Goal: Task Accomplishment & Management: Use online tool/utility

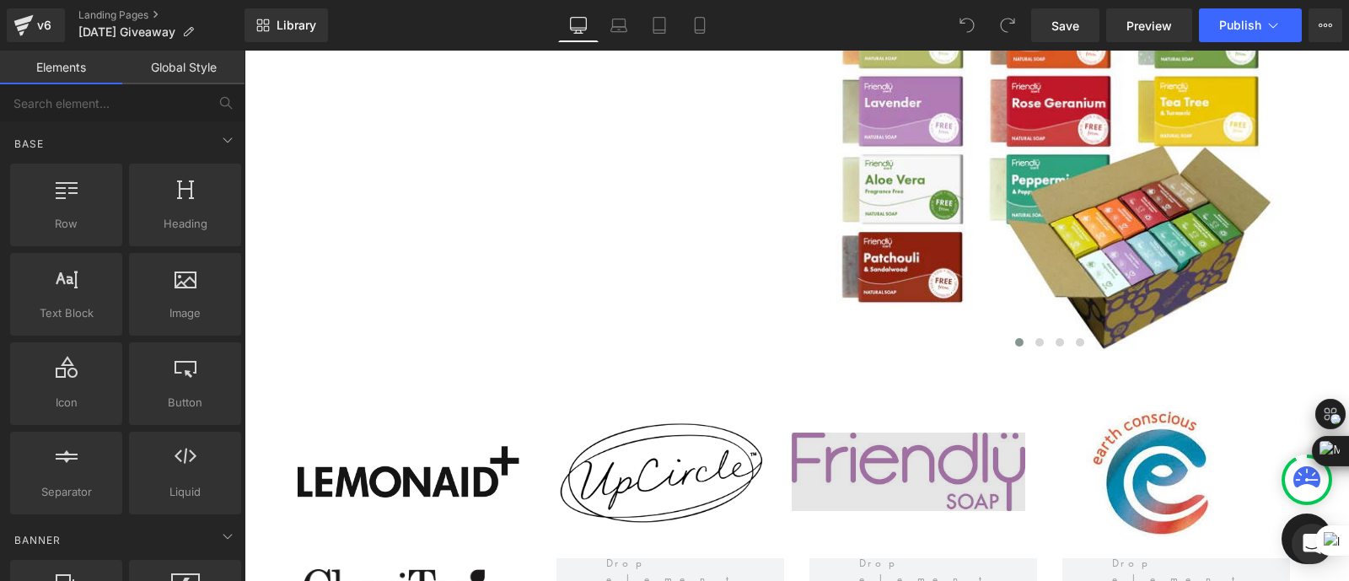
scroll to position [1810, 0]
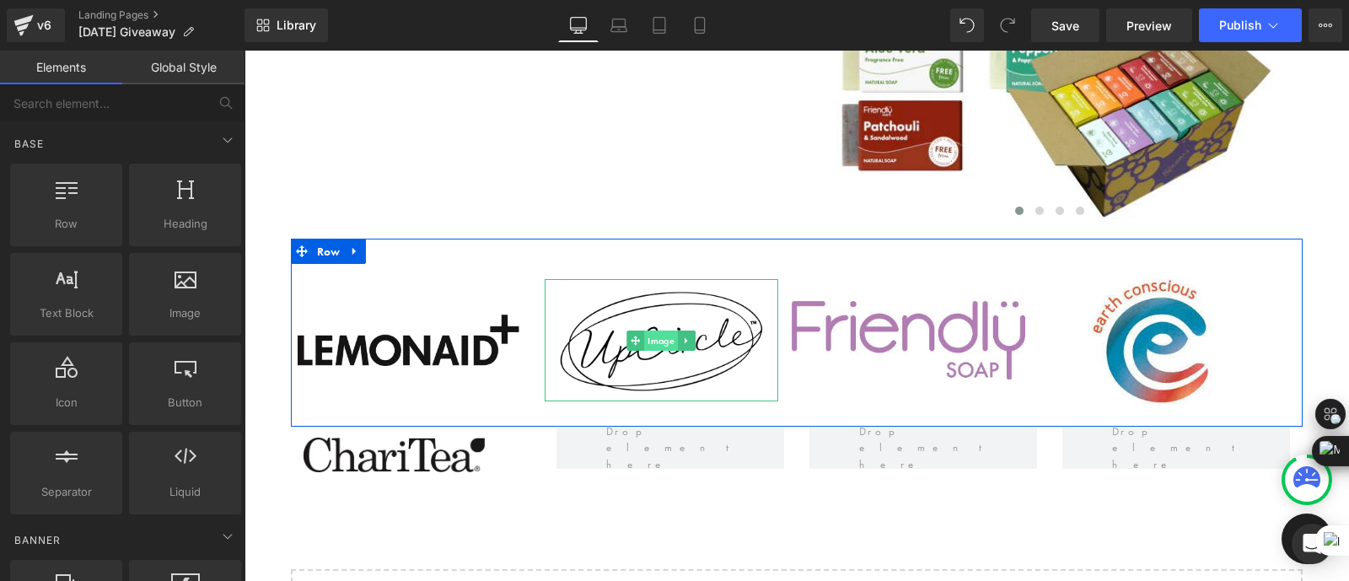
click at [652, 334] on span "Image" at bounding box center [662, 340] width 34 height 20
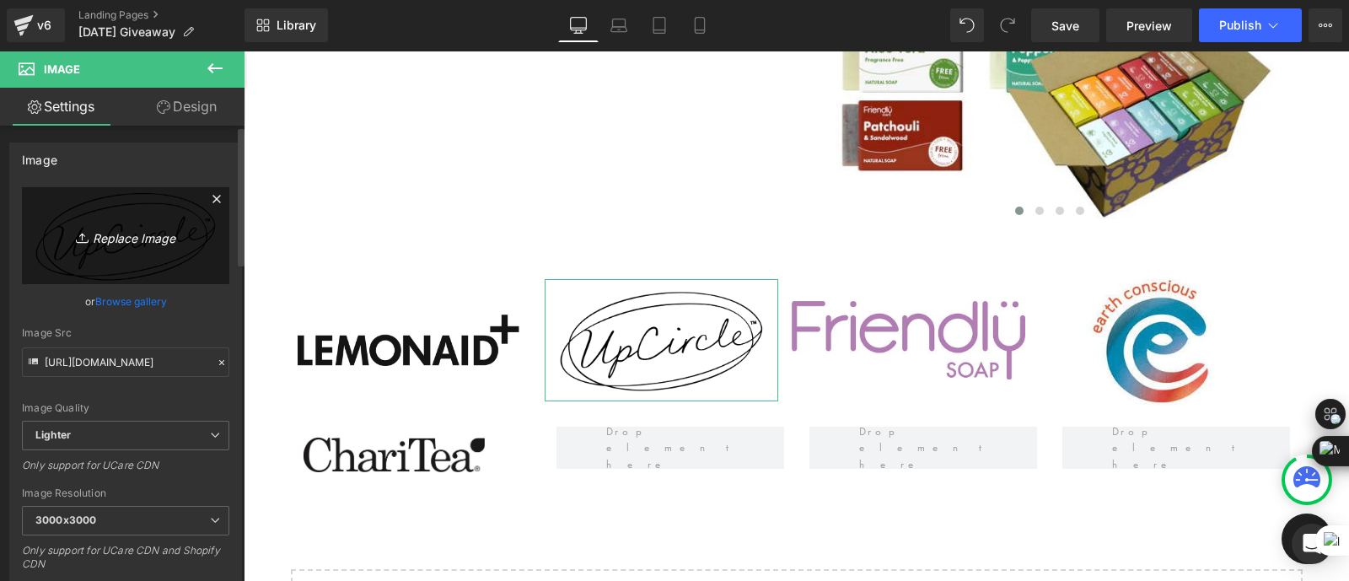
click at [129, 234] on icon "Replace Image" at bounding box center [125, 235] width 135 height 21
type input "C:\fakepath\Kokoa-Logo.jpg"
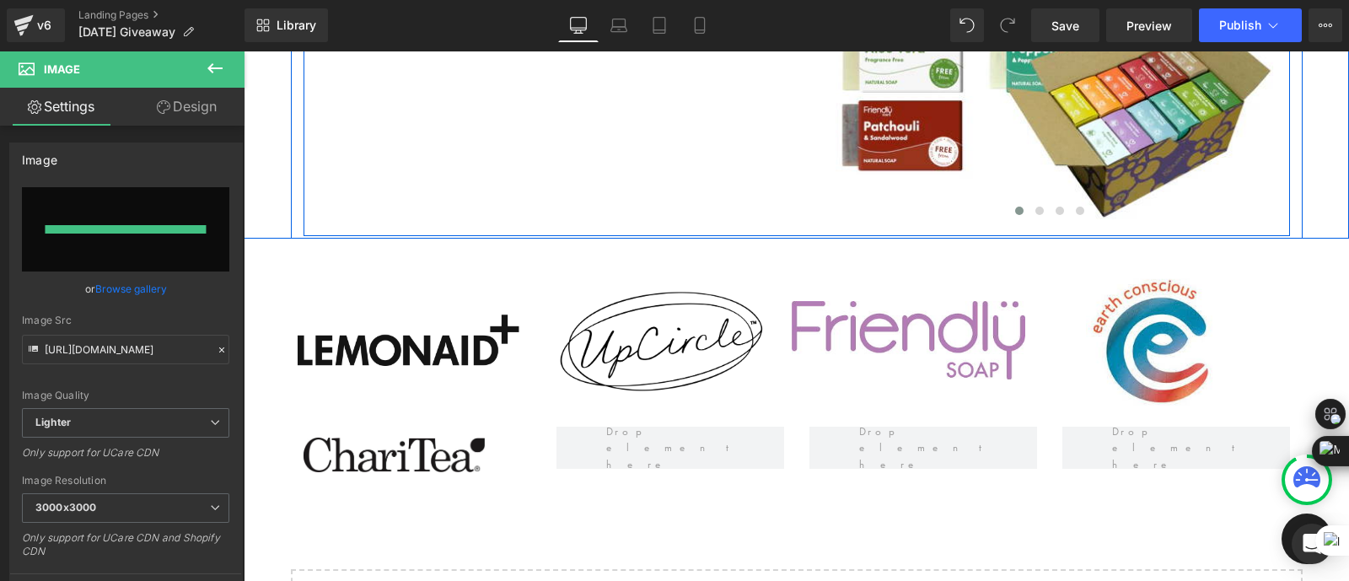
type input "[URL][DOMAIN_NAME]"
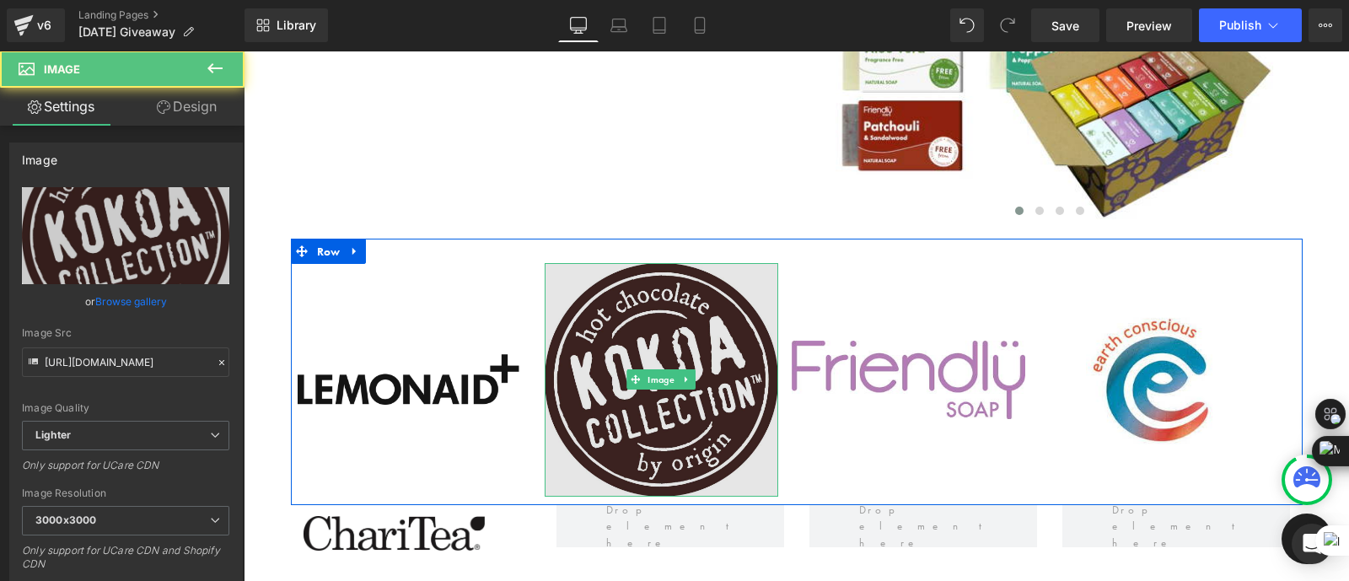
click at [672, 308] on img at bounding box center [660, 379] width 233 height 233
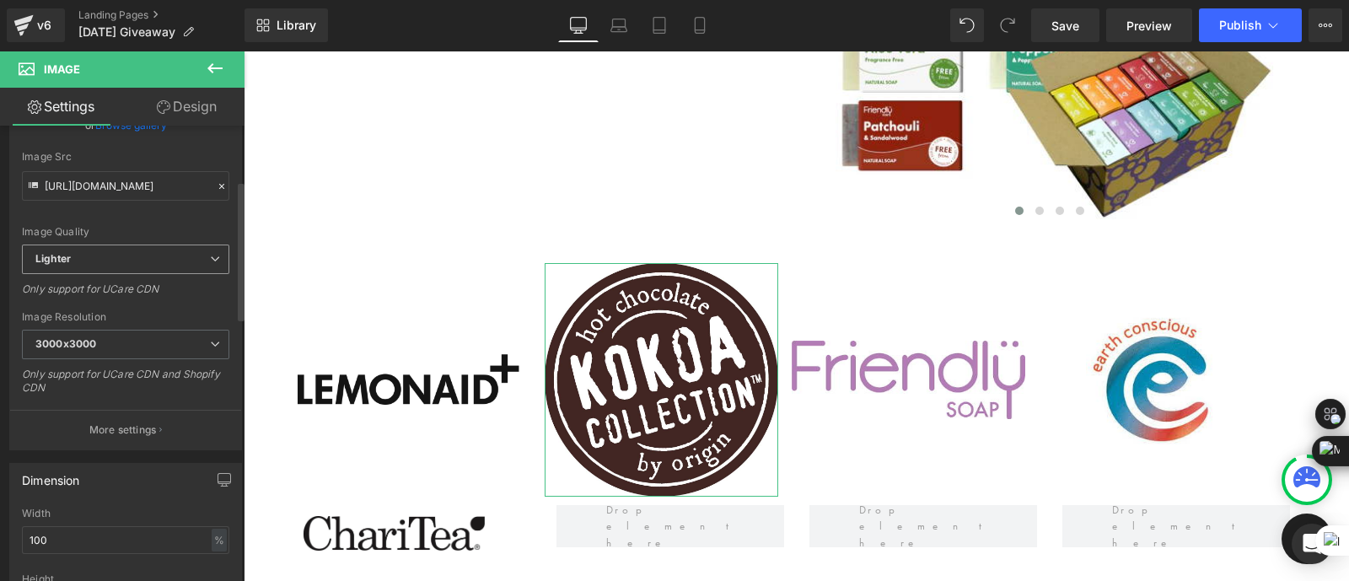
scroll to position [324, 0]
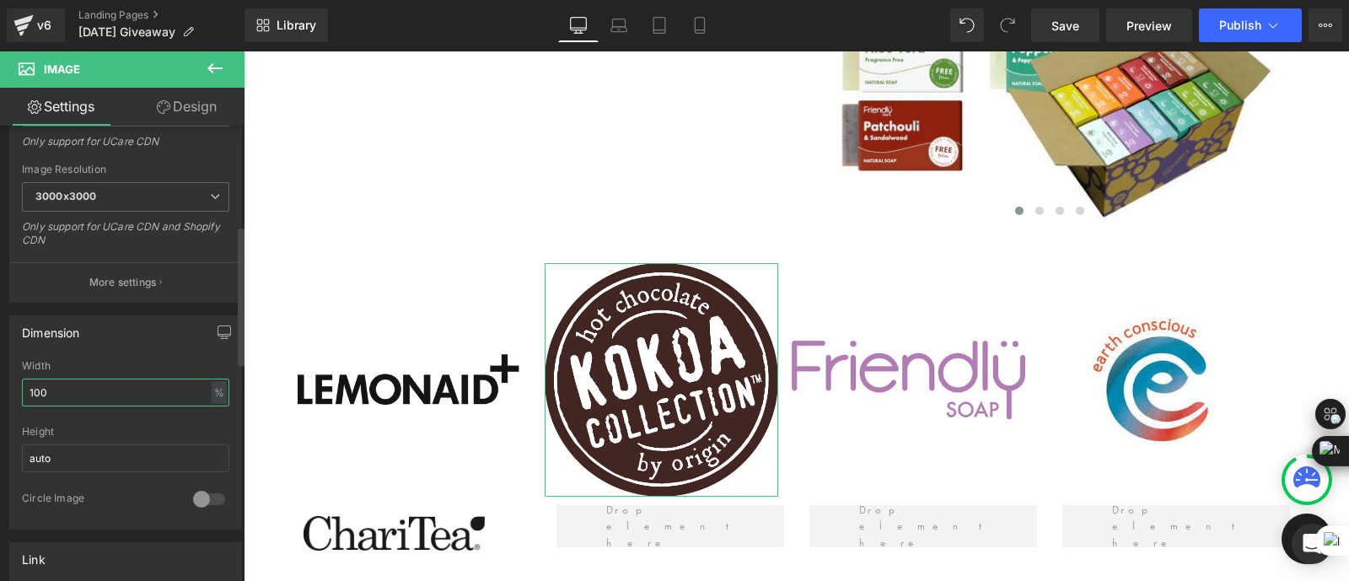
click at [89, 389] on input "100" at bounding box center [125, 392] width 207 height 28
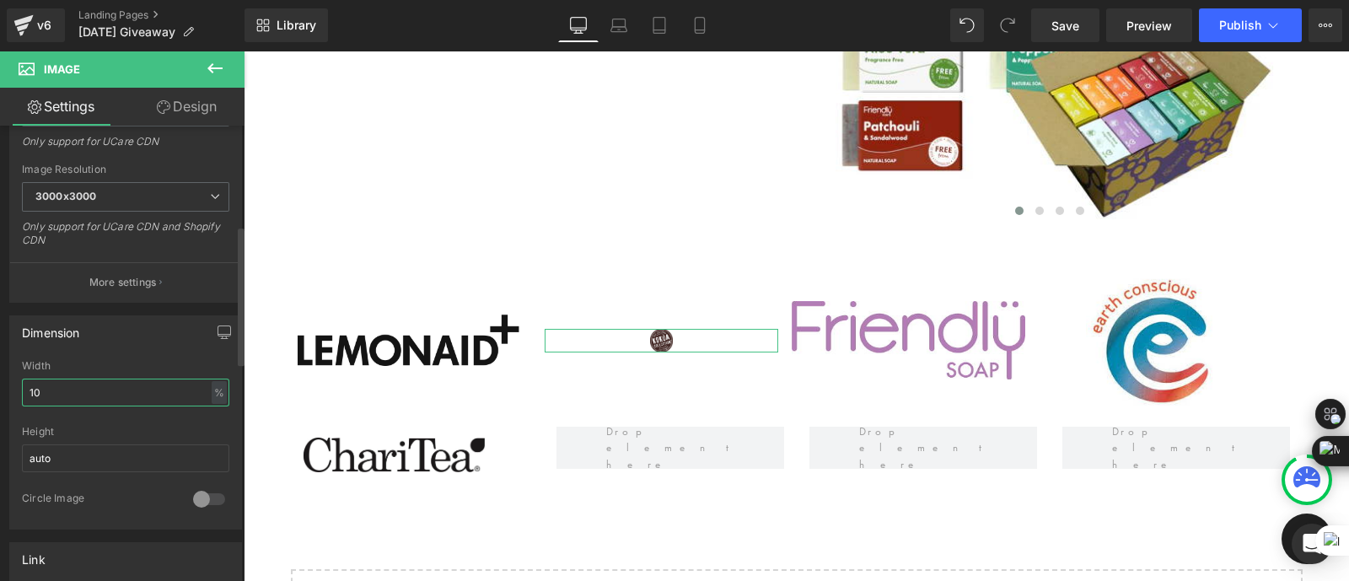
type input "1"
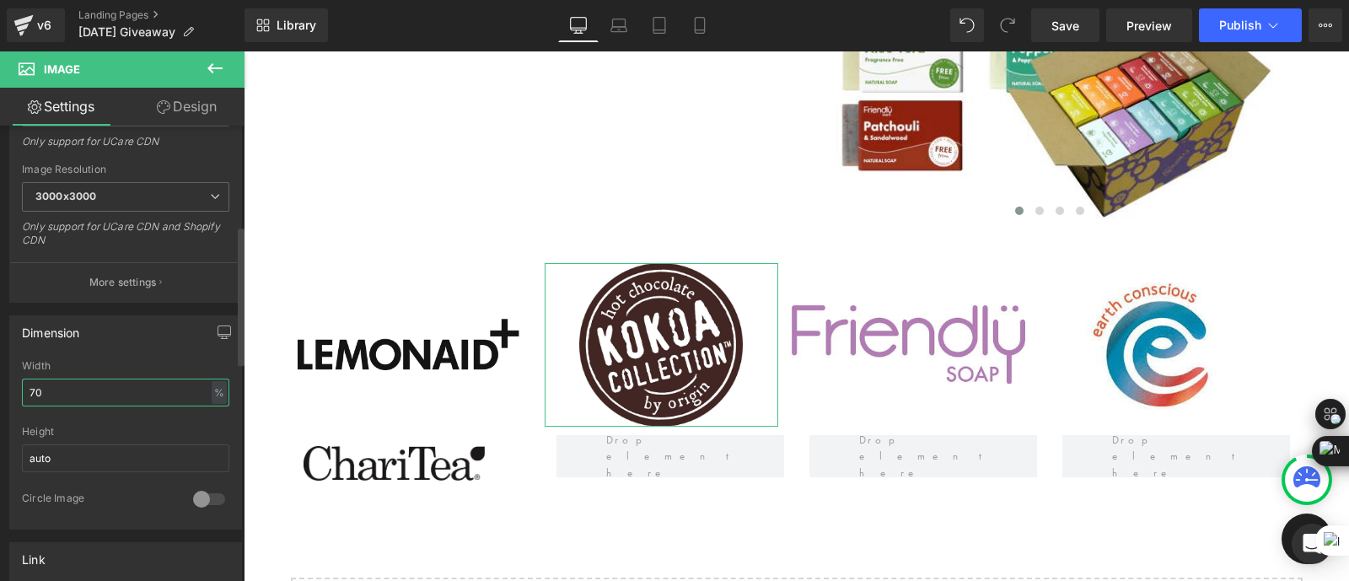
type input "7"
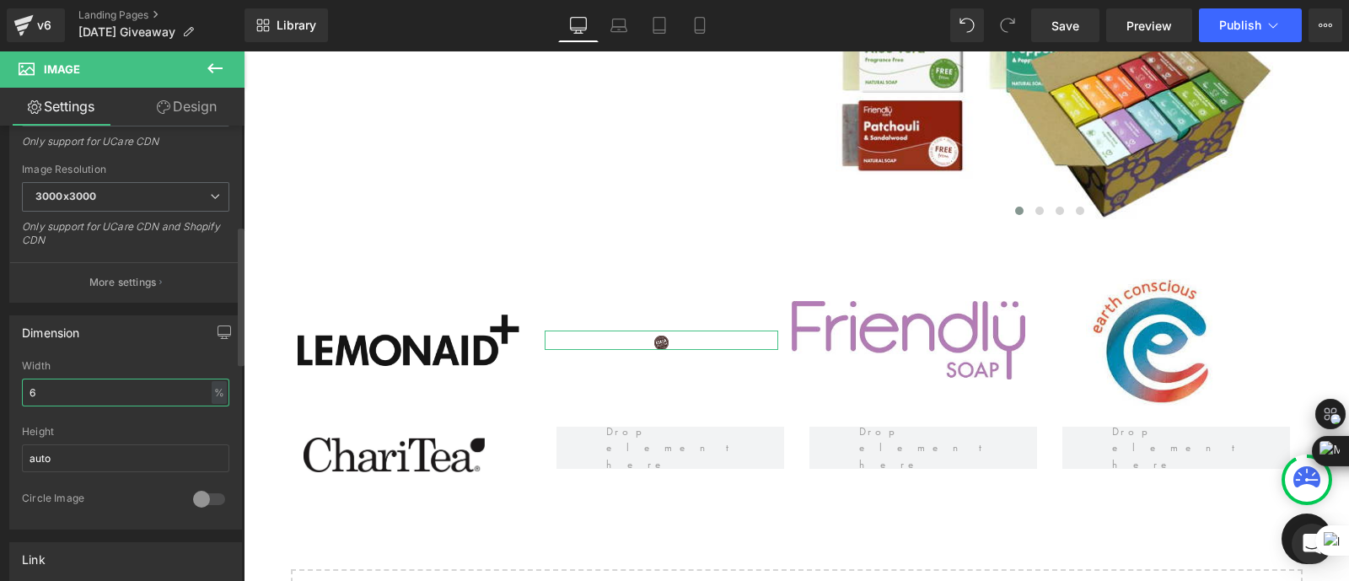
type input "60"
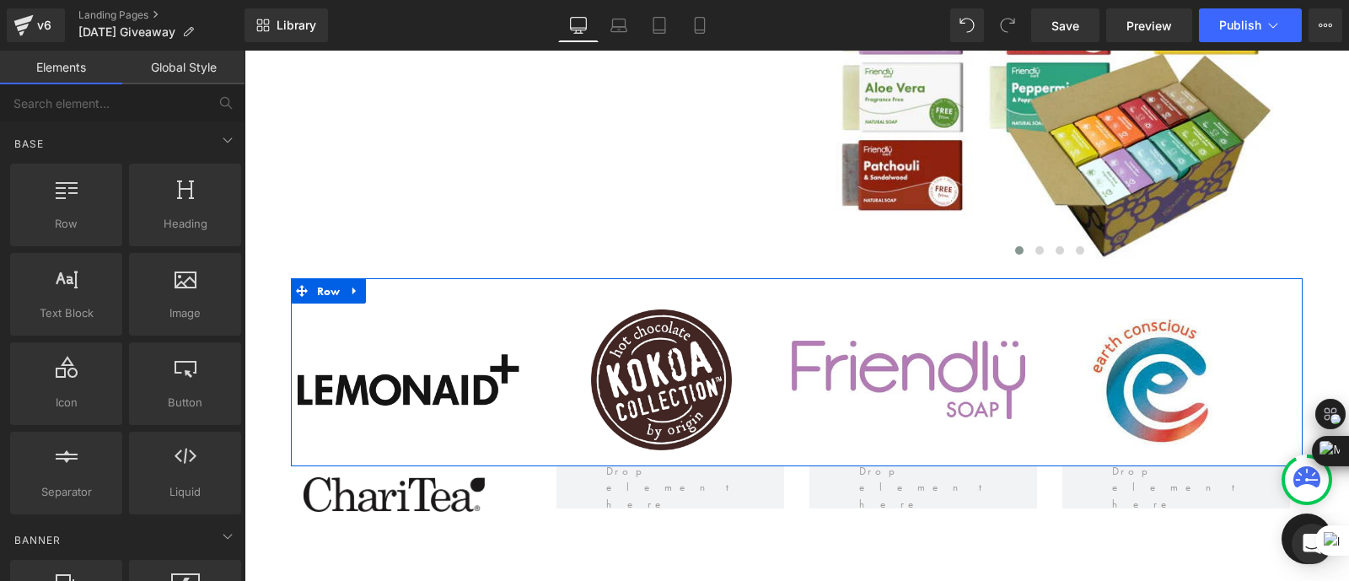
scroll to position [1767, 0]
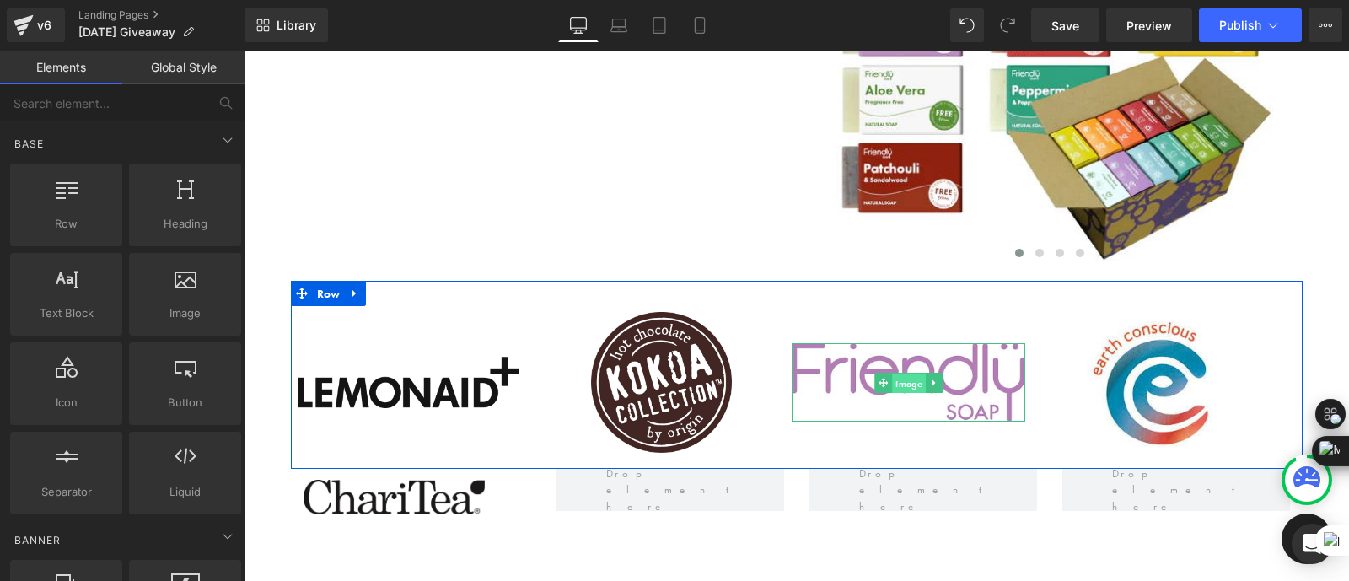
click at [909, 381] on span "Image" at bounding box center [909, 383] width 34 height 20
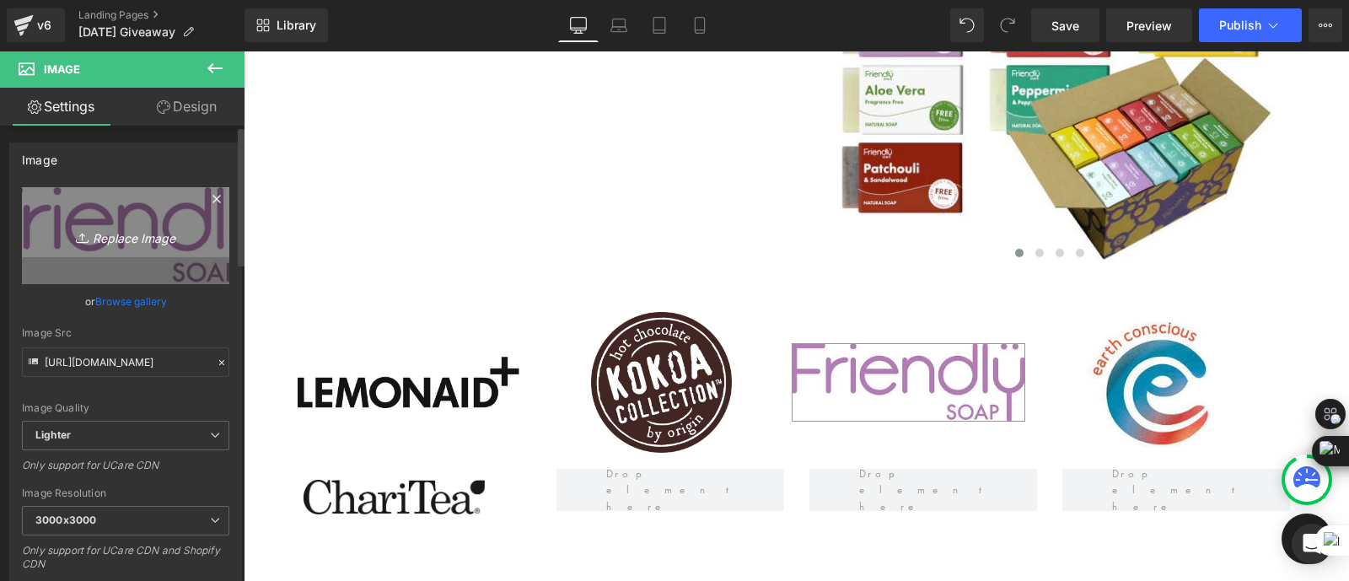
click at [115, 244] on icon "Replace Image" at bounding box center [125, 235] width 135 height 21
type input "C:\fakepath\images (1).png"
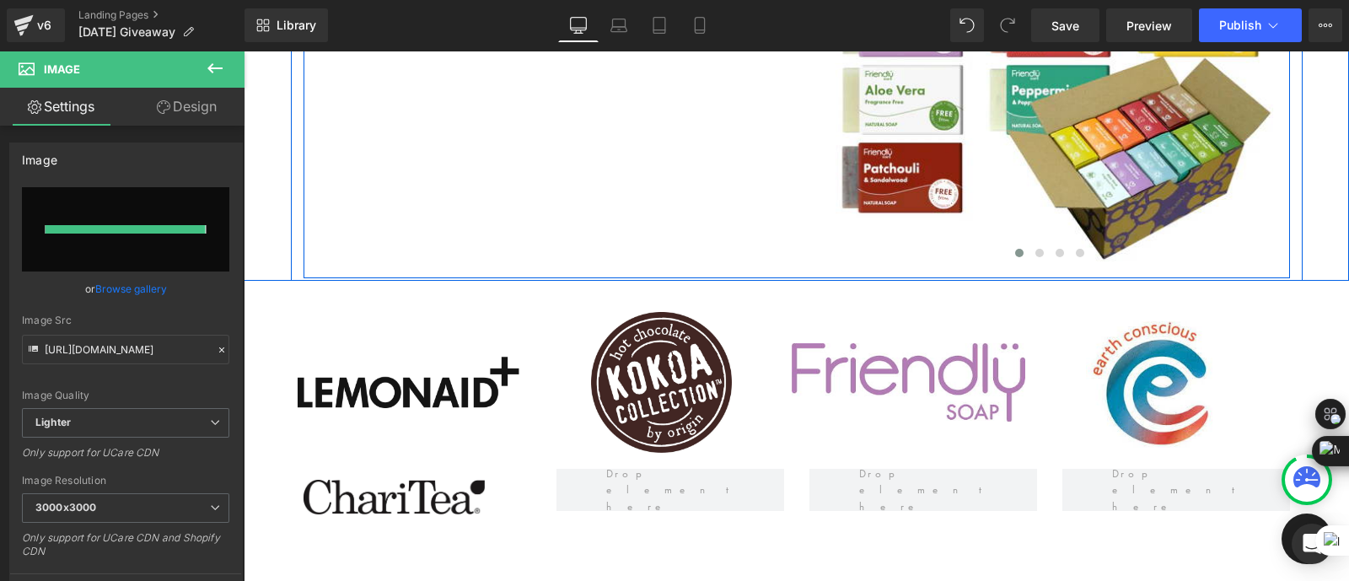
type input "[URL][DOMAIN_NAME]"
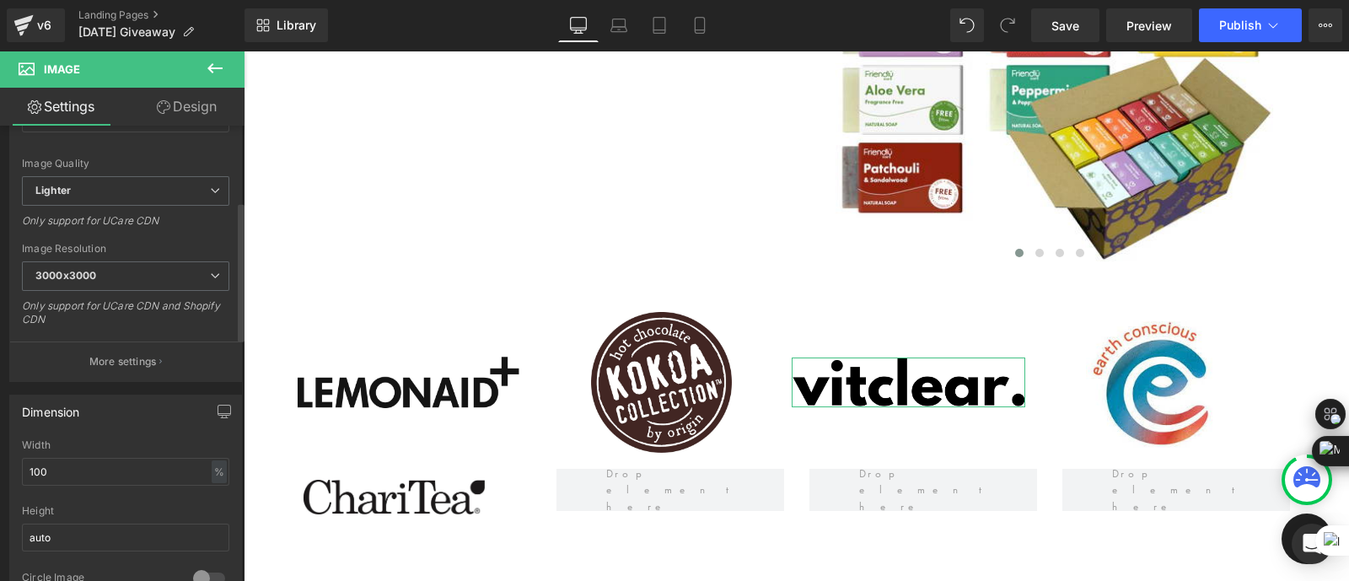
scroll to position [246, 0]
click at [64, 459] on input "100" at bounding box center [125, 470] width 207 height 28
type input "1"
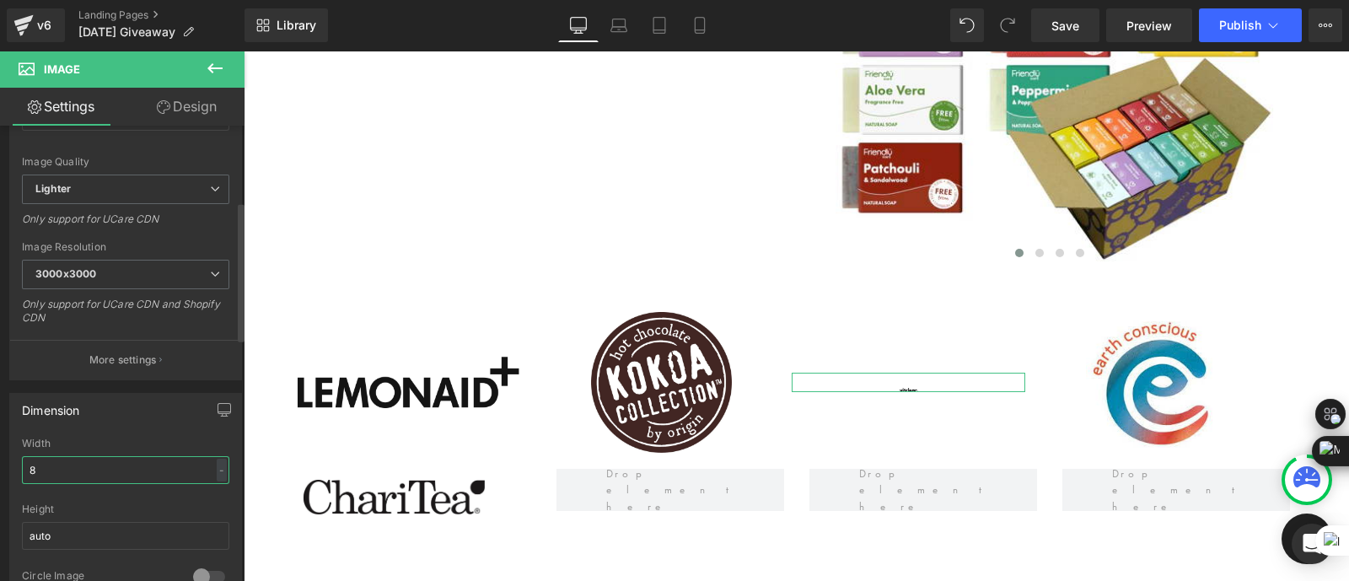
type input "80"
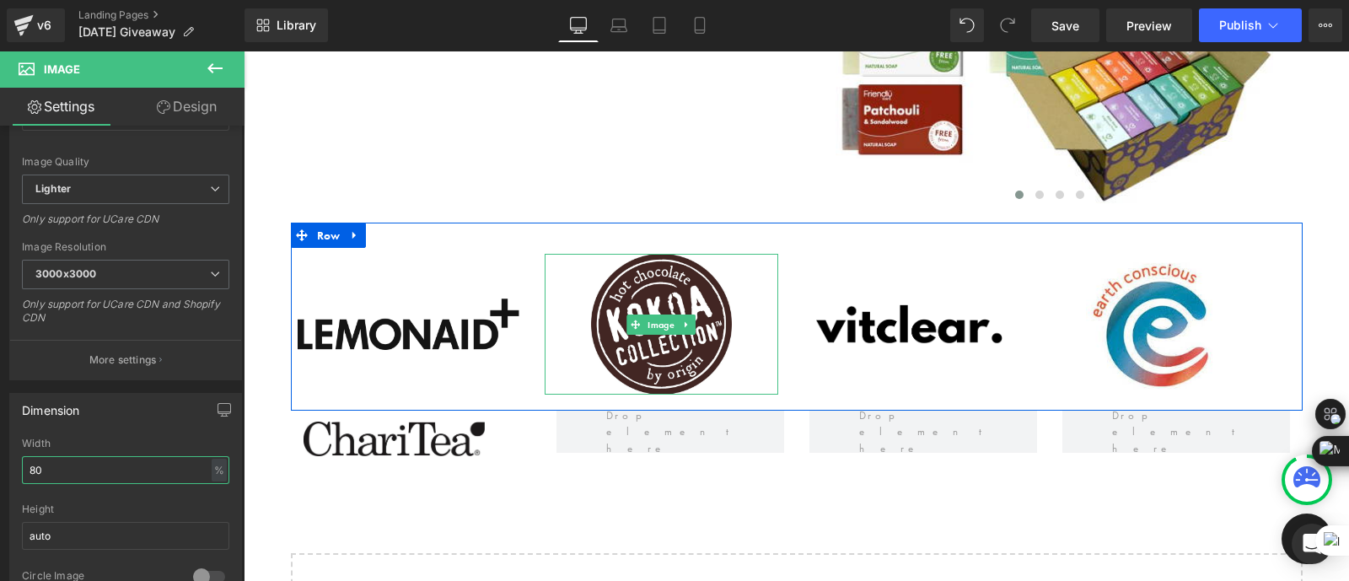
scroll to position [1825, 0]
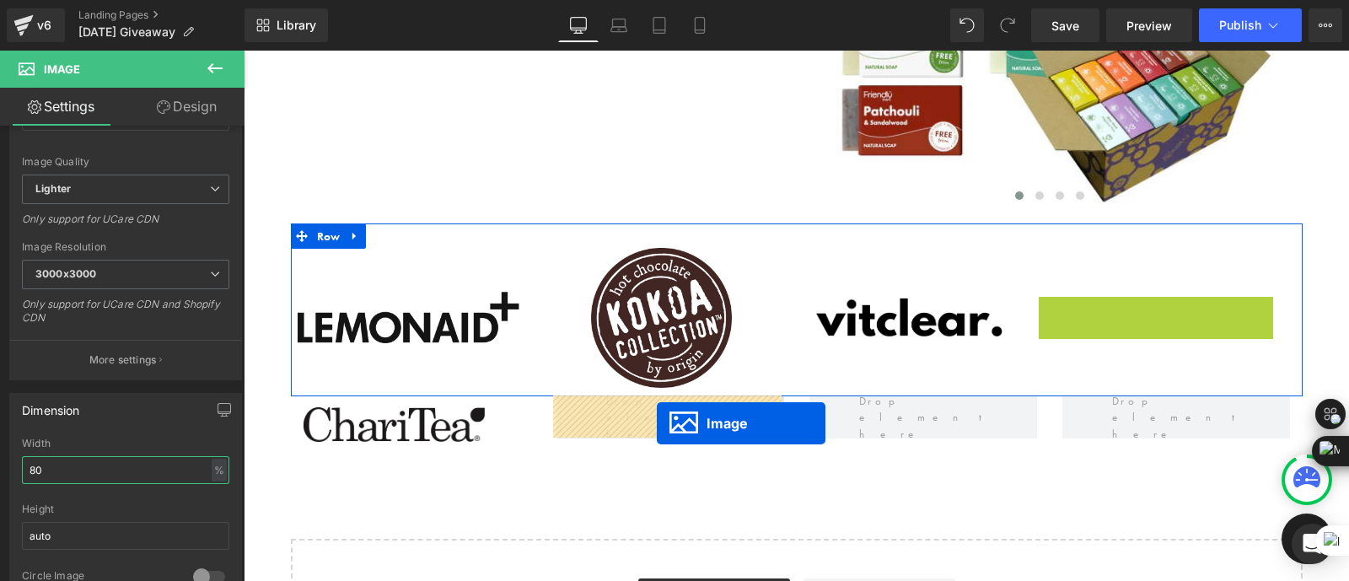
drag, startPoint x: 1124, startPoint y: 323, endPoint x: 657, endPoint y: 423, distance: 478.4
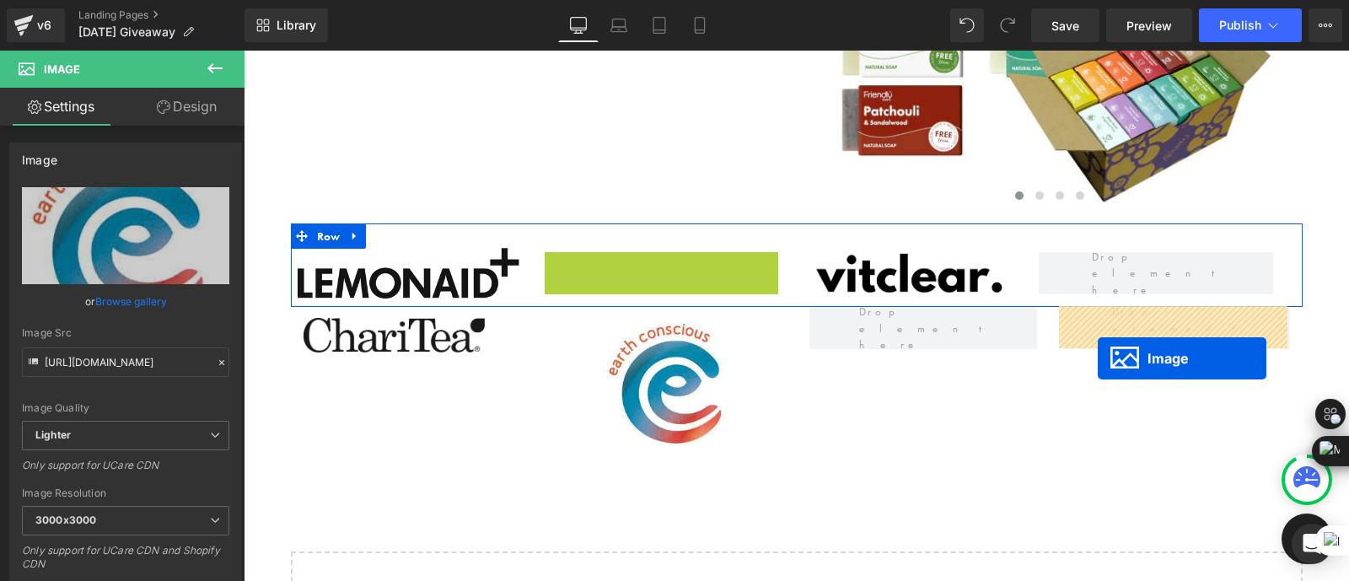
drag, startPoint x: 632, startPoint y: 314, endPoint x: 1115, endPoint y: 352, distance: 484.5
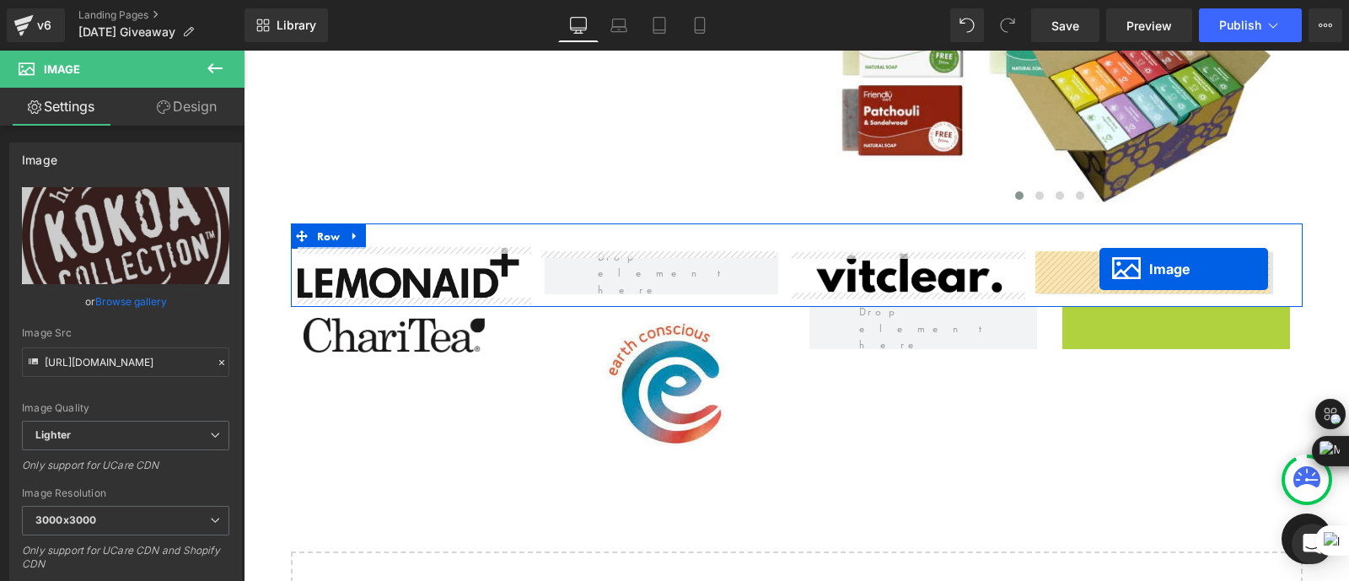
drag, startPoint x: 1146, startPoint y: 367, endPoint x: 1100, endPoint y: 269, distance: 109.0
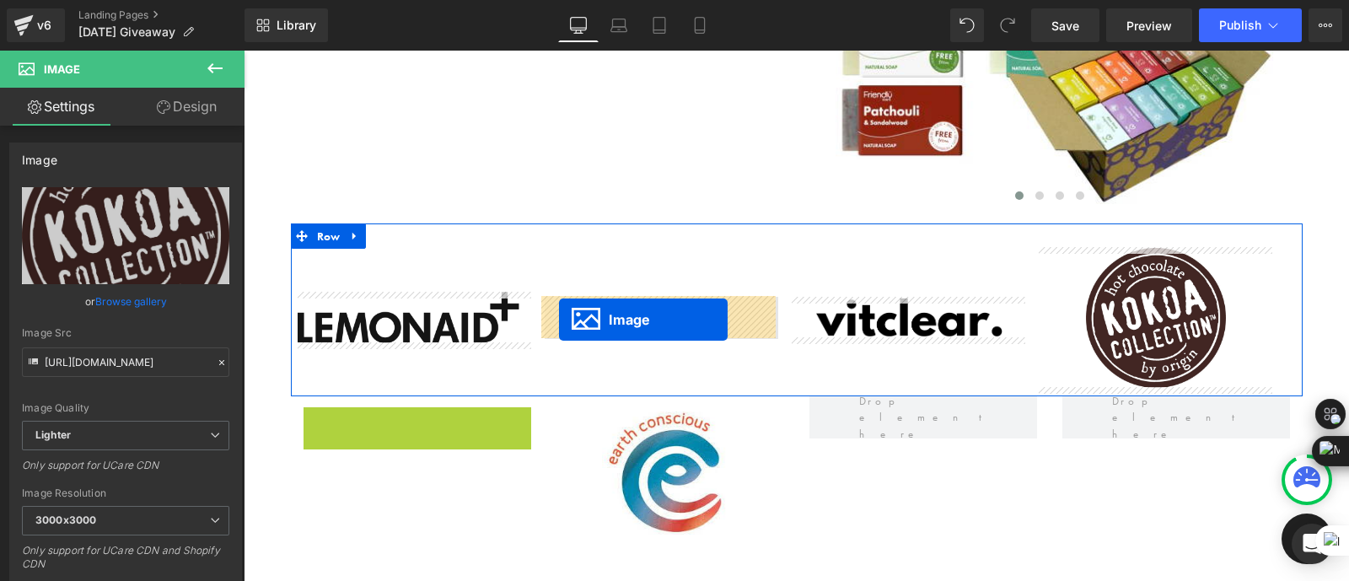
drag, startPoint x: 387, startPoint y: 427, endPoint x: 559, endPoint y: 318, distance: 203.9
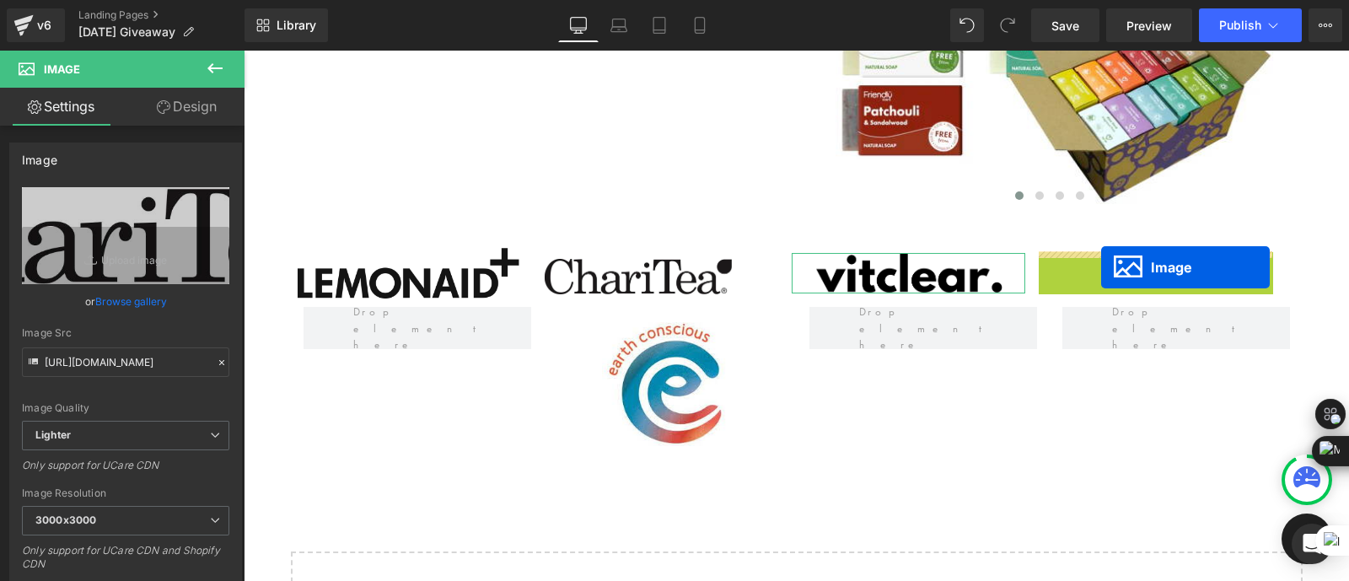
drag, startPoint x: 1122, startPoint y: 316, endPoint x: 1096, endPoint y: 264, distance: 58.4
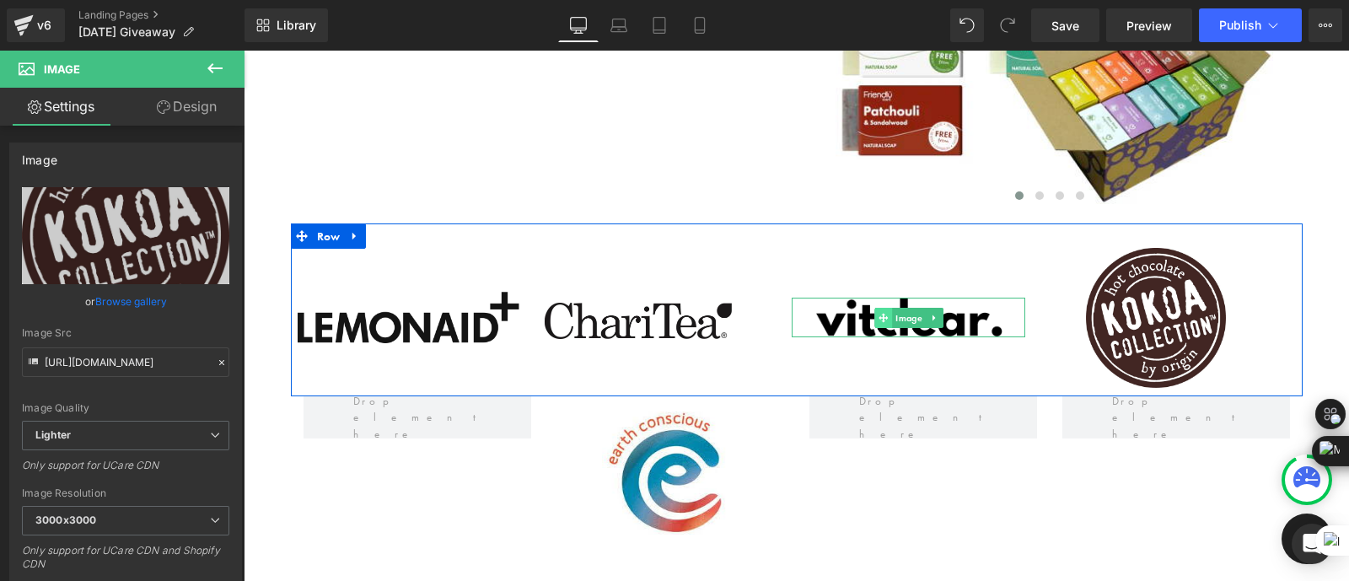
click at [878, 318] on icon at bounding box center [882, 317] width 9 height 9
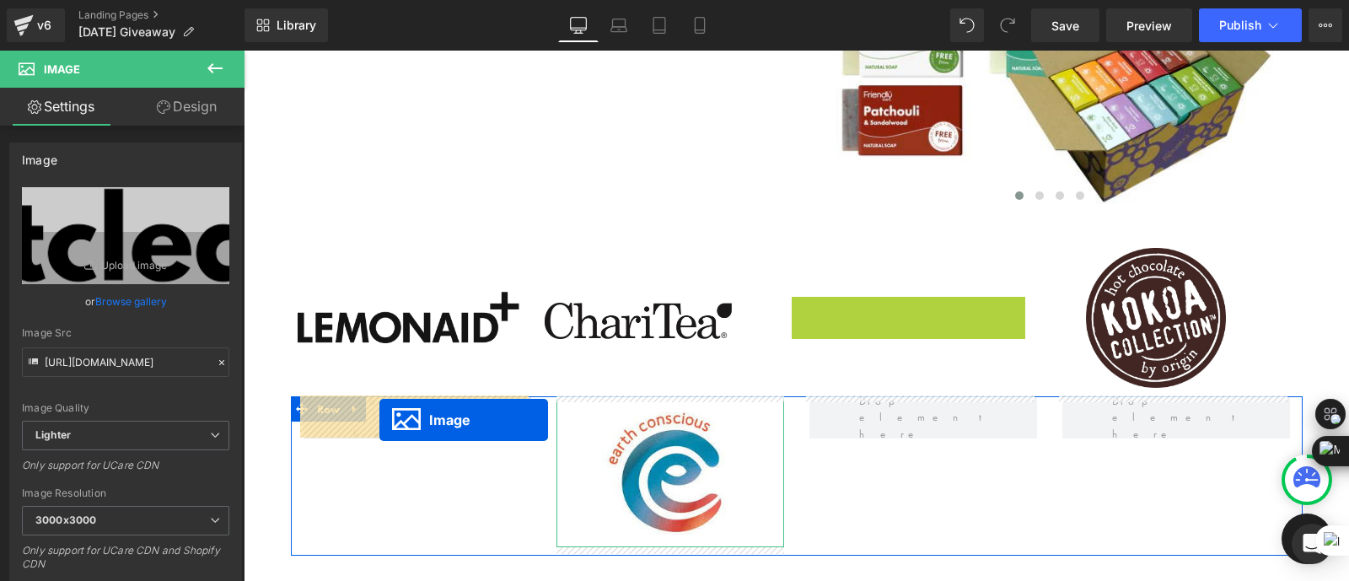
drag, startPoint x: 876, startPoint y: 318, endPoint x: 380, endPoint y: 420, distance: 506.0
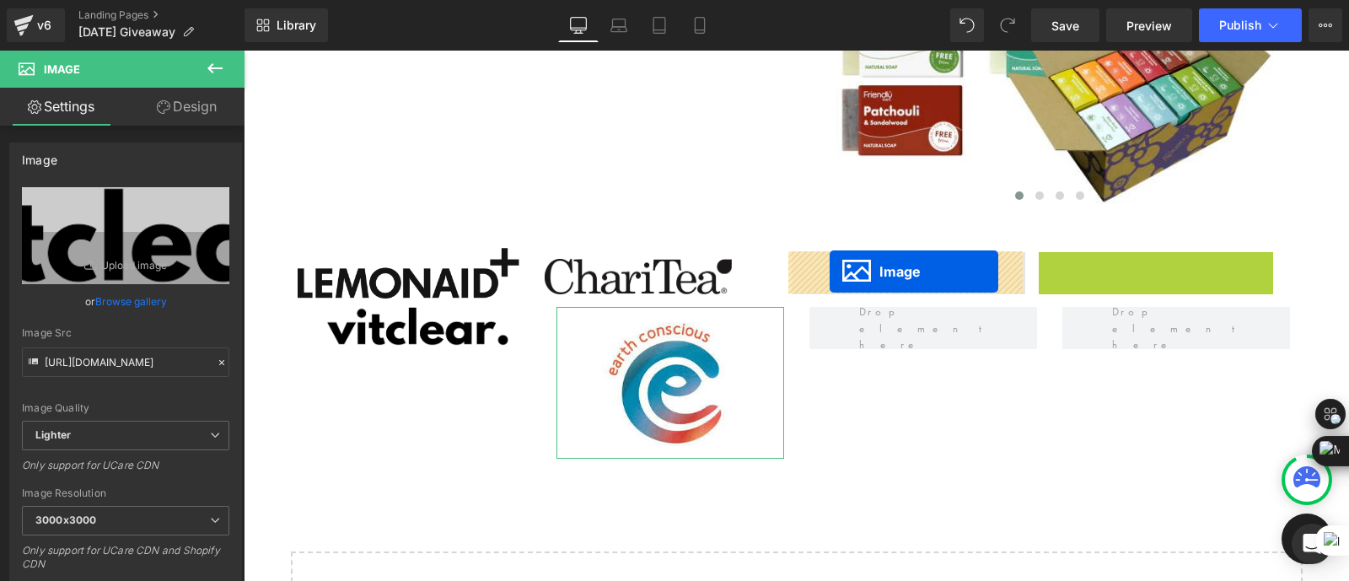
drag, startPoint x: 1120, startPoint y: 319, endPoint x: 829, endPoint y: 271, distance: 294.7
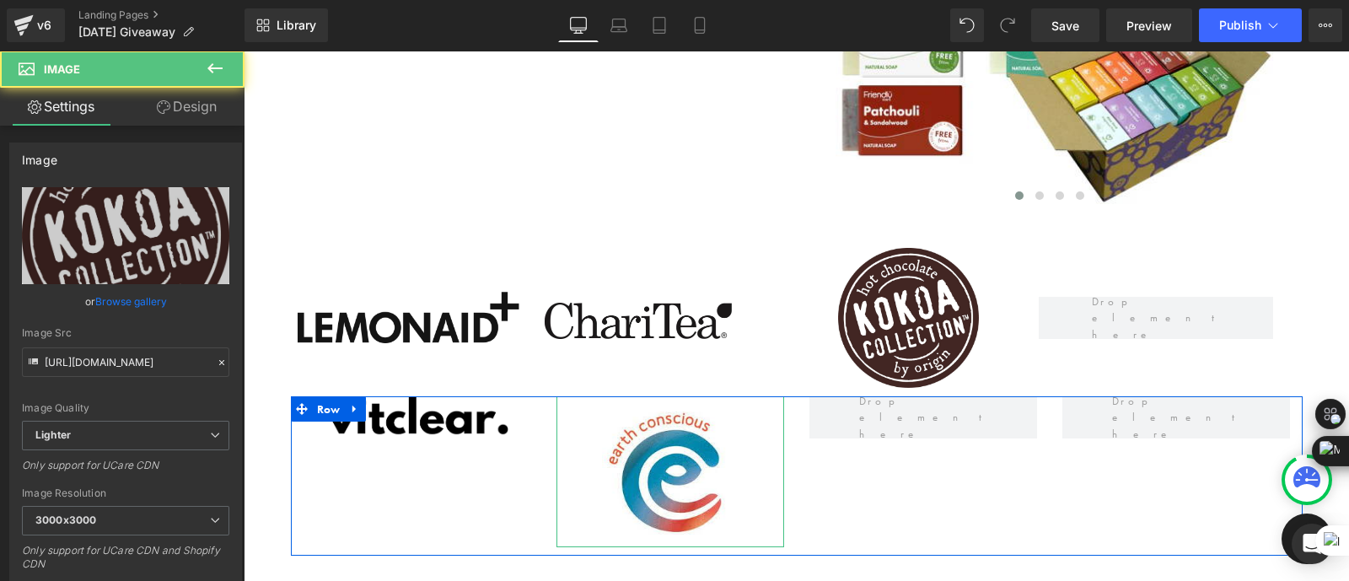
click at [910, 506] on div "Image Image Row" at bounding box center [796, 475] width 1011 height 159
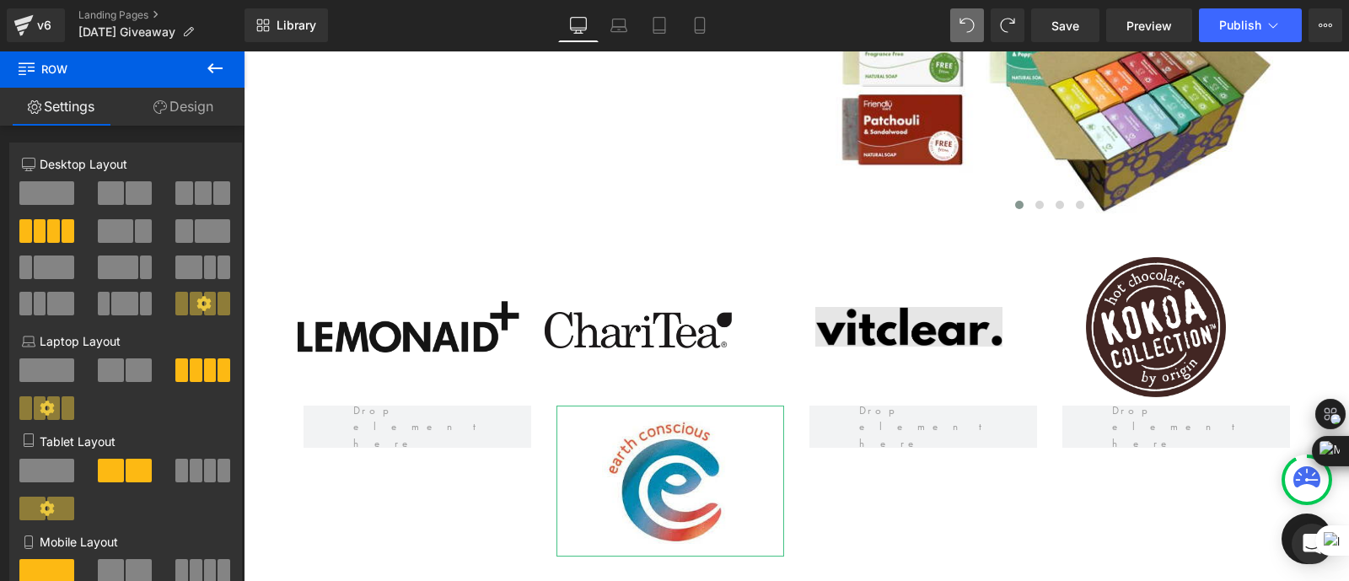
scroll to position [1817, 0]
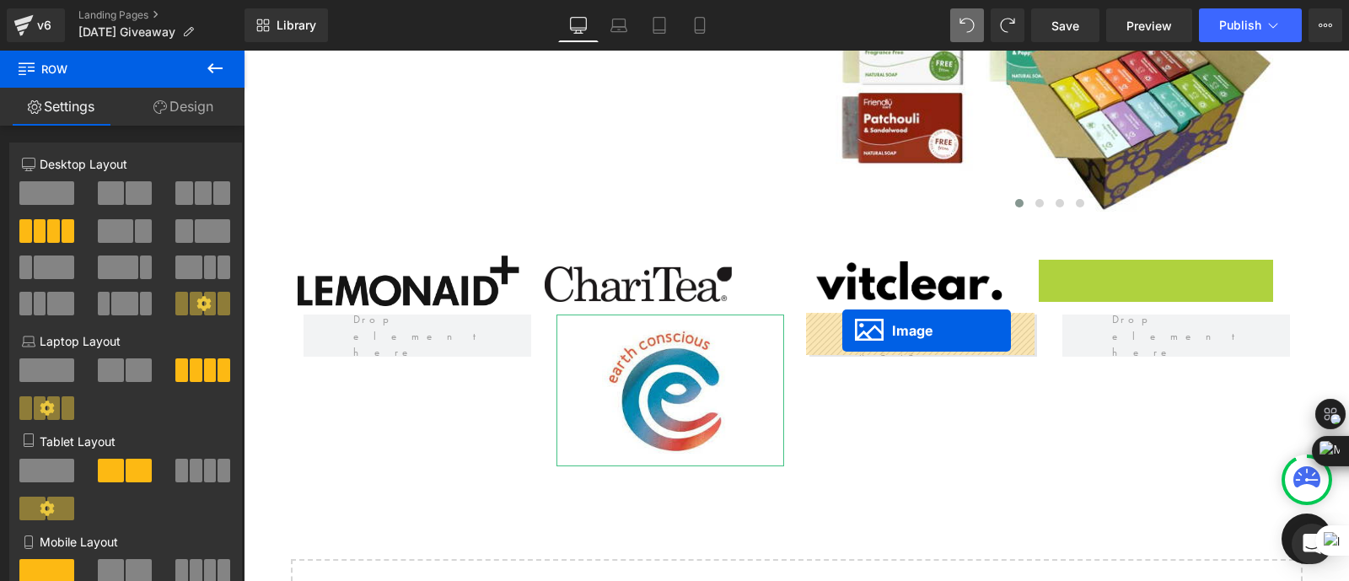
drag, startPoint x: 1127, startPoint y: 329, endPoint x: 842, endPoint y: 330, distance: 284.9
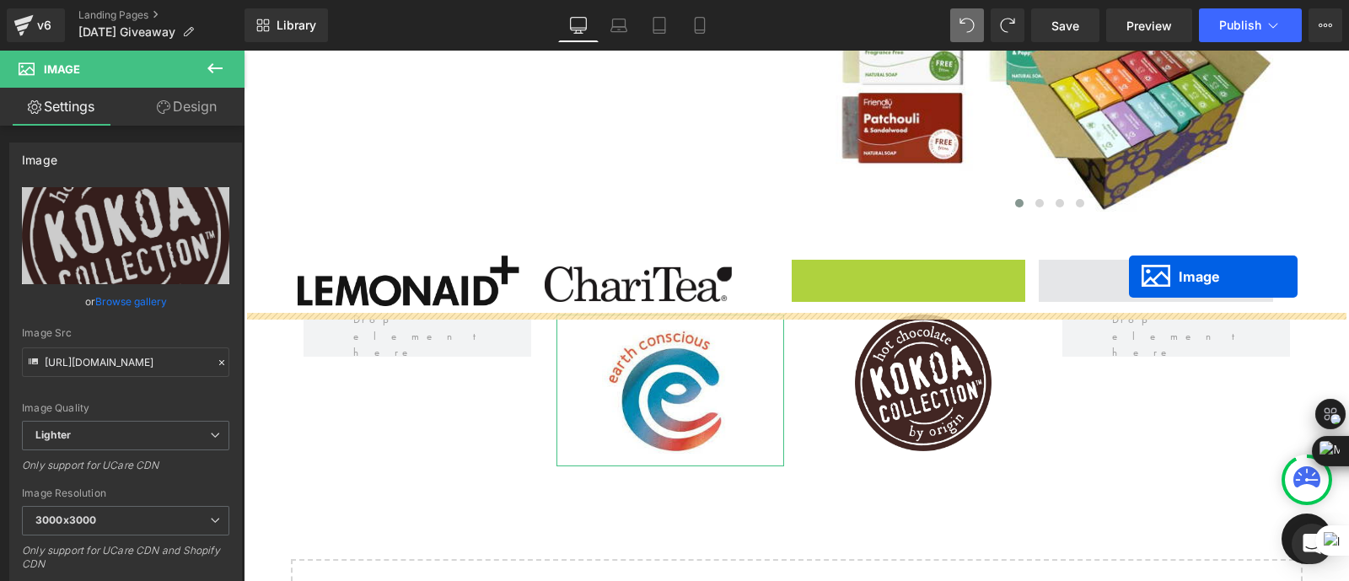
drag, startPoint x: 877, startPoint y: 281, endPoint x: 1127, endPoint y: 276, distance: 250.4
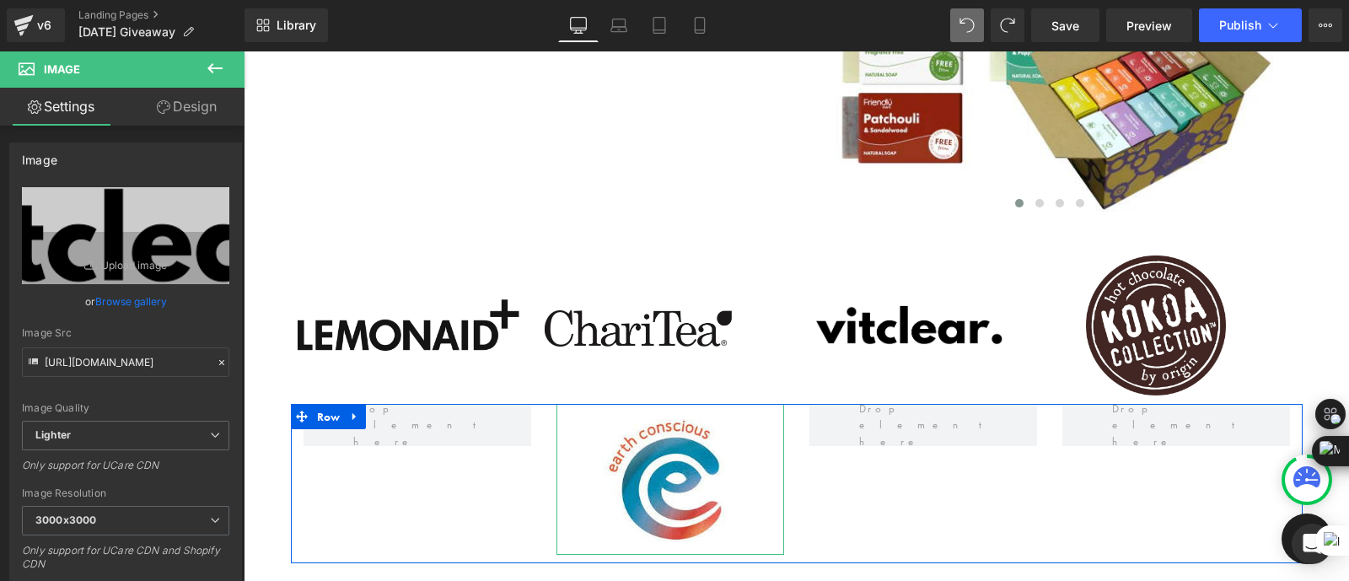
click at [922, 507] on div "Image Row" at bounding box center [796, 483] width 1011 height 159
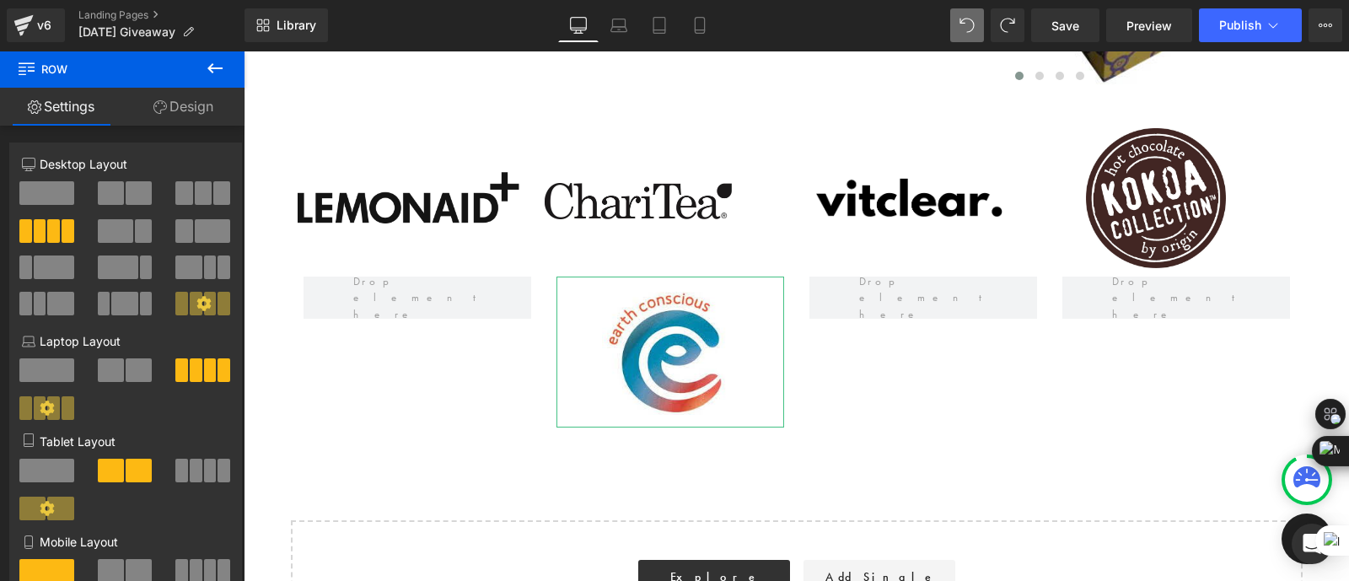
scroll to position [1942, 0]
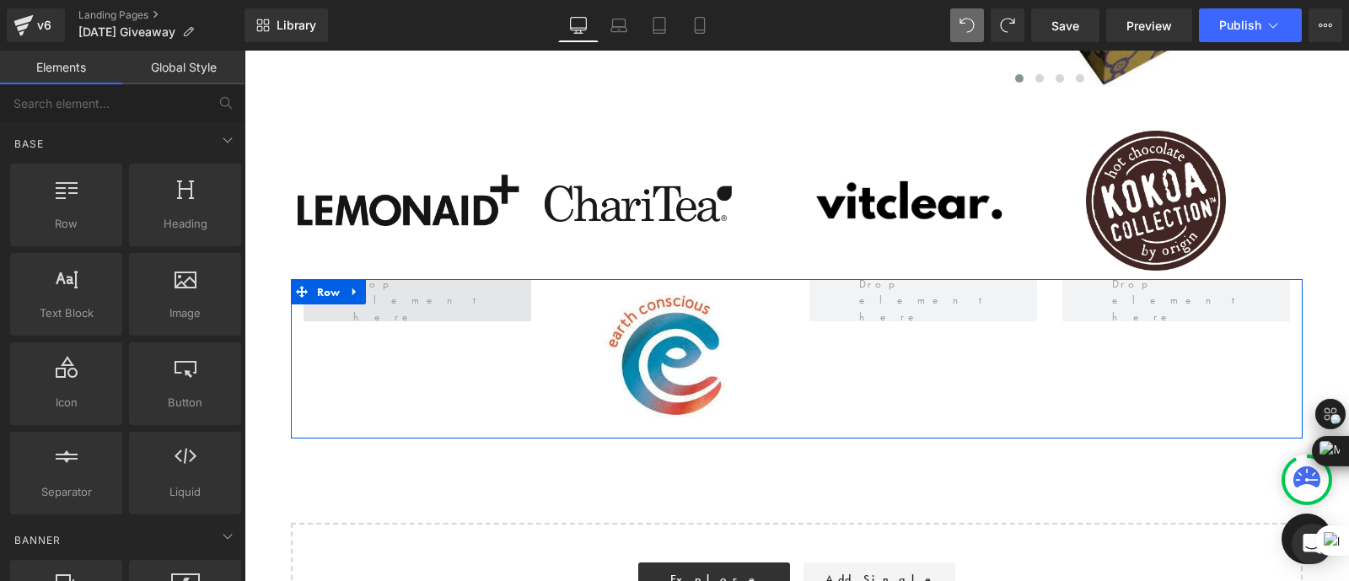
click at [417, 295] on span at bounding box center [416, 300] width 139 height 58
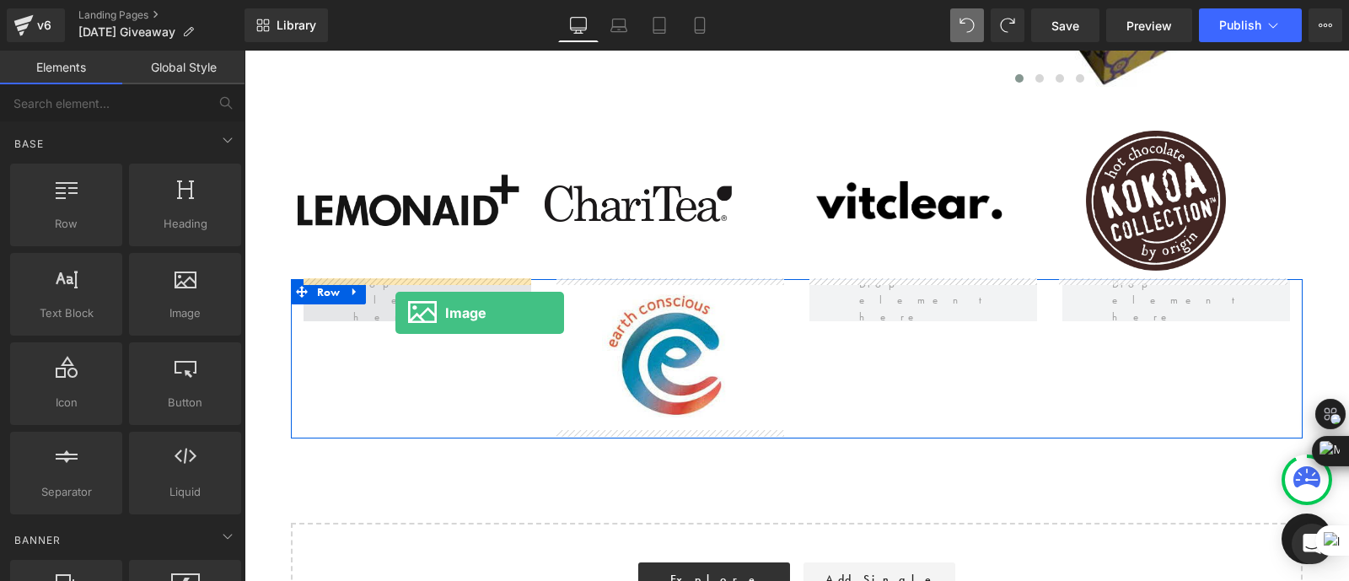
drag, startPoint x: 417, startPoint y: 357, endPoint x: 395, endPoint y: 313, distance: 49.8
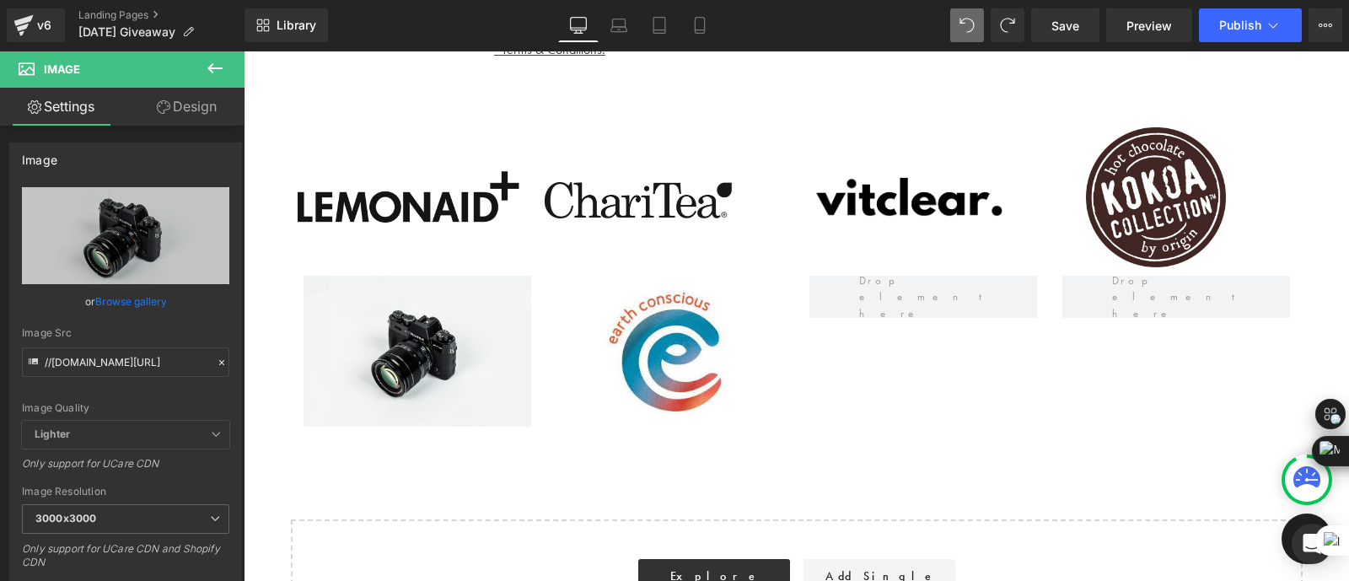
scroll to position [675, 0]
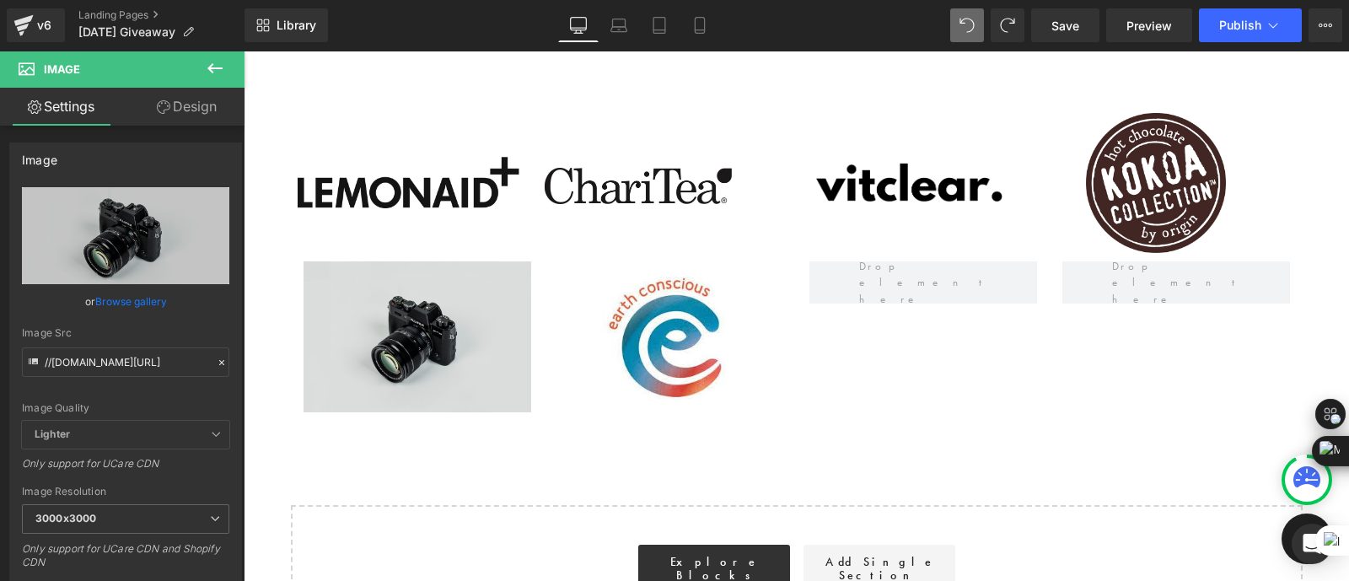
click at [410, 324] on img at bounding box center [417, 336] width 228 height 151
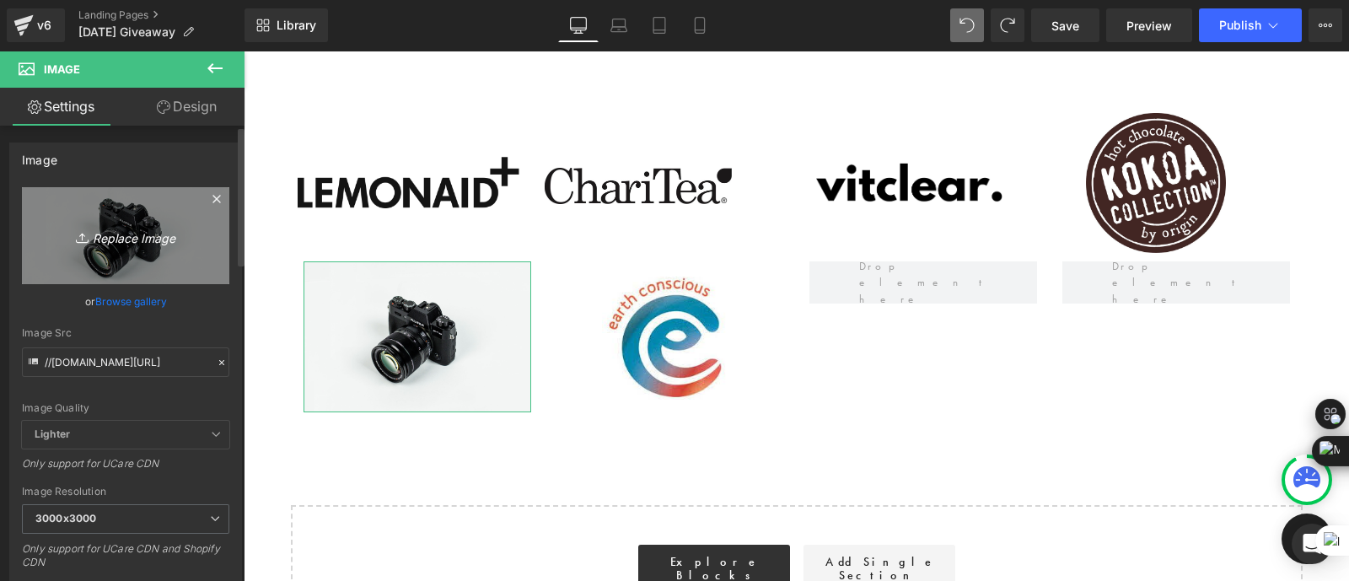
click at [119, 233] on icon "Replace Image" at bounding box center [125, 235] width 135 height 21
type input "C:\fakepath\images (2).png"
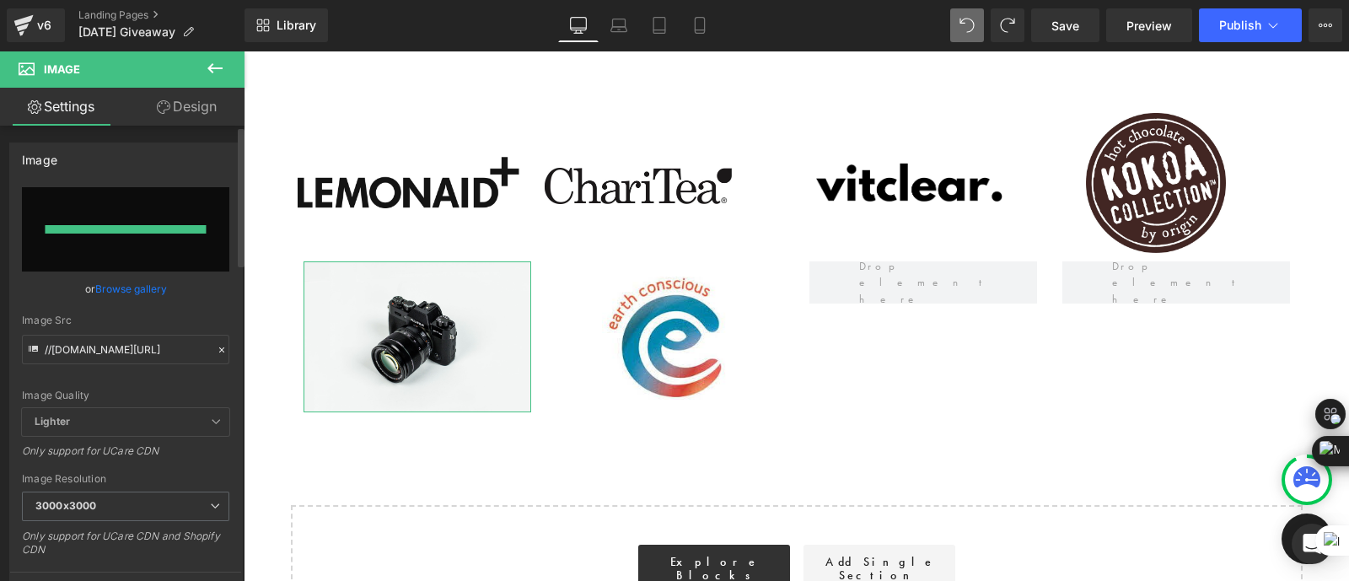
type input "[URL][DOMAIN_NAME]"
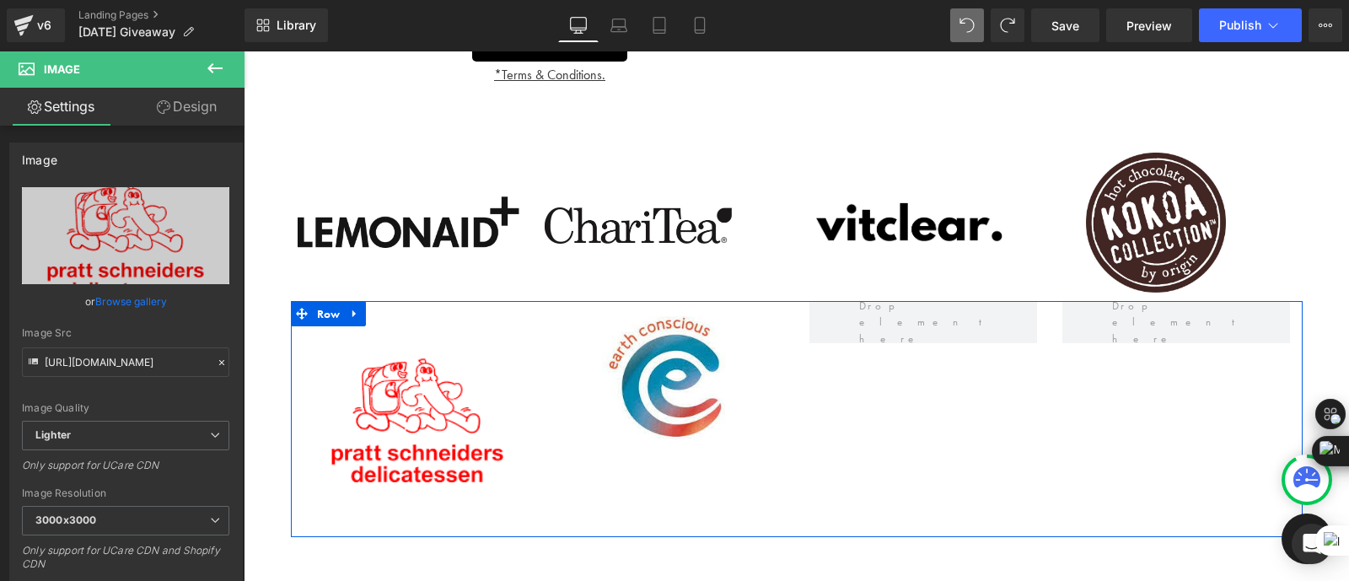
scroll to position [630, 0]
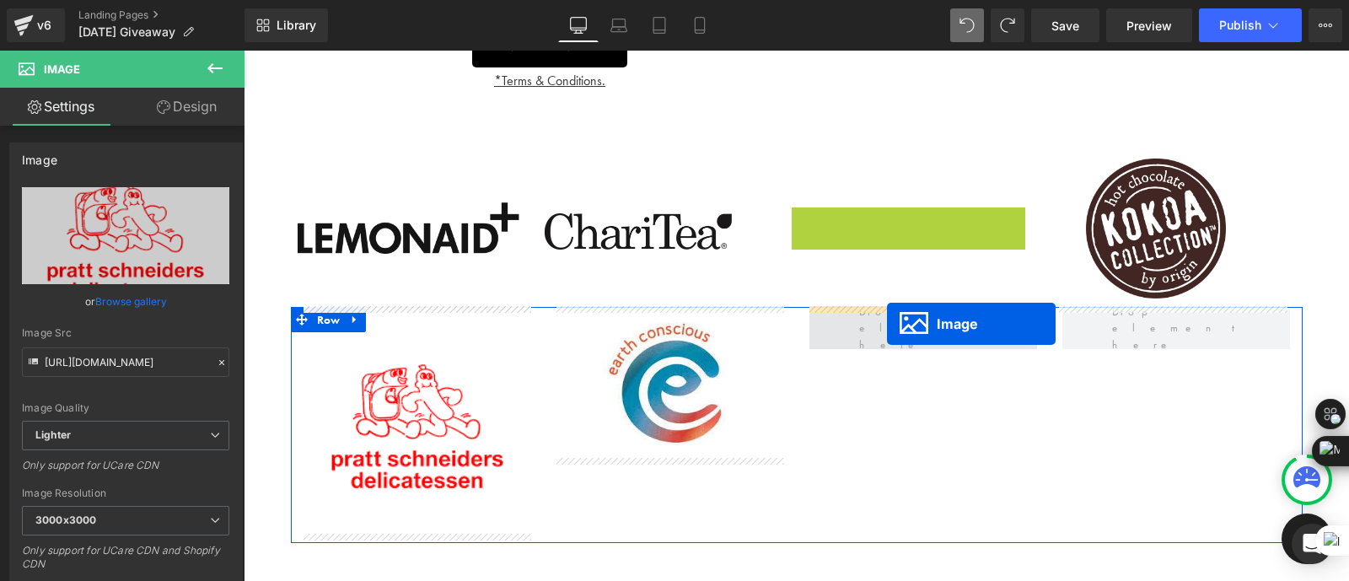
drag, startPoint x: 880, startPoint y: 229, endPoint x: 886, endPoint y: 323, distance: 93.7
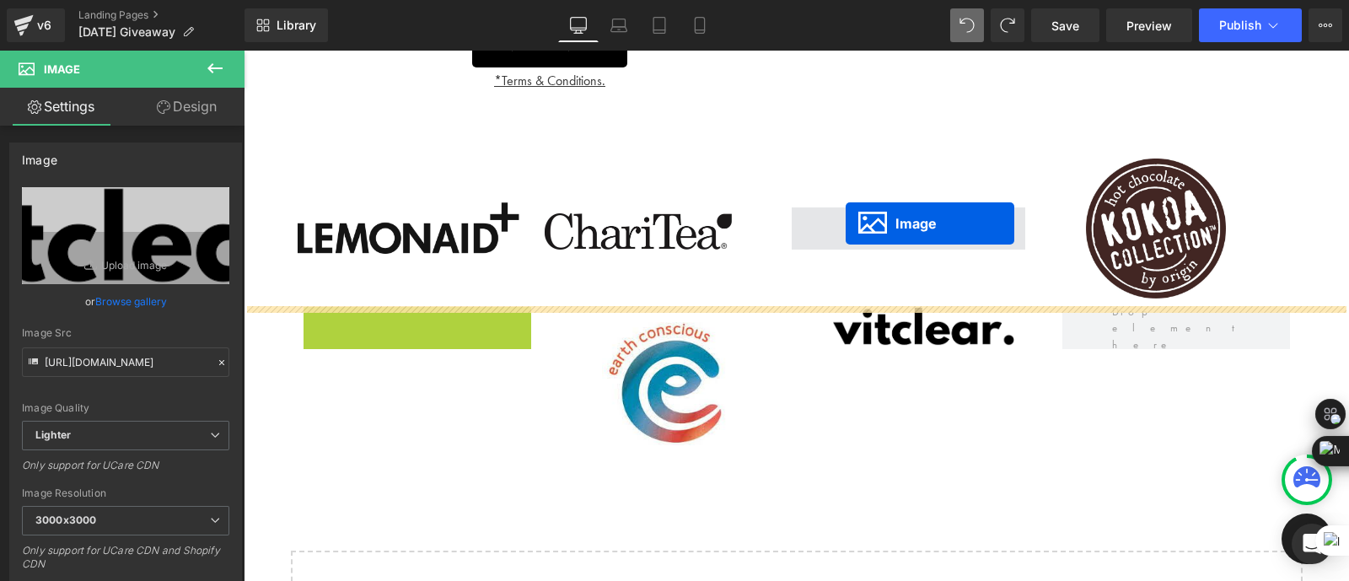
drag, startPoint x: 389, startPoint y: 422, endPoint x: 845, endPoint y: 223, distance: 498.6
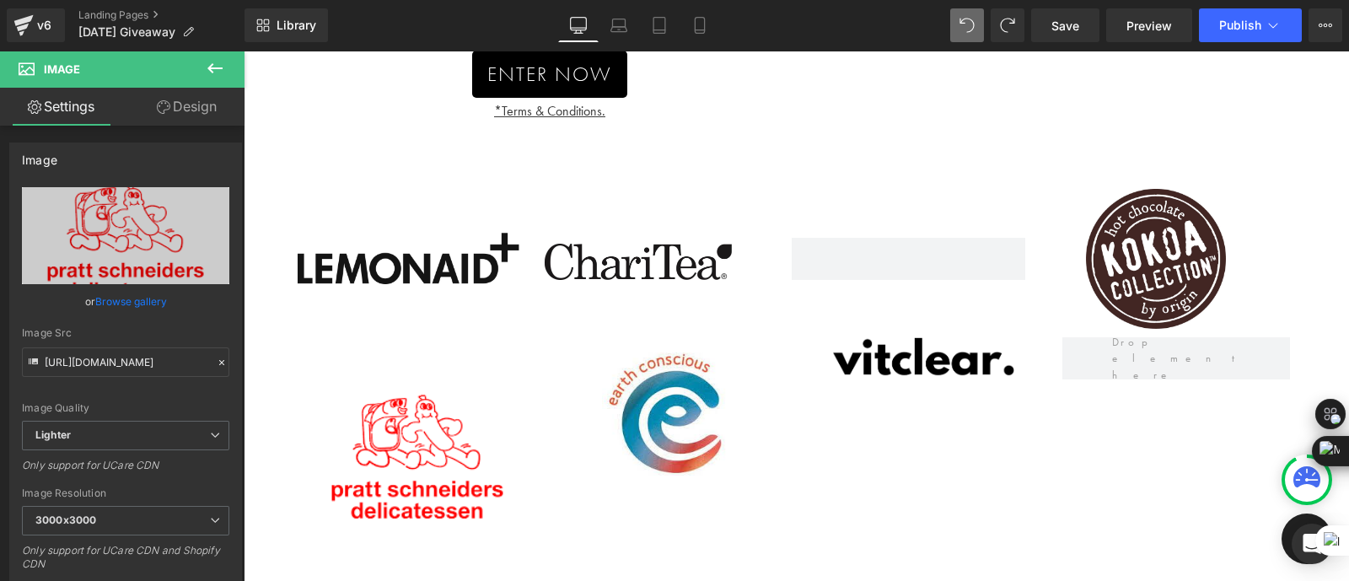
scroll to position [598, 0]
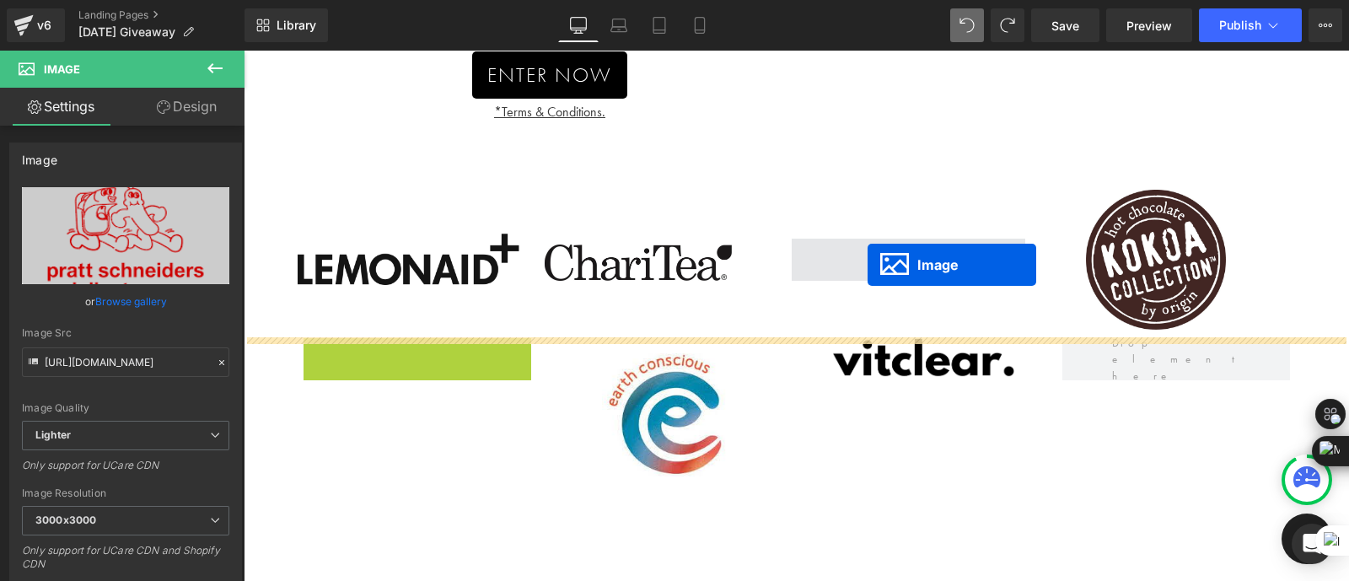
drag, startPoint x: 389, startPoint y: 446, endPoint x: 863, endPoint y: 261, distance: 509.1
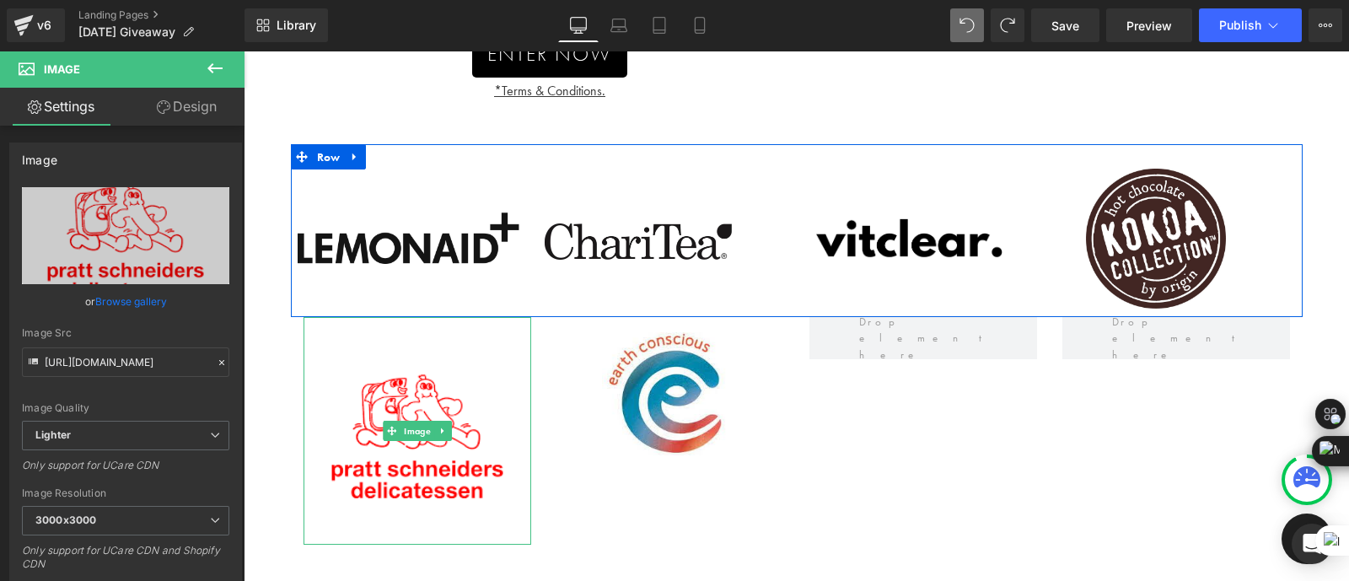
scroll to position [628, 0]
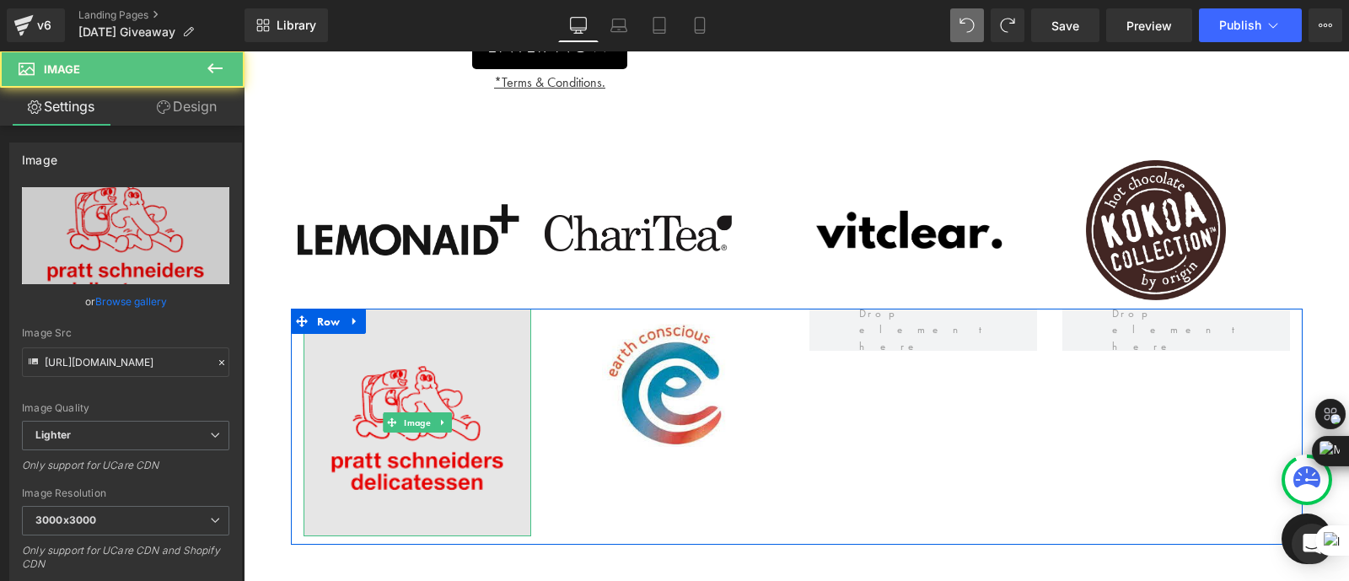
click at [456, 373] on img at bounding box center [417, 422] width 228 height 228
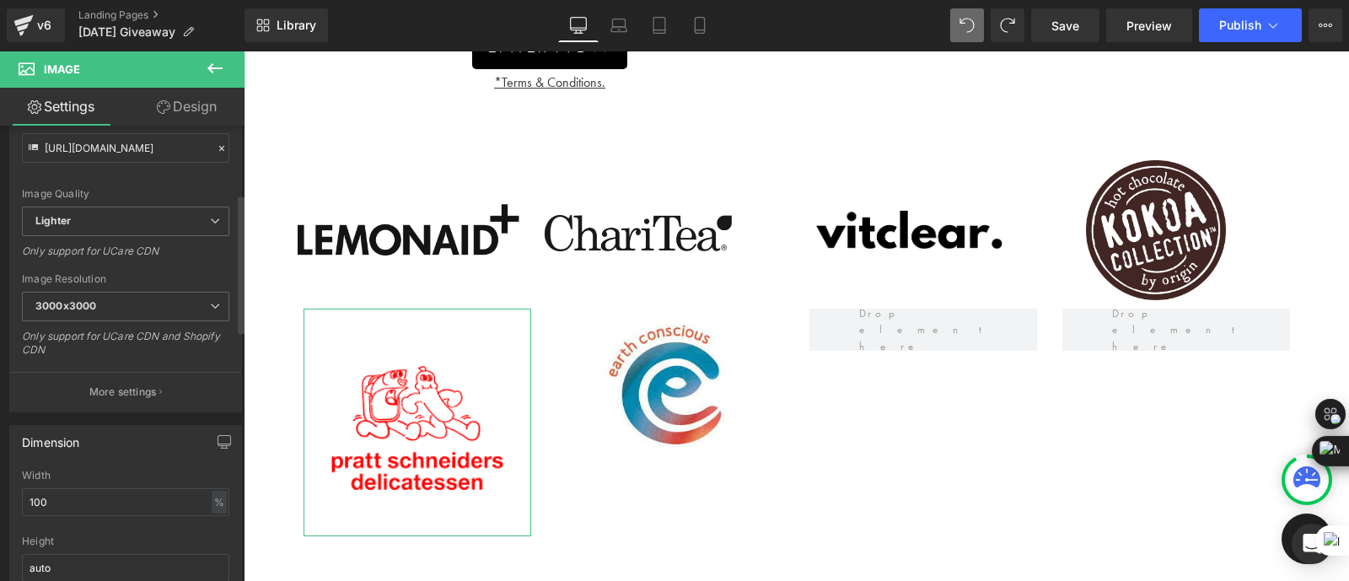
scroll to position [221, 0]
click at [80, 484] on input "100" at bounding box center [125, 495] width 207 height 28
type input "1"
type input "80"
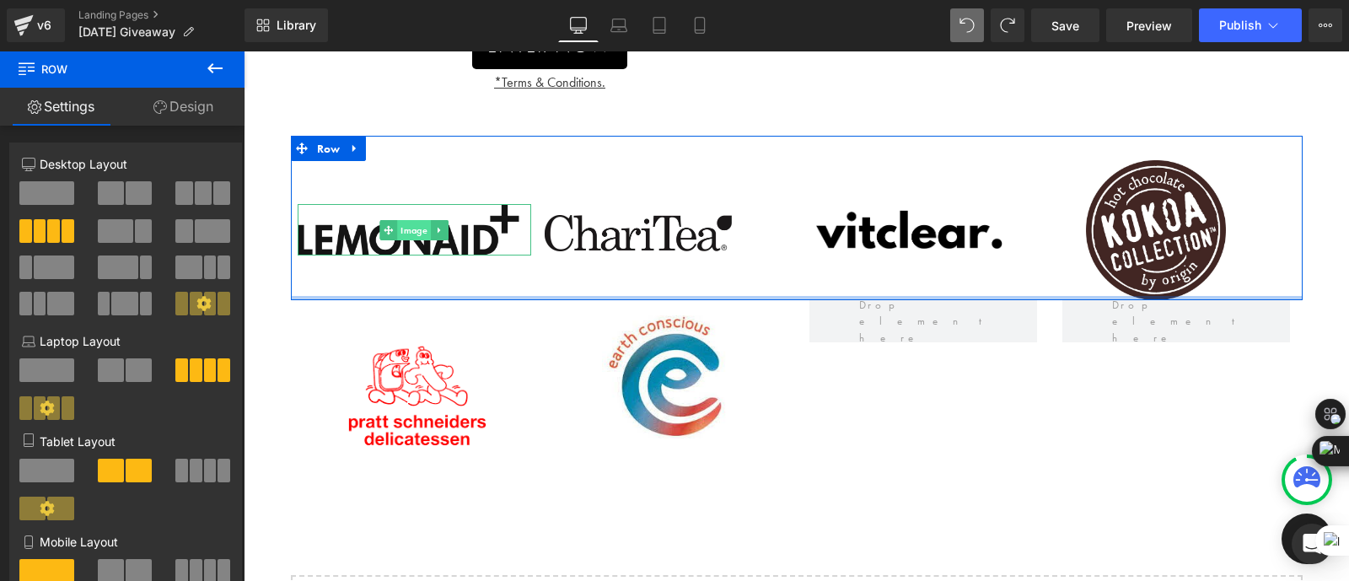
drag, startPoint x: 408, startPoint y: 300, endPoint x: 413, endPoint y: 234, distance: 65.9
click at [413, 234] on div "Image Image Image Image Row" at bounding box center [796, 218] width 1011 height 164
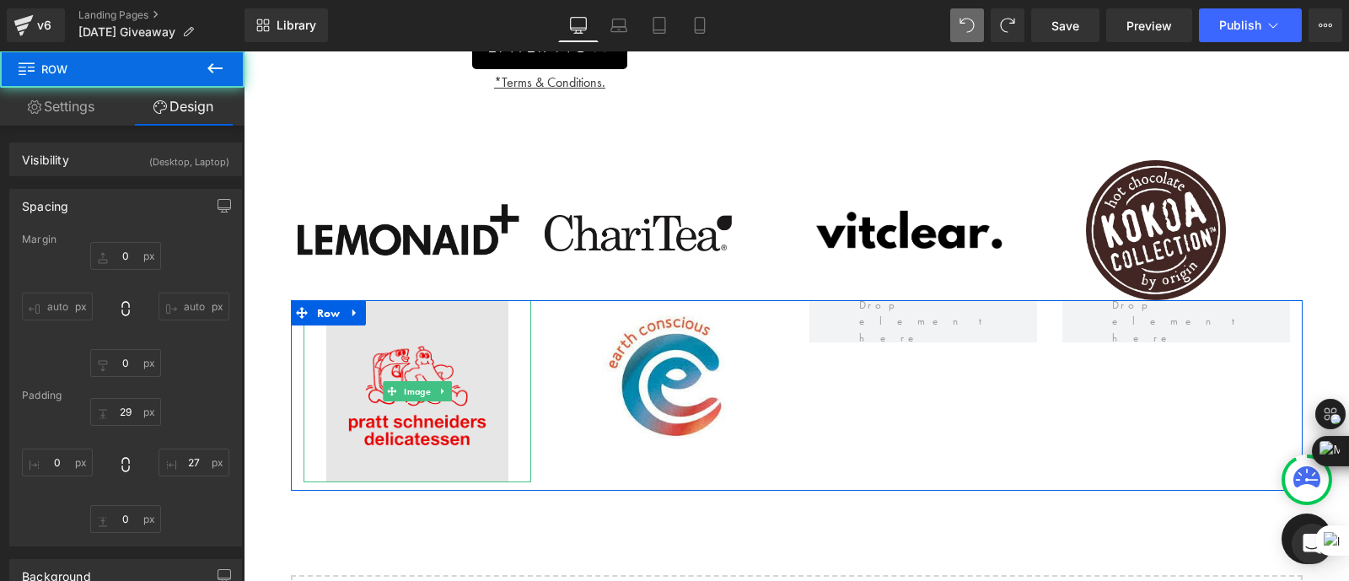
click at [472, 326] on img at bounding box center [417, 391] width 182 height 182
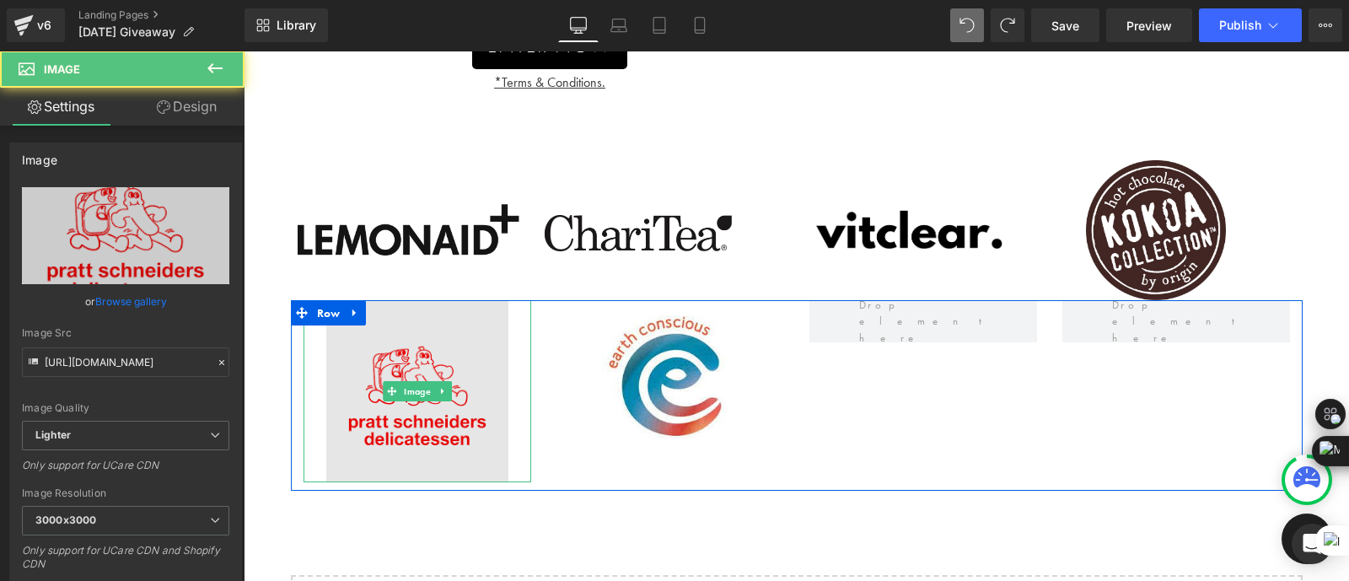
click at [411, 307] on img at bounding box center [417, 391] width 182 height 182
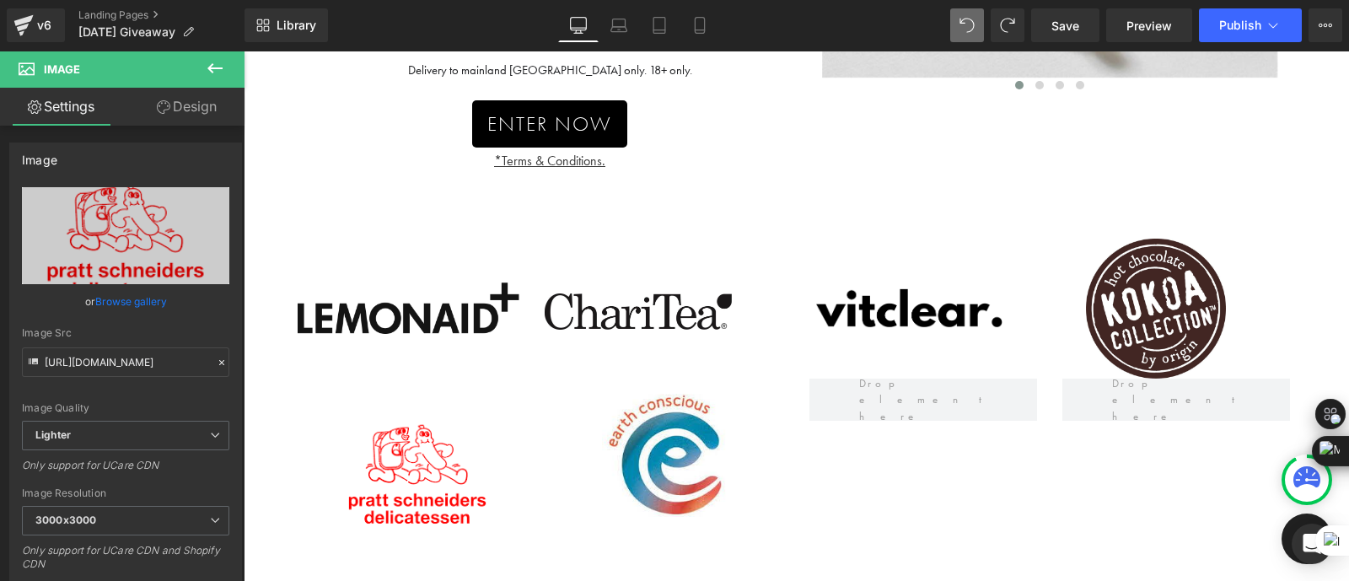
scroll to position [549, 0]
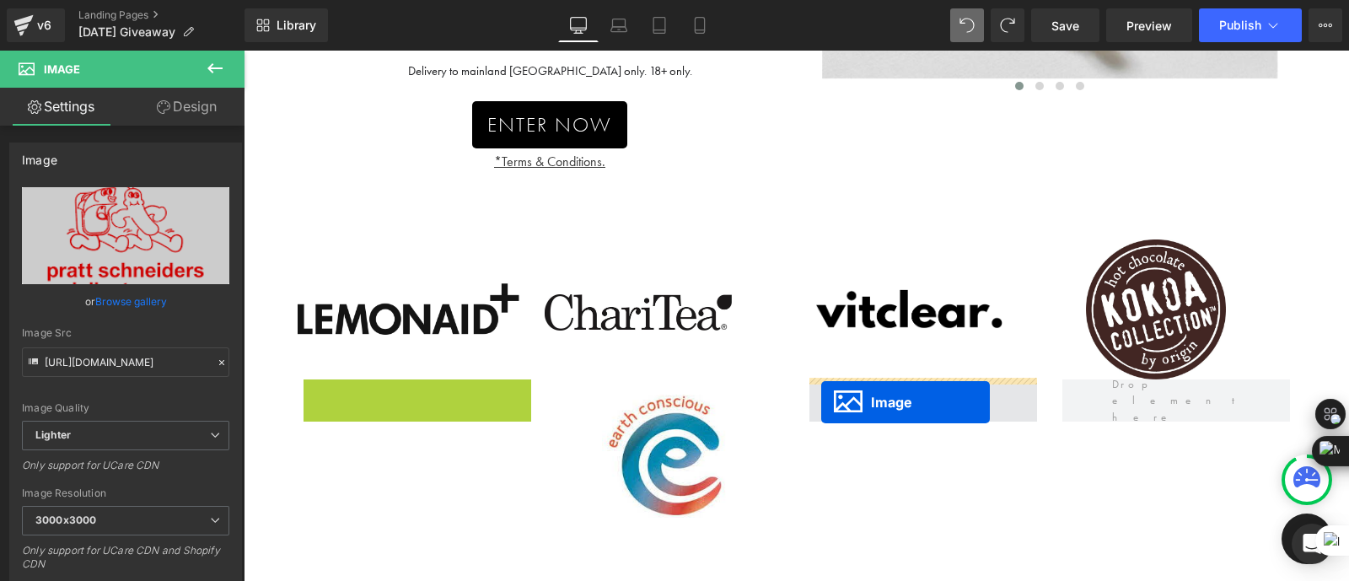
drag, startPoint x: 387, startPoint y: 461, endPoint x: 823, endPoint y: 402, distance: 440.6
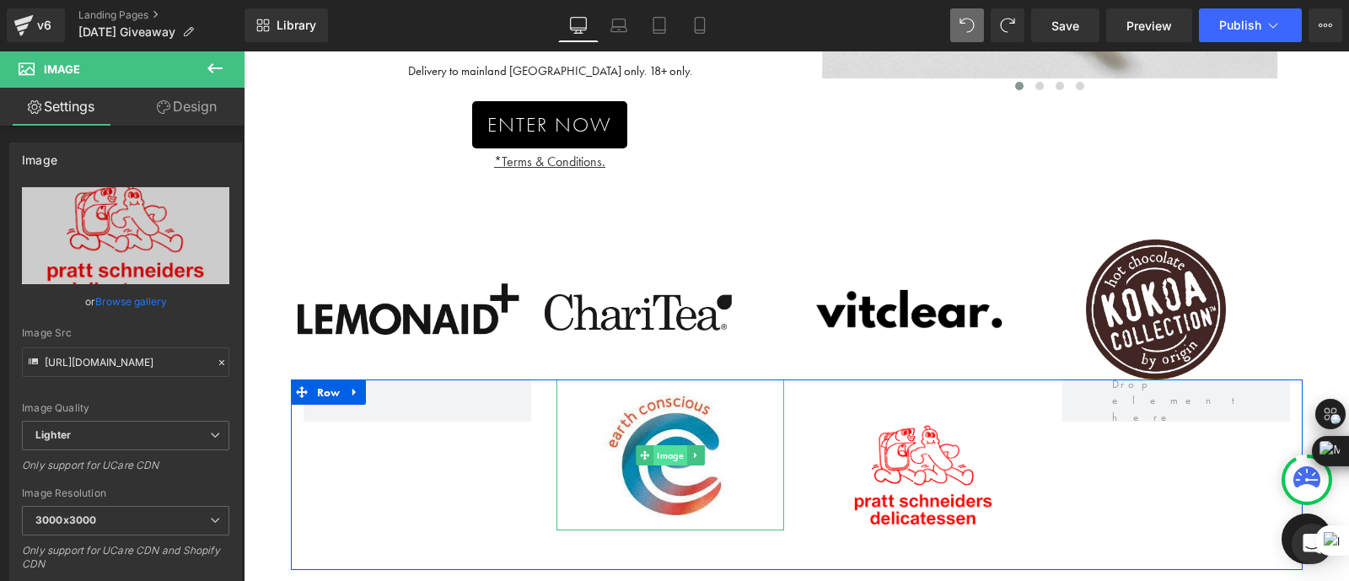
click at [664, 447] on span "Image" at bounding box center [670, 455] width 34 height 20
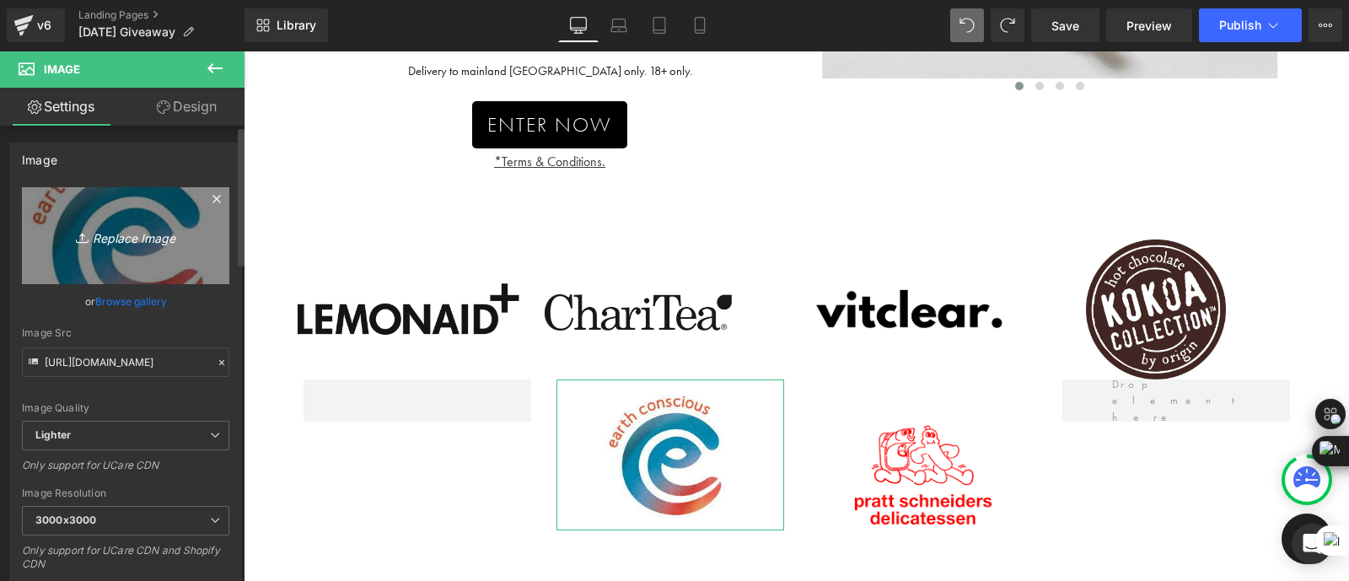
click at [140, 239] on icon "Replace Image" at bounding box center [125, 235] width 135 height 21
type input "C:\fakepath\download (1).png"
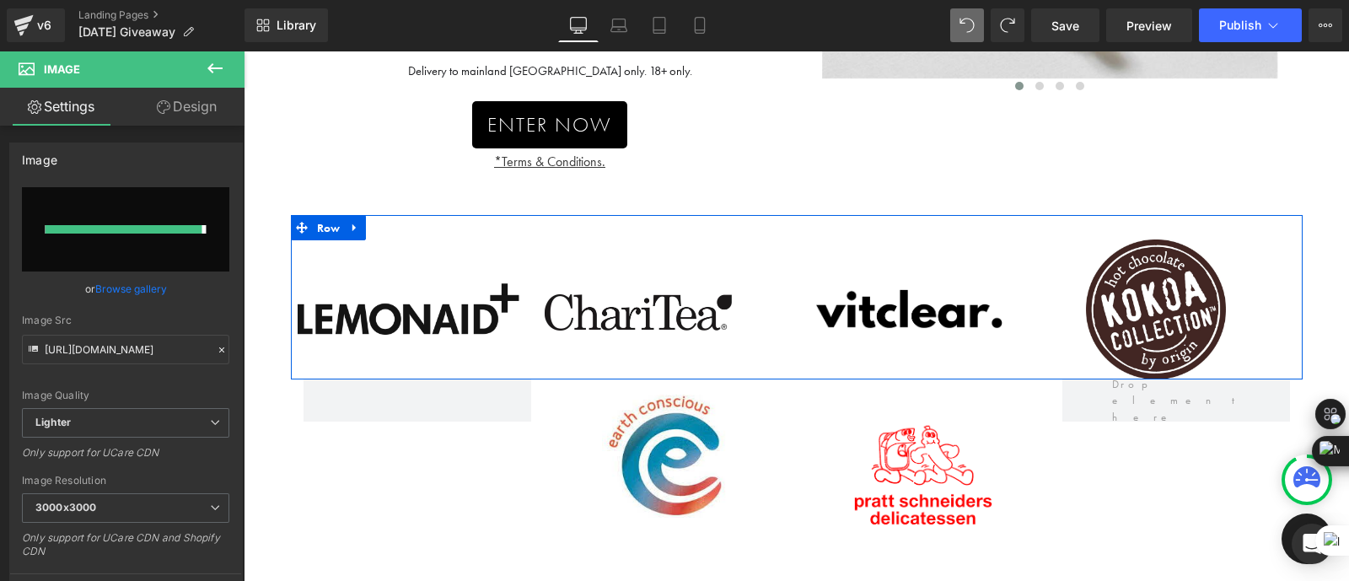
type input "[URL][DOMAIN_NAME]"
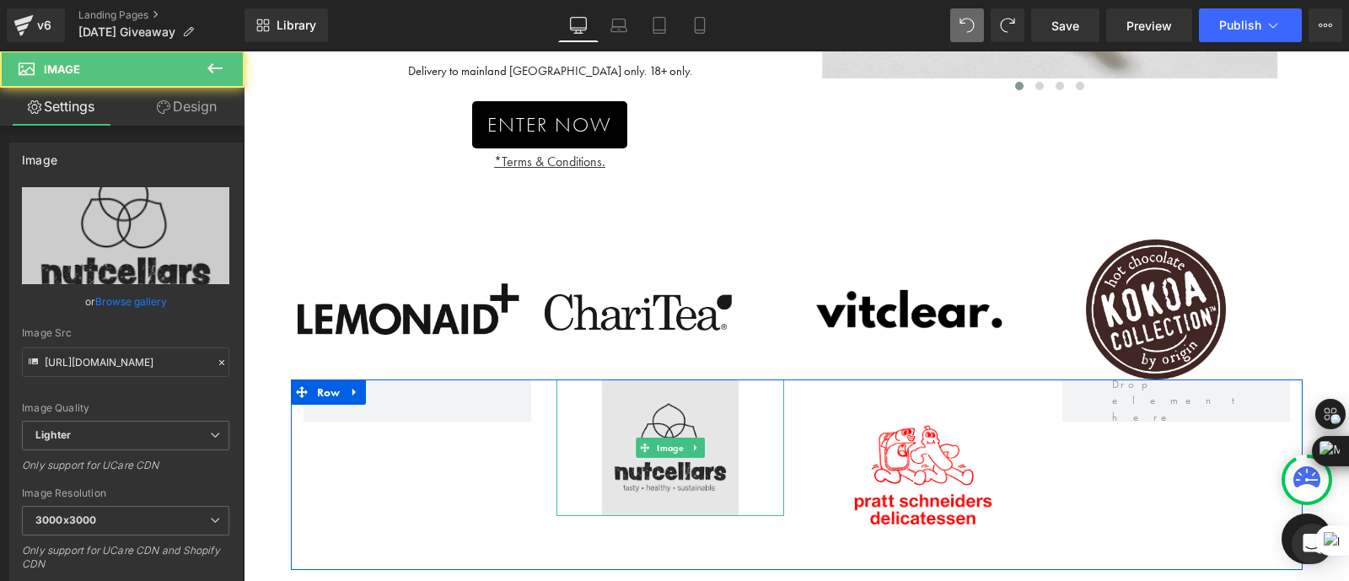
click at [676, 416] on img at bounding box center [670, 447] width 137 height 137
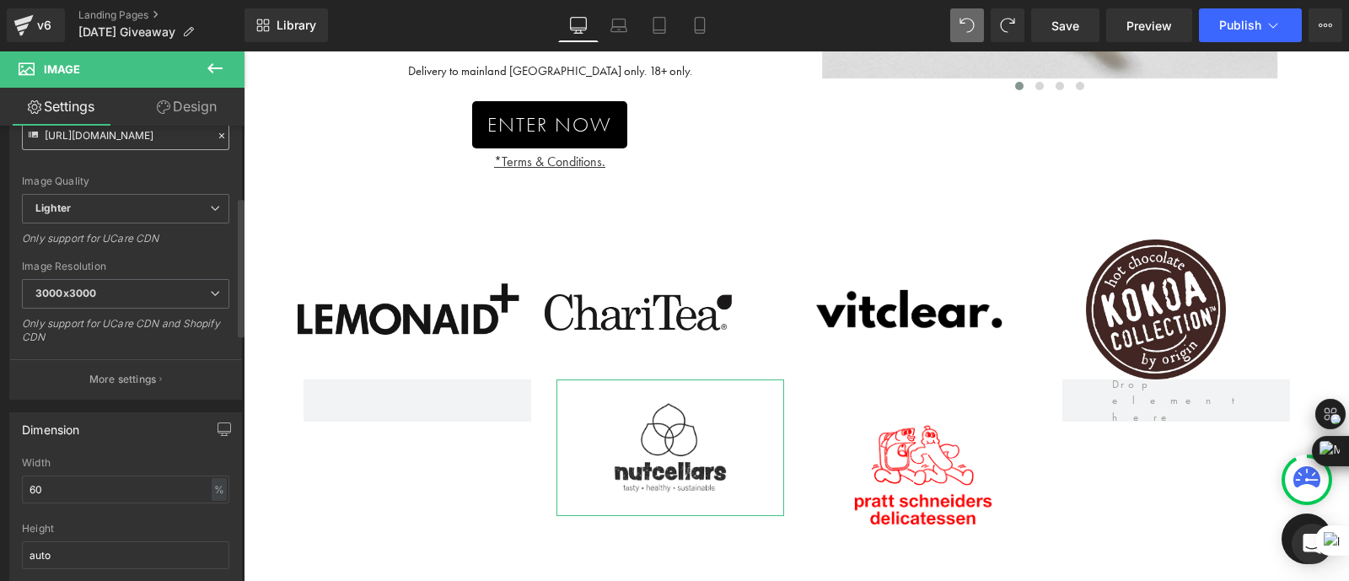
scroll to position [236, 0]
click at [93, 483] on input "60" at bounding box center [125, 480] width 207 height 28
type input "6"
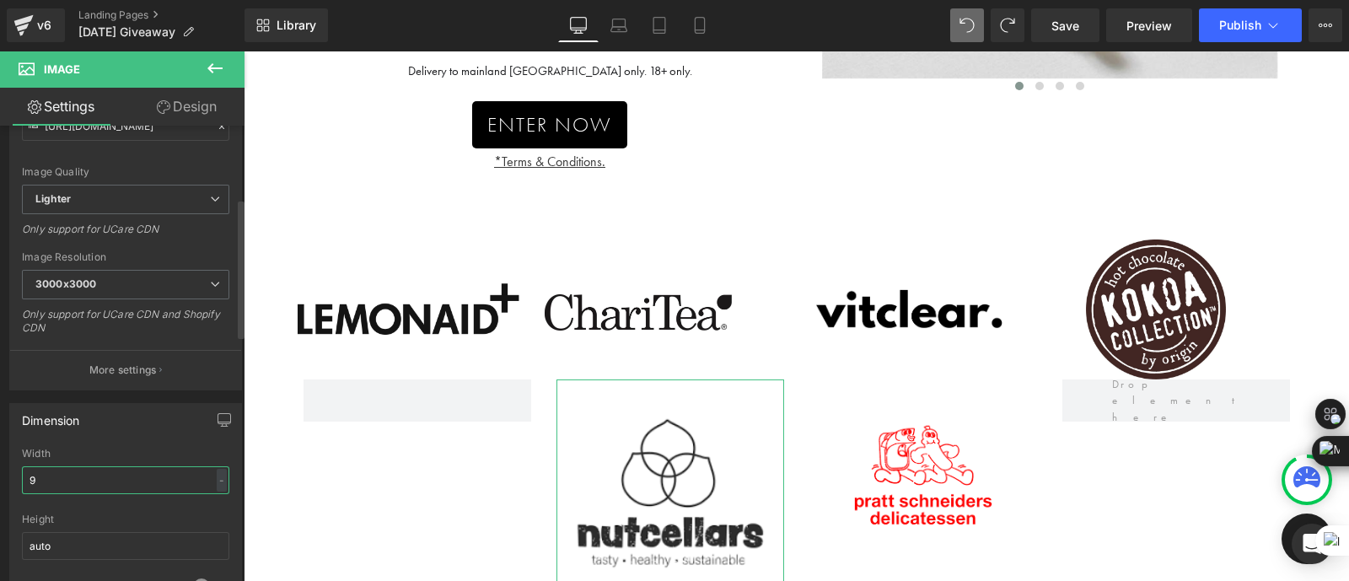
type input "90"
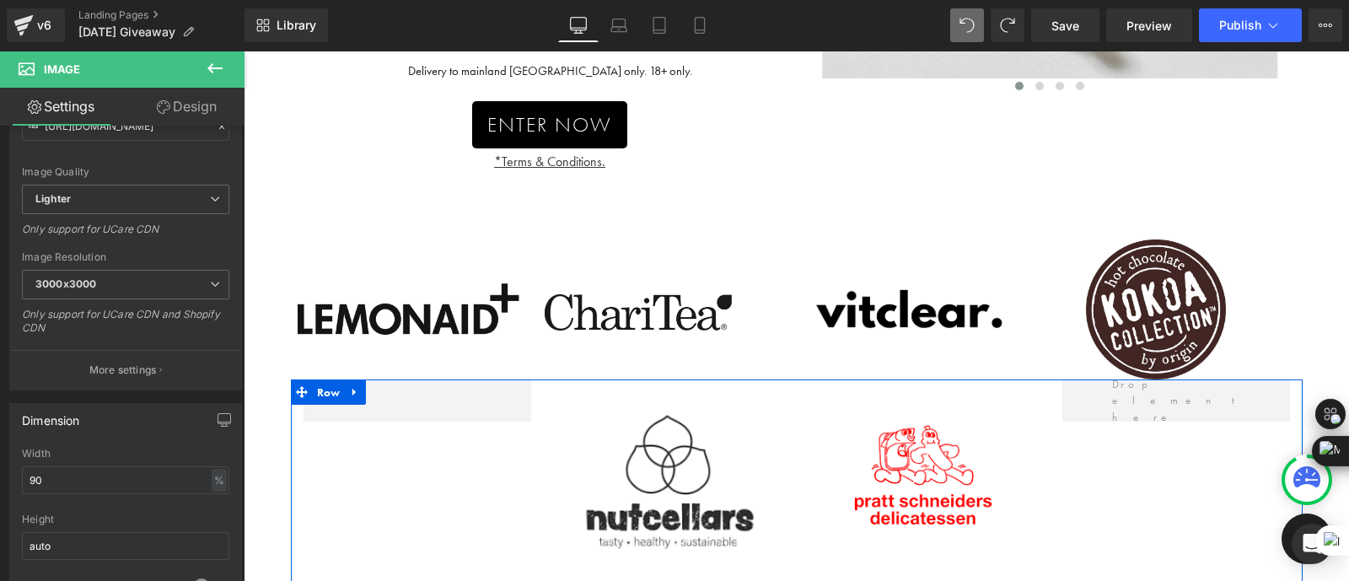
click at [1112, 484] on div "Image Image Row" at bounding box center [796, 485] width 1011 height 213
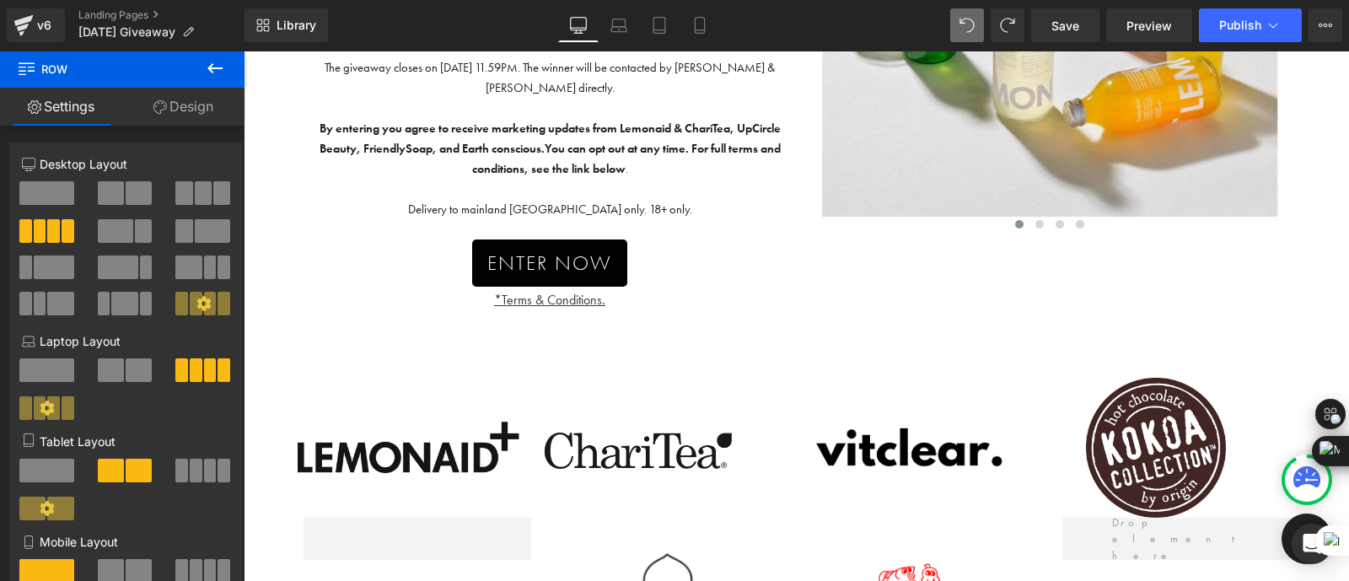
click at [748, 301] on p "*Terms & Conditions." at bounding box center [550, 300] width 468 height 20
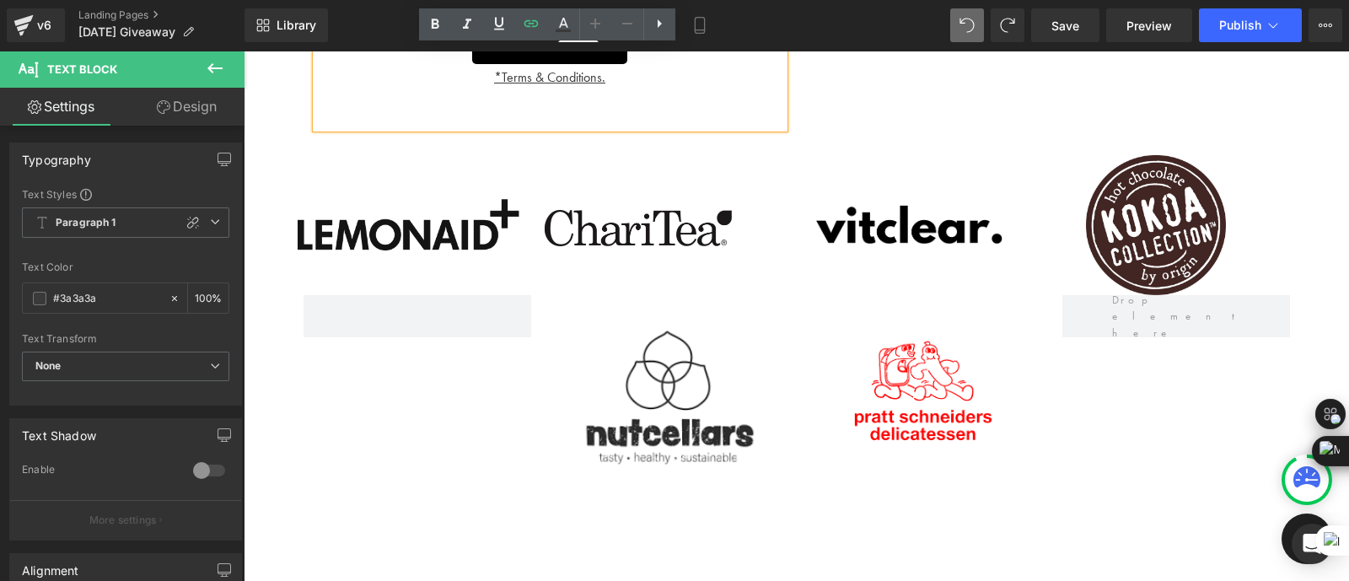
scroll to position [632, 0]
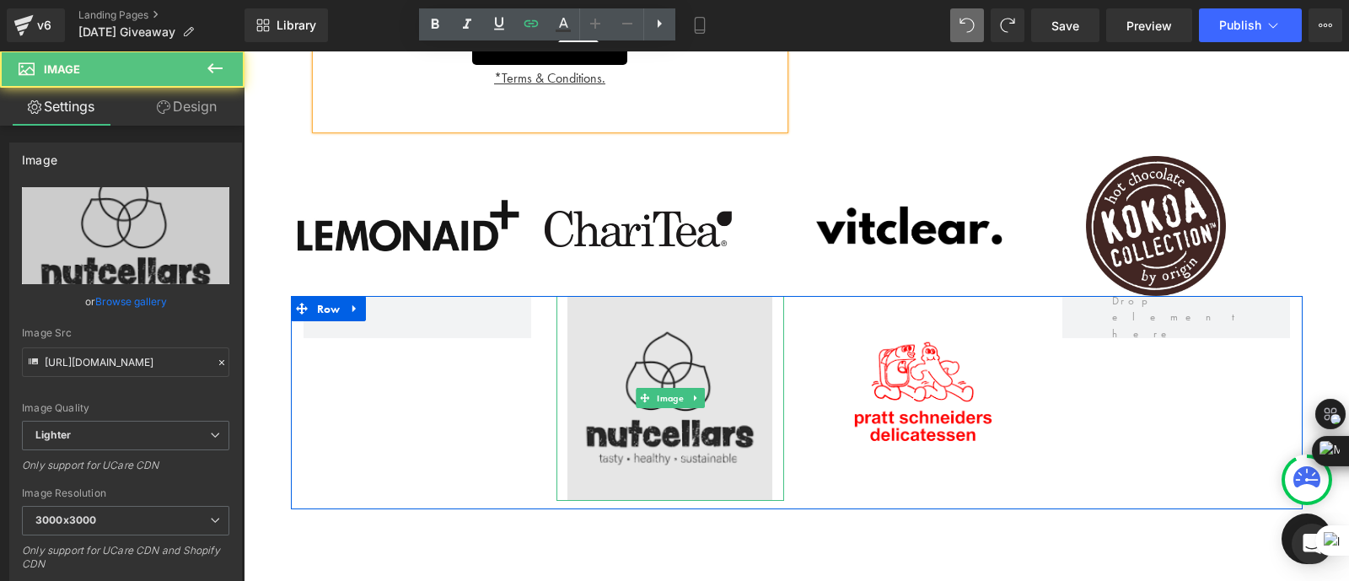
click at [682, 351] on img at bounding box center [669, 398] width 205 height 205
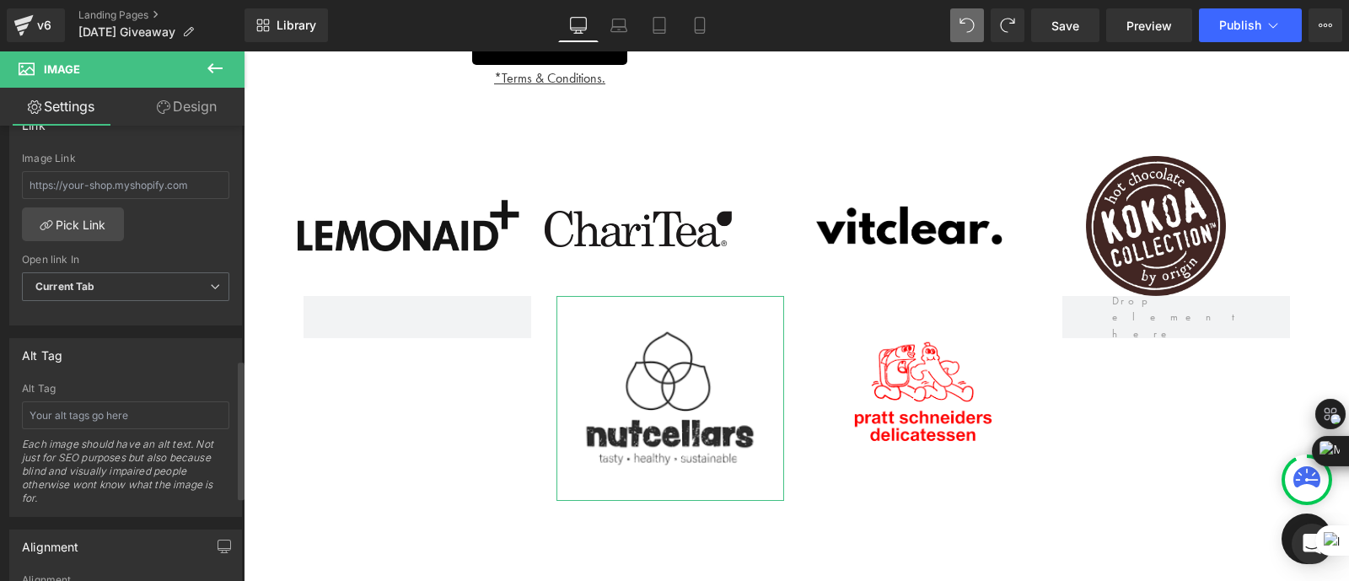
scroll to position [762, 0]
click at [186, 105] on link "Design" at bounding box center [187, 107] width 122 height 38
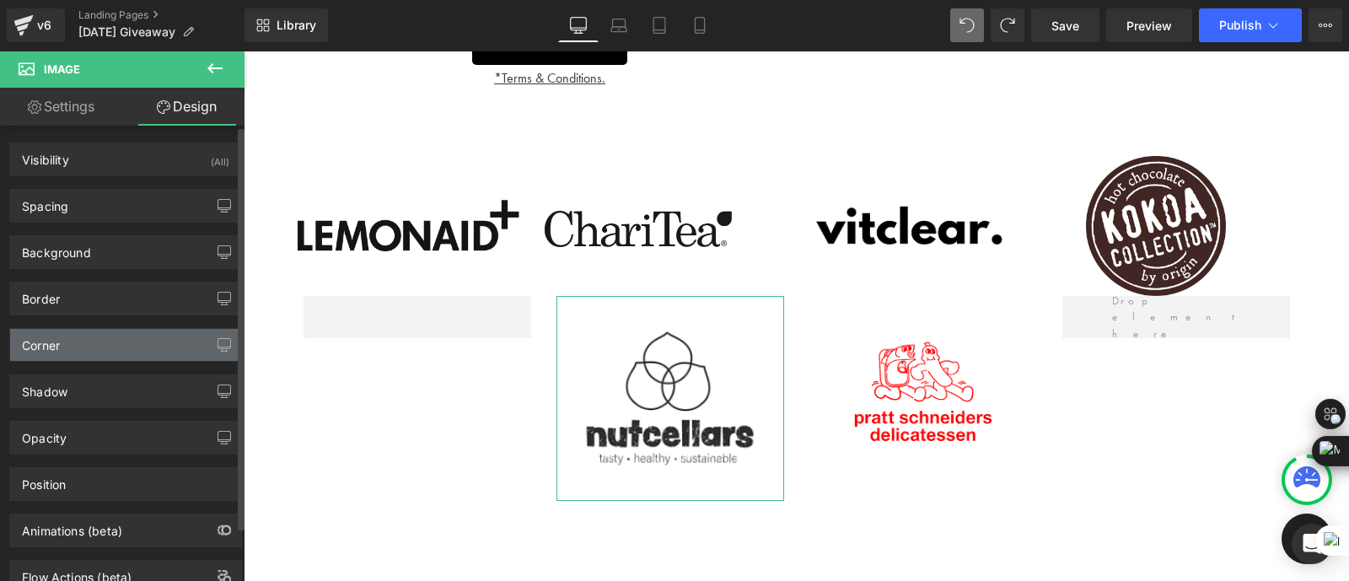
scroll to position [60, 0]
click at [150, 328] on div "Shadow" at bounding box center [125, 344] width 231 height 32
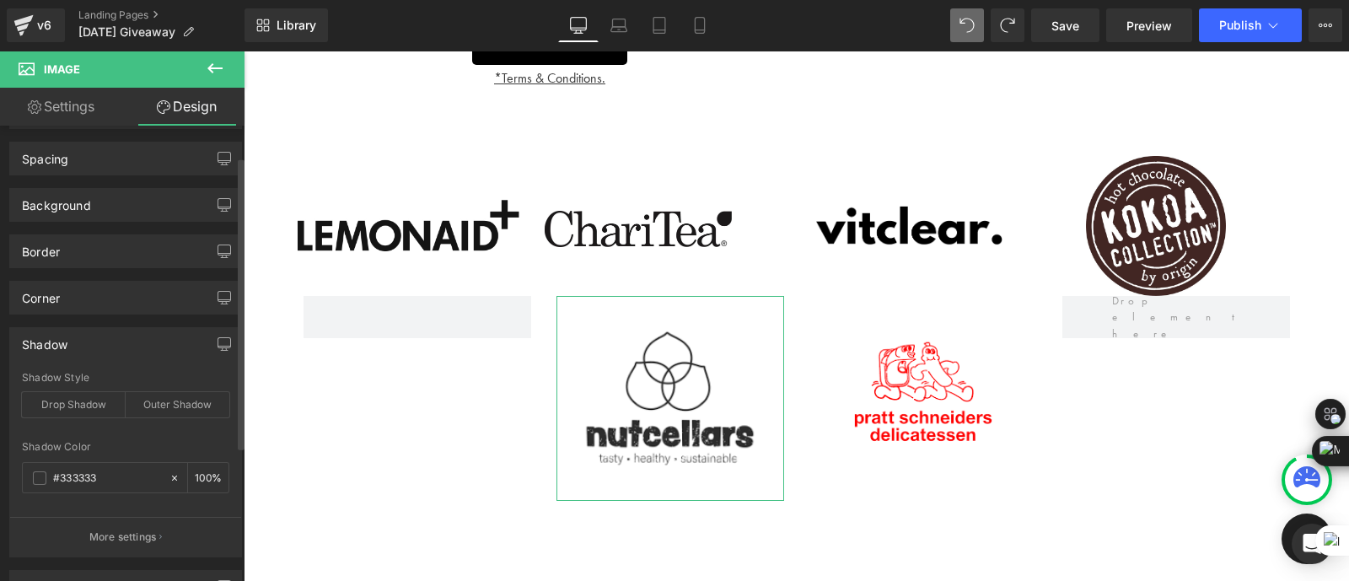
scroll to position [0, 0]
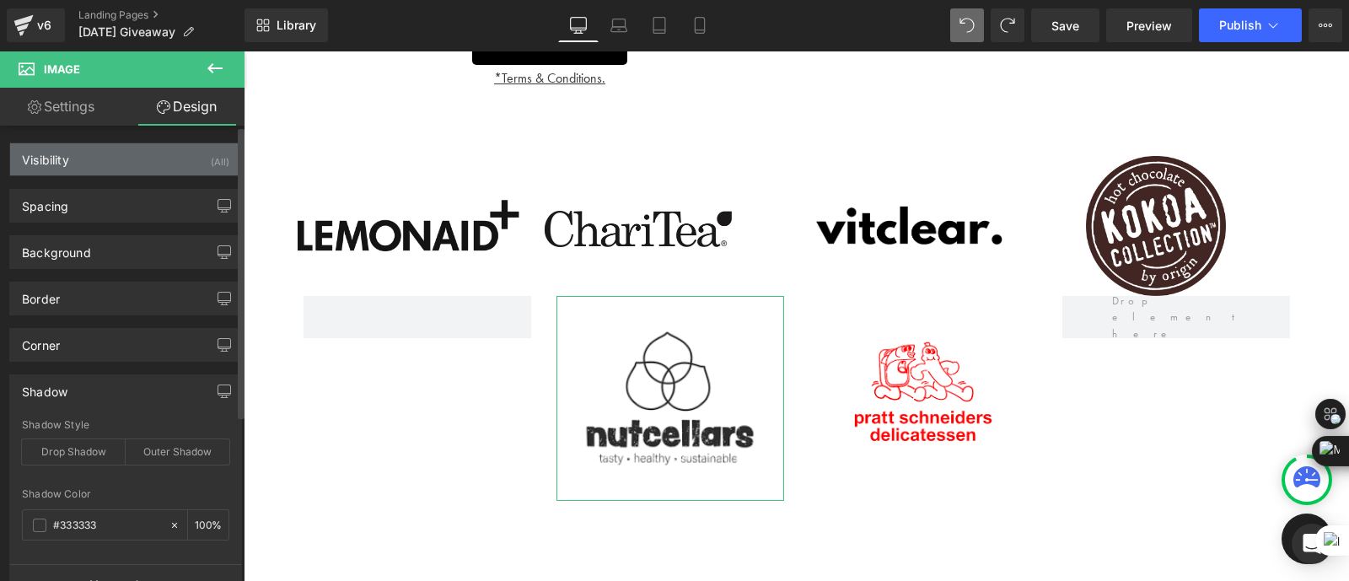
click at [126, 169] on div "Visibility (All)" at bounding box center [125, 159] width 231 height 32
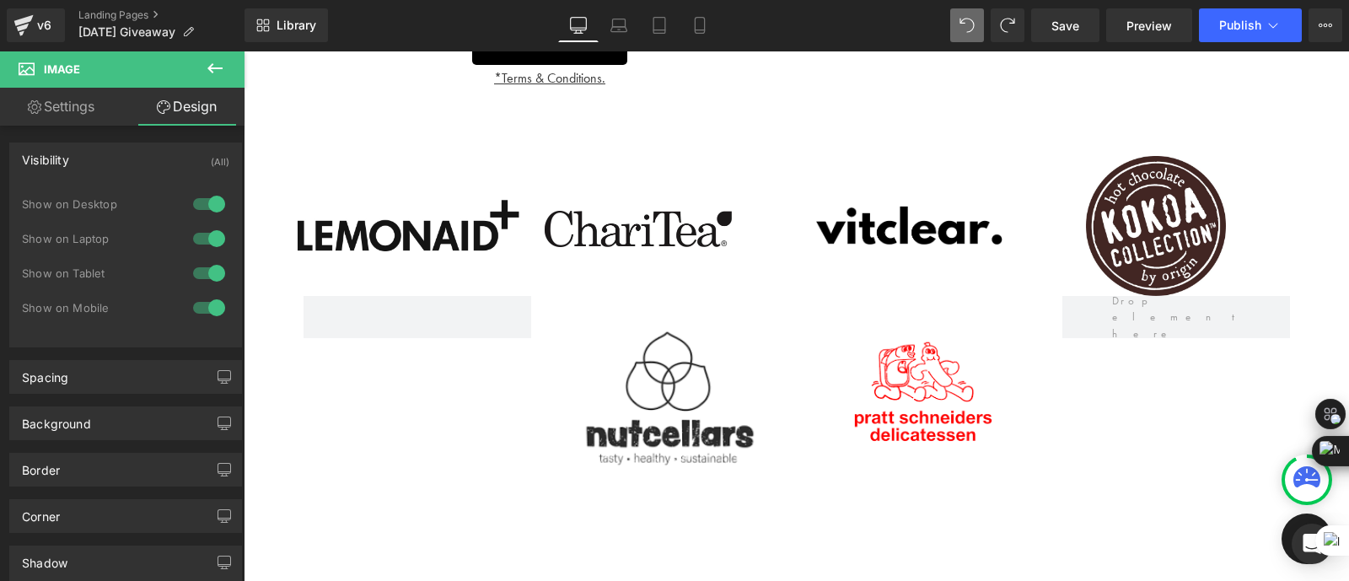
click at [957, 172] on div "Image" at bounding box center [908, 226] width 247 height 140
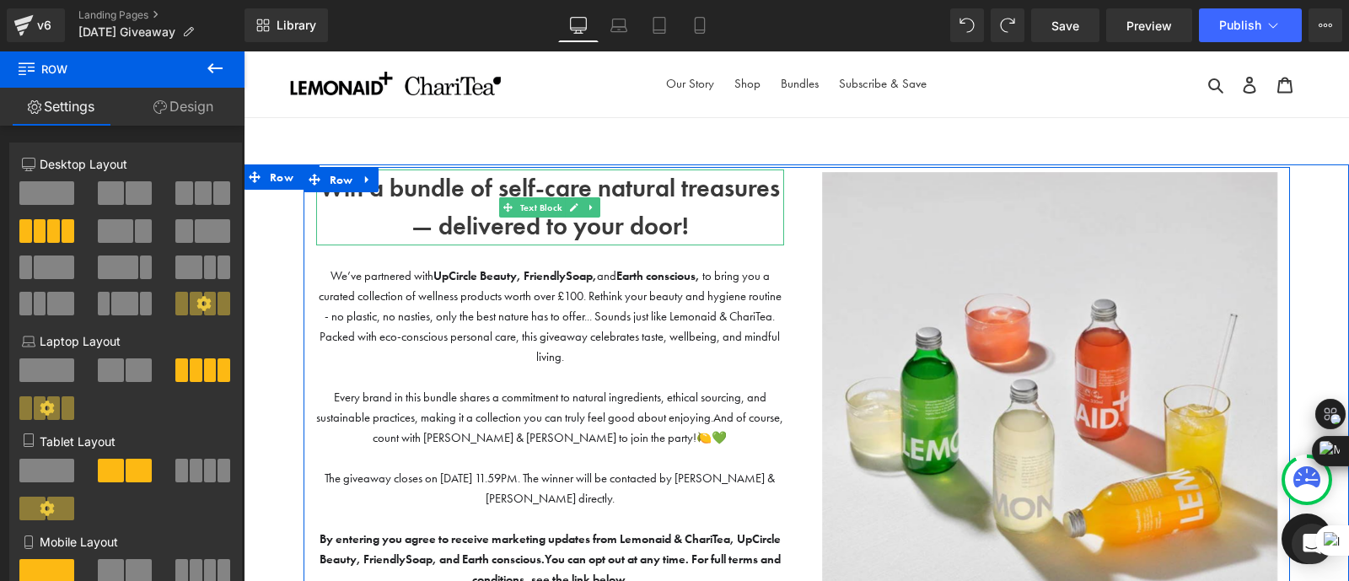
click at [585, 233] on b "Win a bundle of self-care natural treasures — delivered to your door!" at bounding box center [549, 207] width 460 height 70
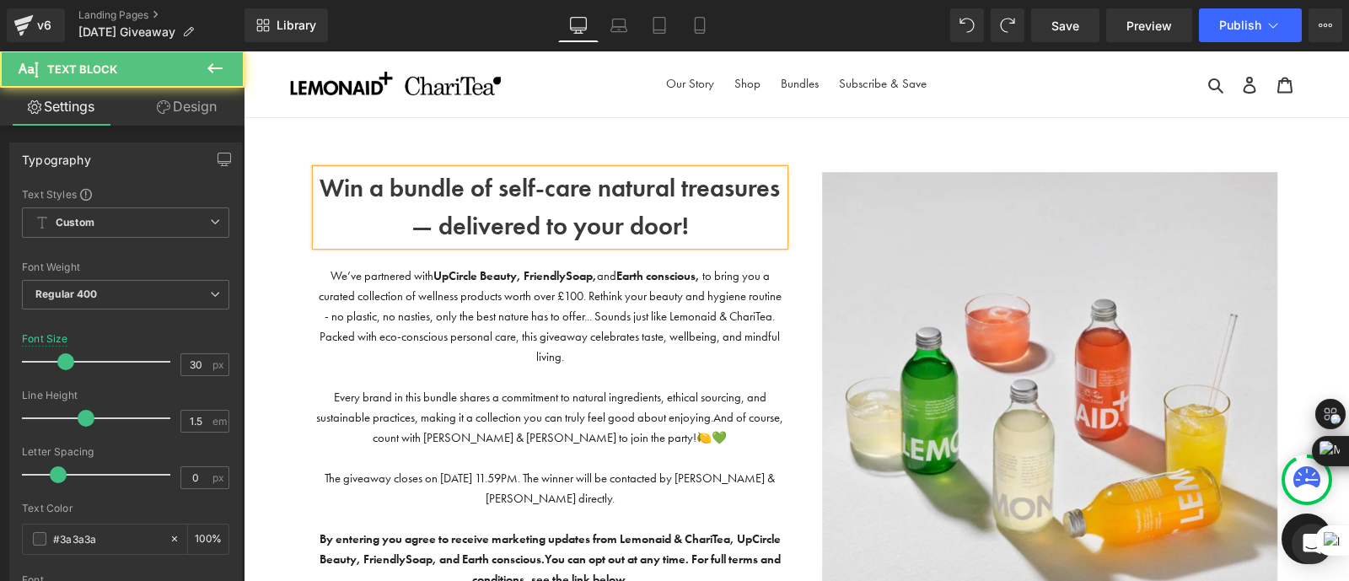
click at [635, 199] on b "Win a bundle of self-care natural treasures — delivered to your door!" at bounding box center [549, 207] width 460 height 70
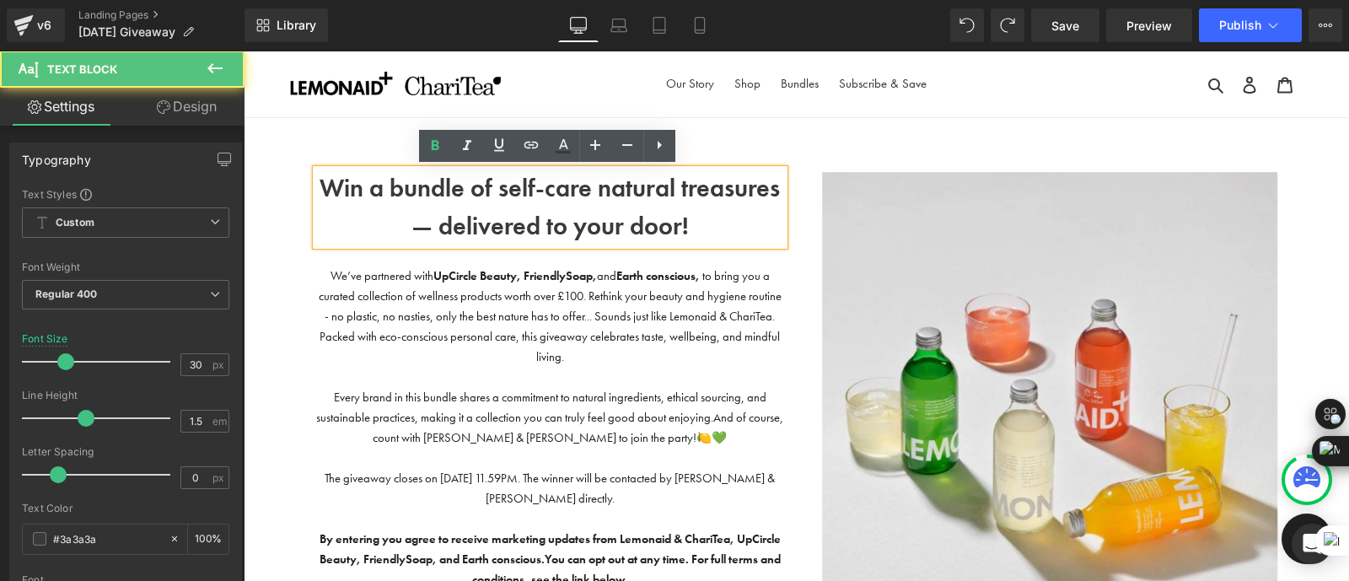
click at [696, 220] on p "Win a bundle of self-care natural treasures — delivered to your door!" at bounding box center [550, 207] width 468 height 76
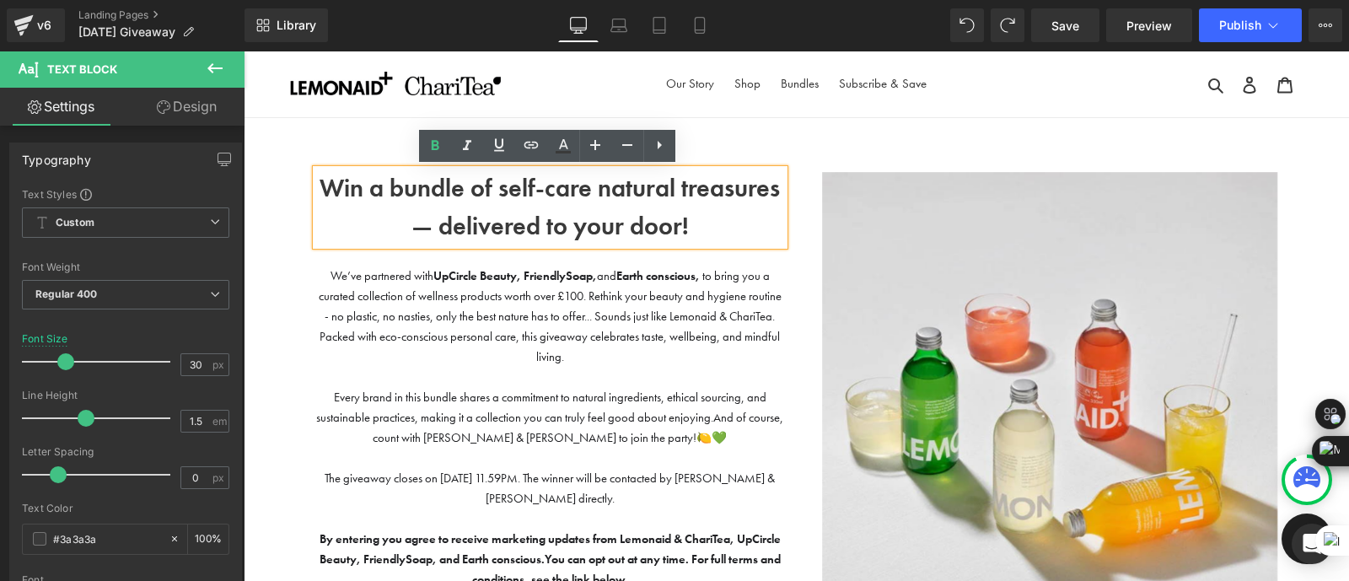
drag, startPoint x: 700, startPoint y: 226, endPoint x: 373, endPoint y: 187, distance: 329.3
click at [373, 187] on p "Win a bundle of self-care natural treasures — delivered to your door!" at bounding box center [550, 207] width 468 height 76
paste div
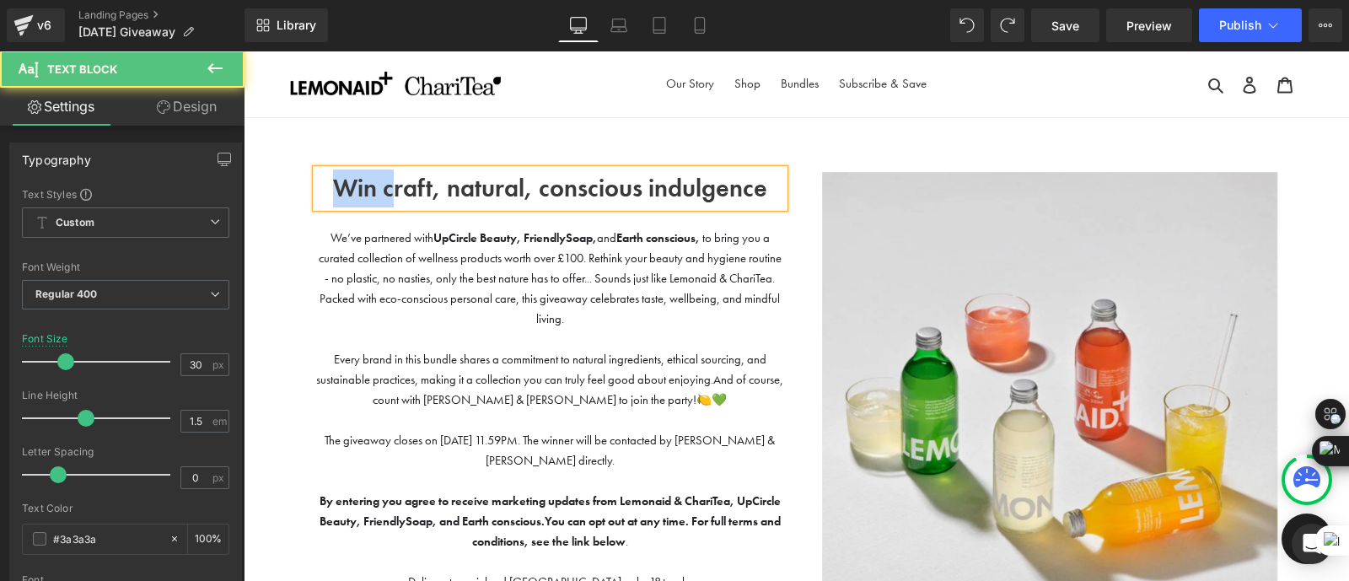
drag, startPoint x: 390, startPoint y: 190, endPoint x: 329, endPoint y: 190, distance: 61.5
click at [333, 190] on b "Win craft, natural, conscious indulgence" at bounding box center [550, 188] width 434 height 32
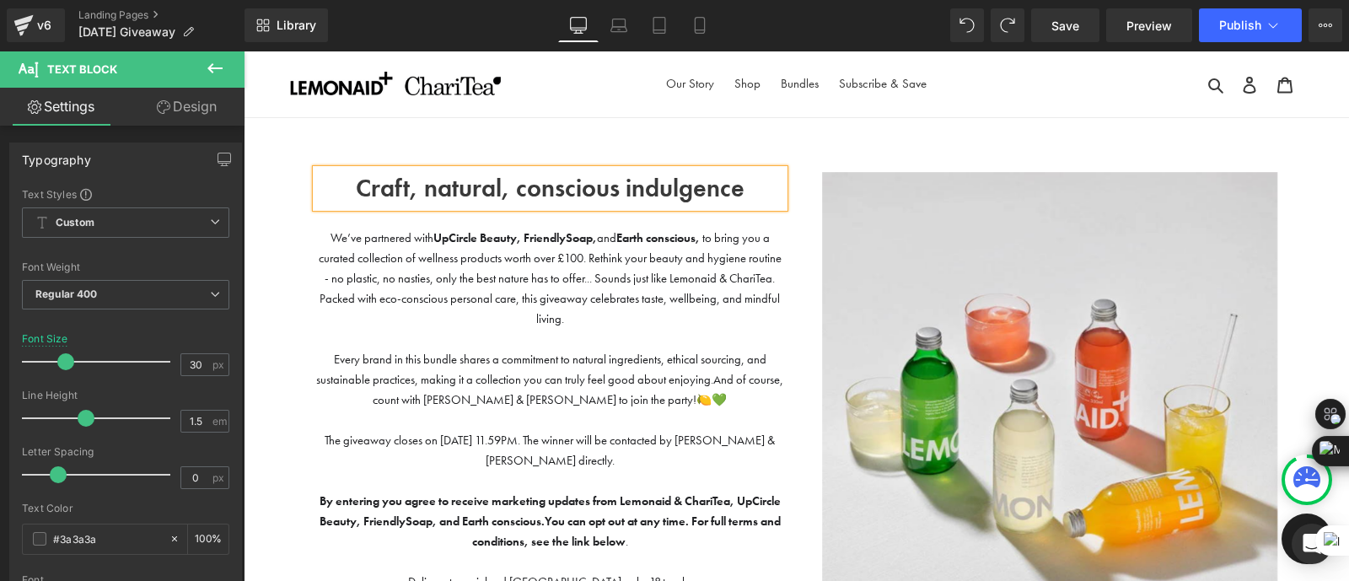
click at [507, 199] on b "Craft, natural, conscious indulgence" at bounding box center [550, 188] width 389 height 32
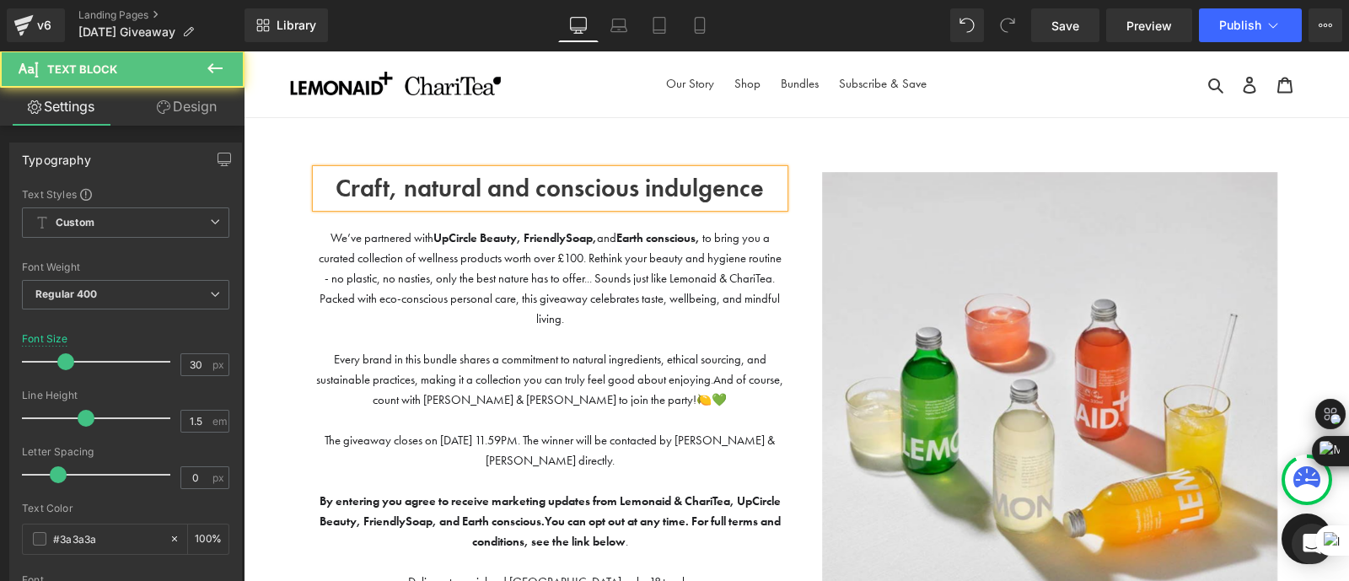
click at [654, 183] on b "Craft, natural and conscious indulgence" at bounding box center [549, 188] width 428 height 32
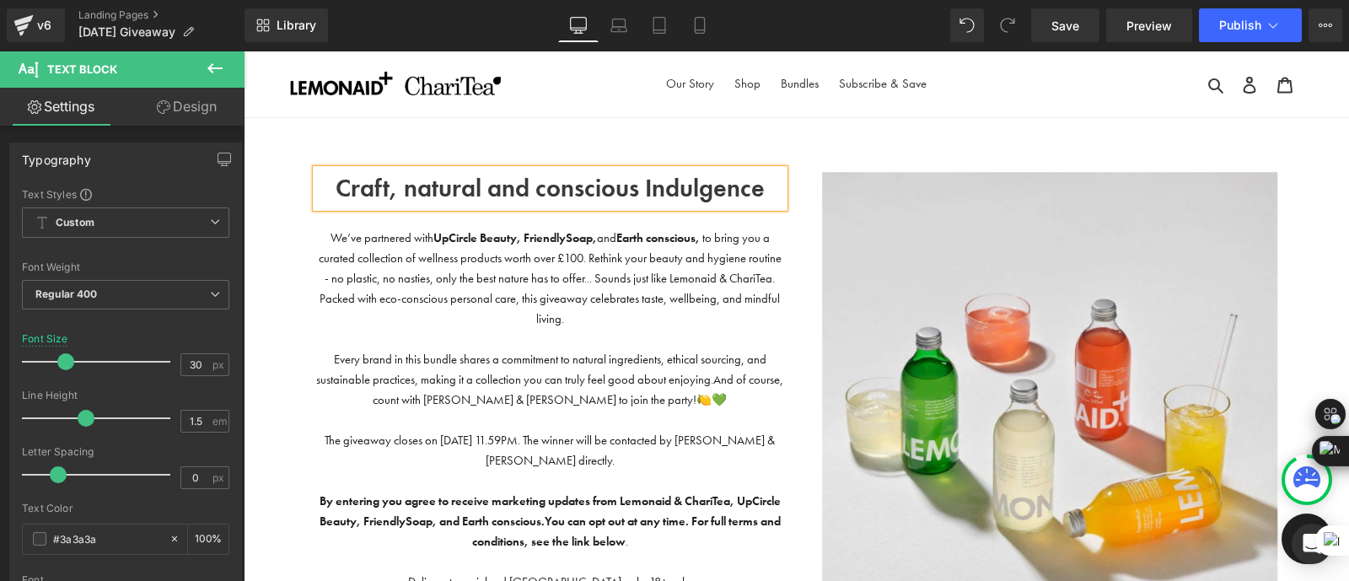
click at [316, 169] on span at bounding box center [316, 169] width 0 height 0
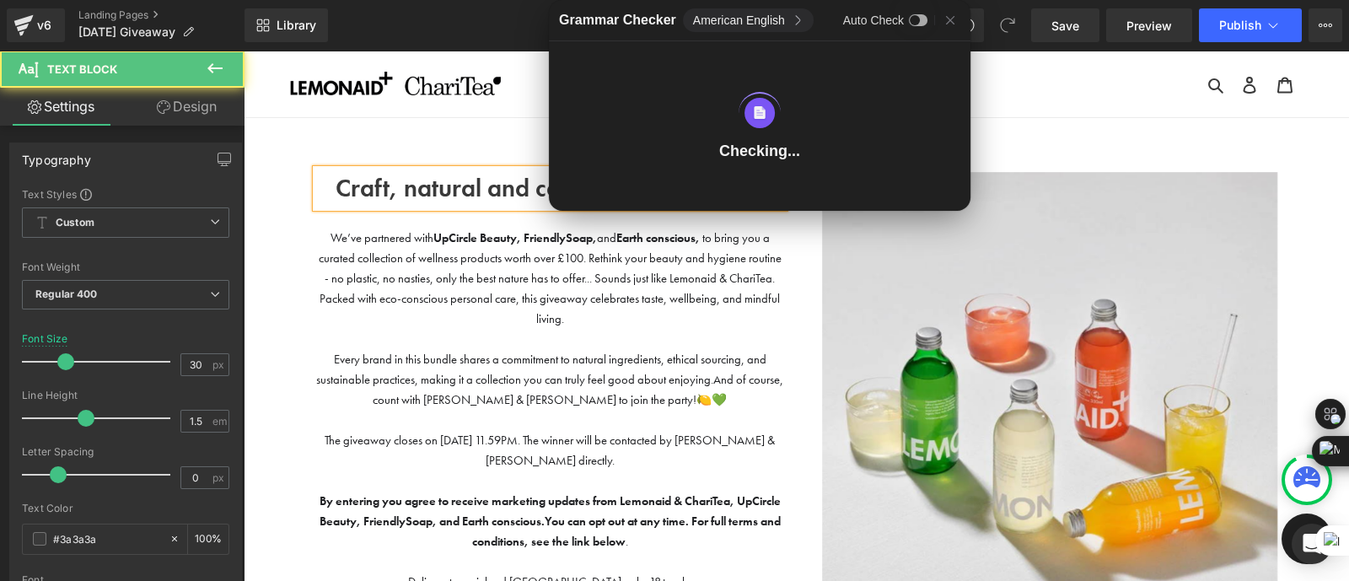
click at [743, 304] on span "We’ve partnered with UpCircle Beauty, FriendlySoap, and Earth conscious, to bri…" at bounding box center [550, 278] width 463 height 96
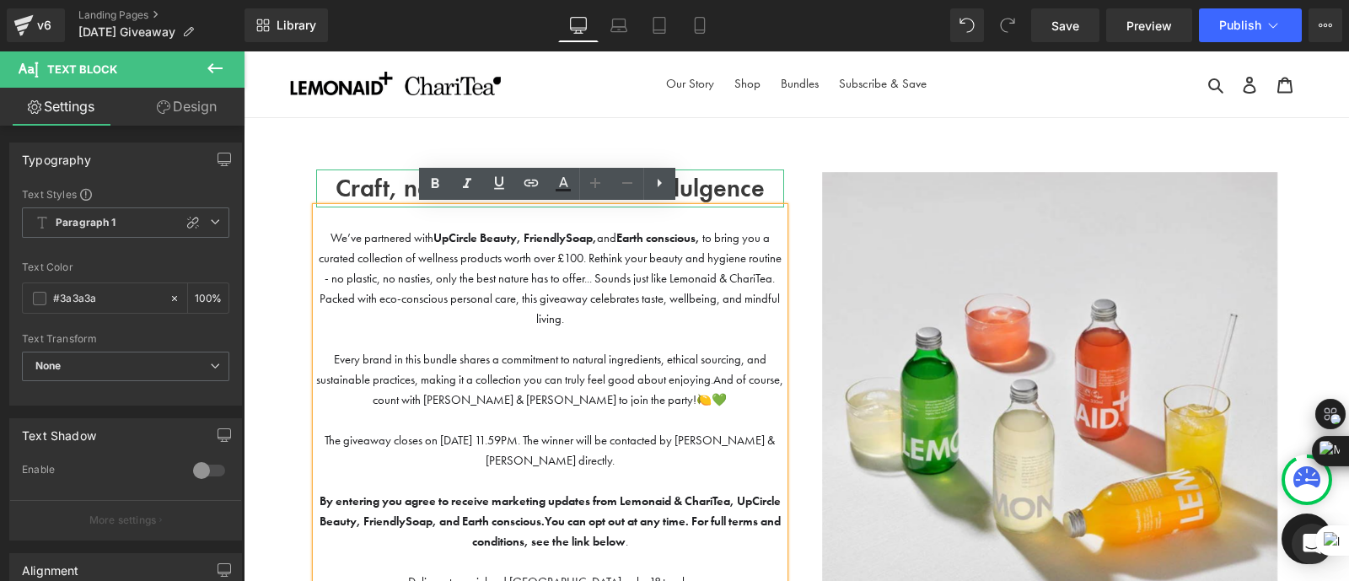
click at [404, 190] on b "Craft, natural and conscious Indulgence" at bounding box center [549, 188] width 429 height 32
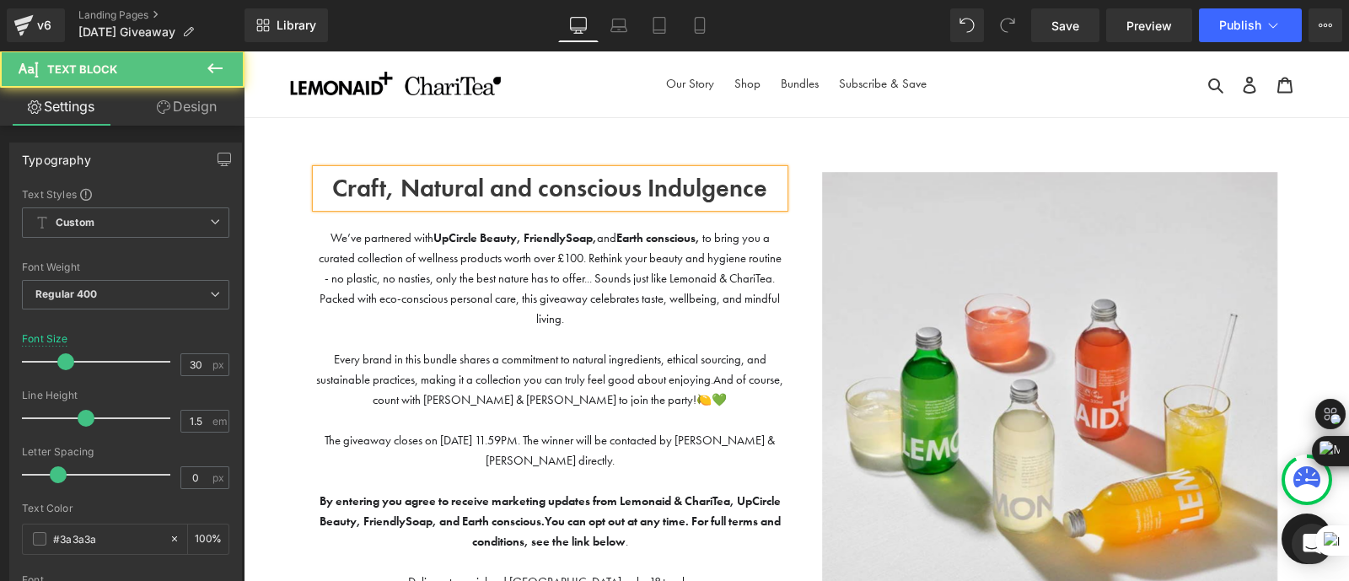
click at [552, 187] on b "Craft, Natural and conscious Indulgence" at bounding box center [549, 188] width 435 height 32
click at [775, 185] on p "Craft, Natural and Conscious Indulgence" at bounding box center [550, 188] width 468 height 38
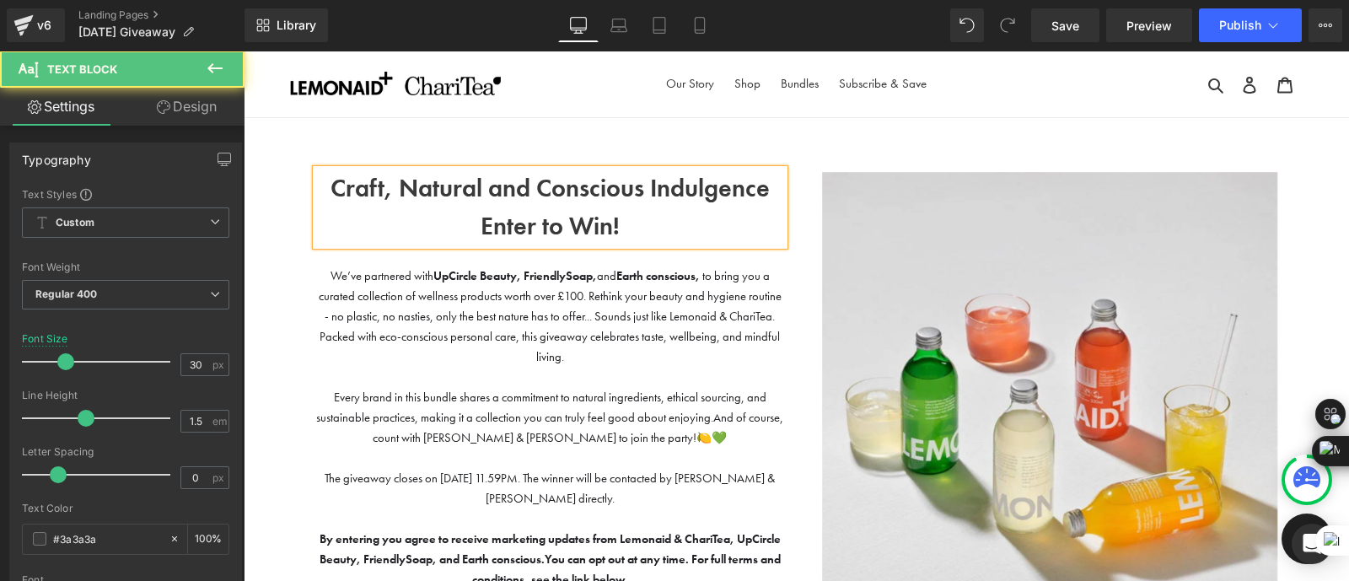
click at [770, 184] on p "Craft, Natural and Conscious Indulgence" at bounding box center [550, 188] width 468 height 38
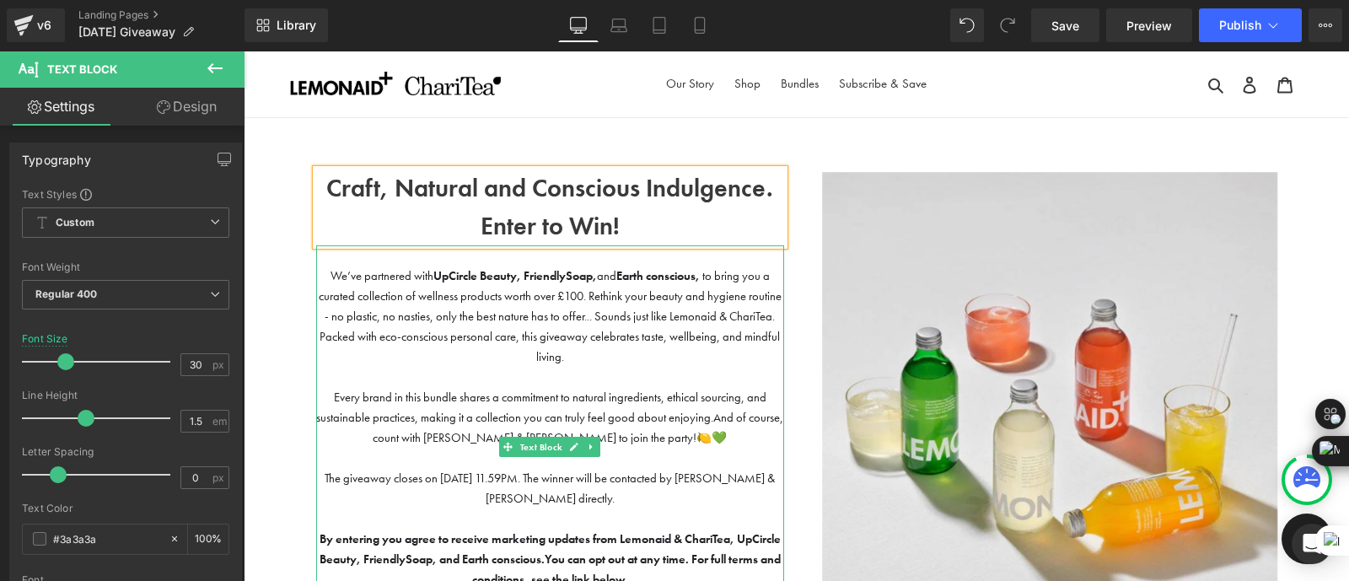
click at [588, 319] on span "We’ve partnered with UpCircle Beauty, FriendlySoap, and Earth conscious, to bri…" at bounding box center [550, 316] width 463 height 96
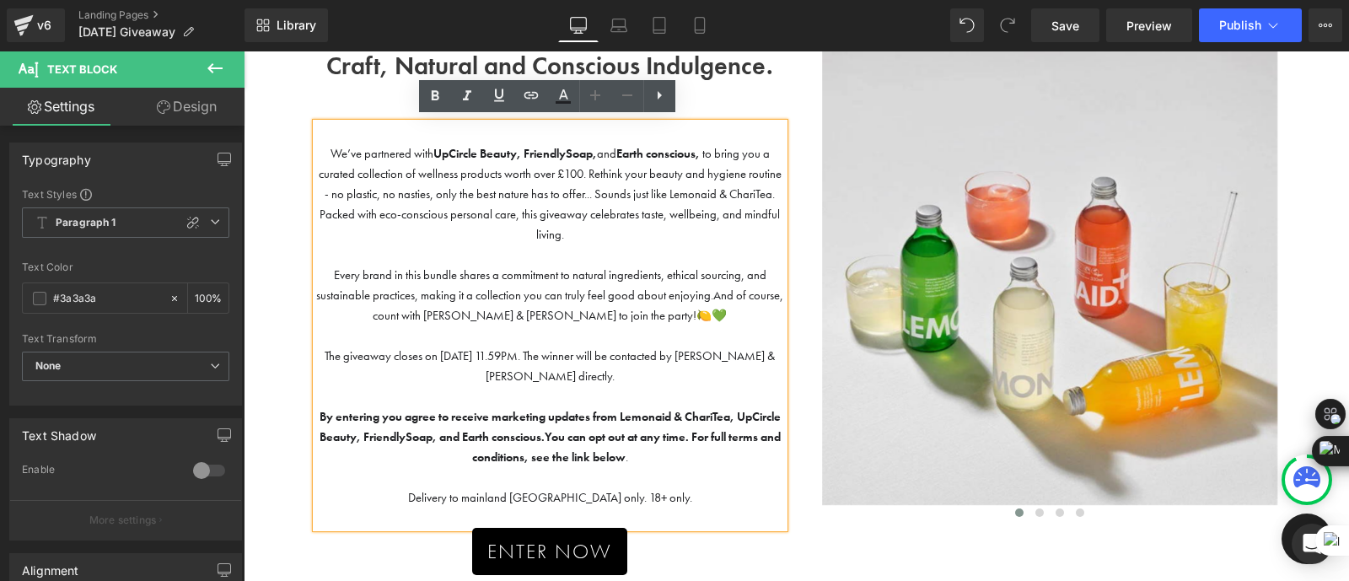
scroll to position [131, 0]
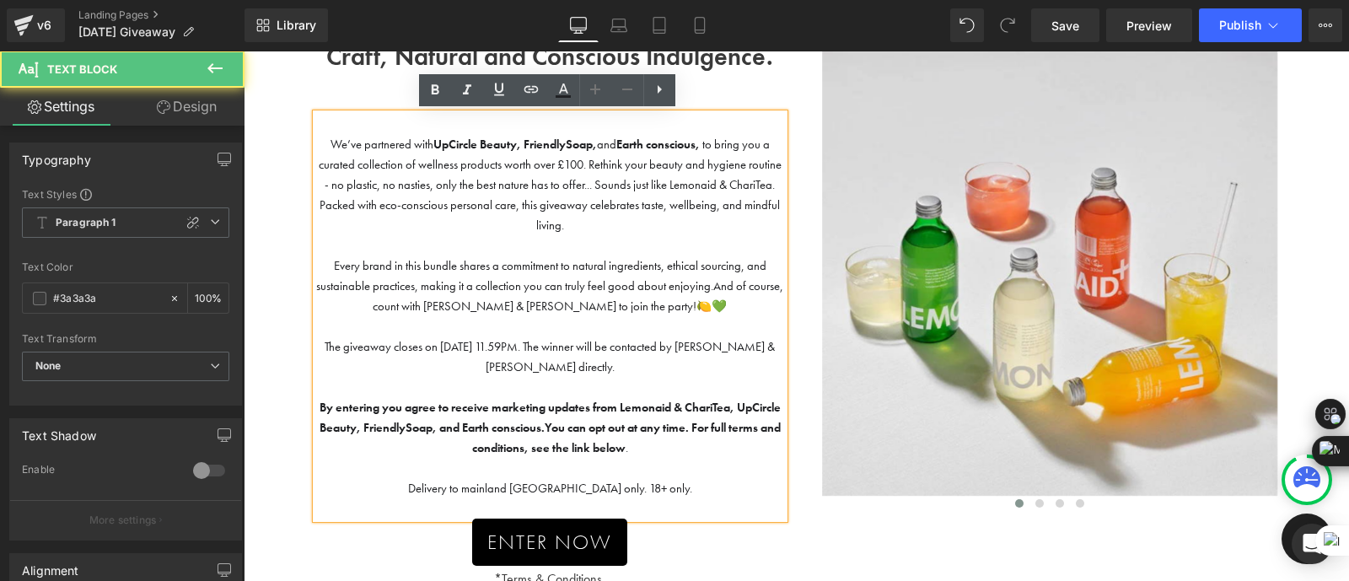
click at [625, 239] on p at bounding box center [550, 245] width 468 height 20
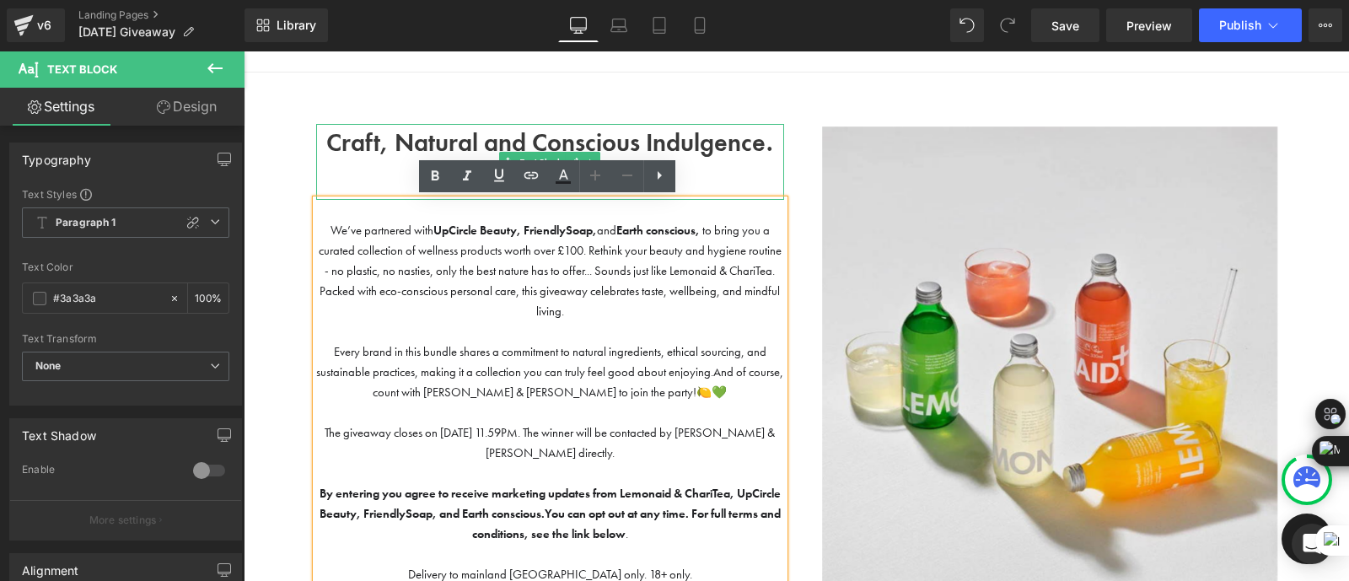
click at [721, 145] on b "Craft, Natural and Conscious Indulgence." at bounding box center [549, 142] width 447 height 32
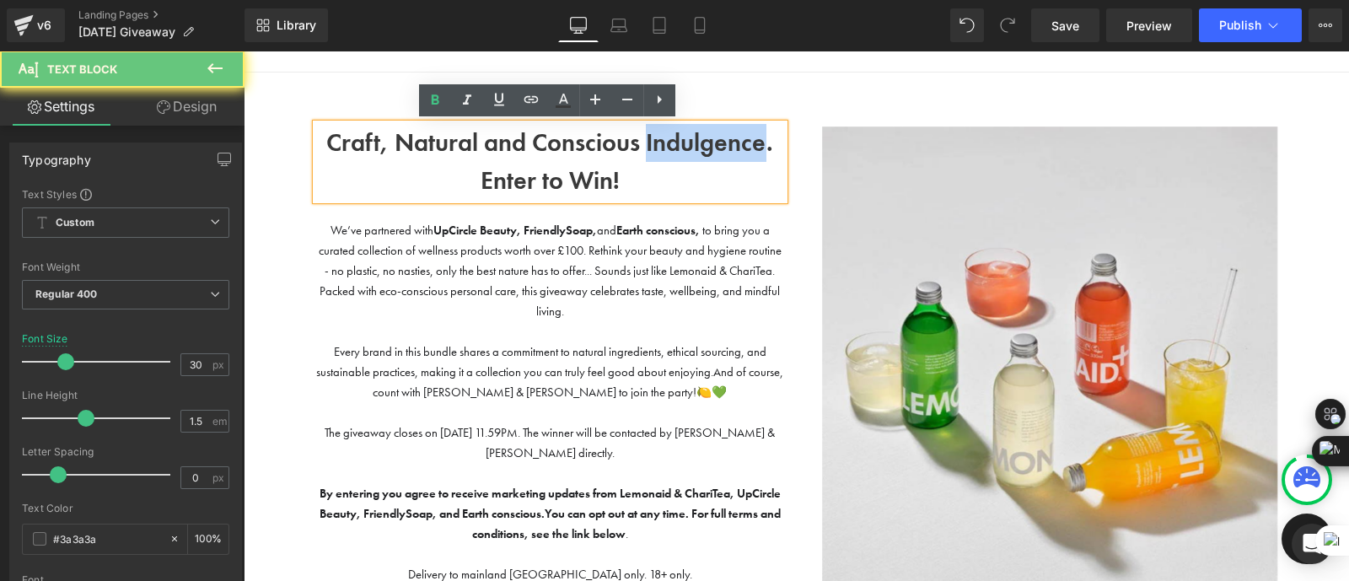
click at [721, 145] on b "Craft, Natural and Conscious Indulgence." at bounding box center [549, 142] width 447 height 32
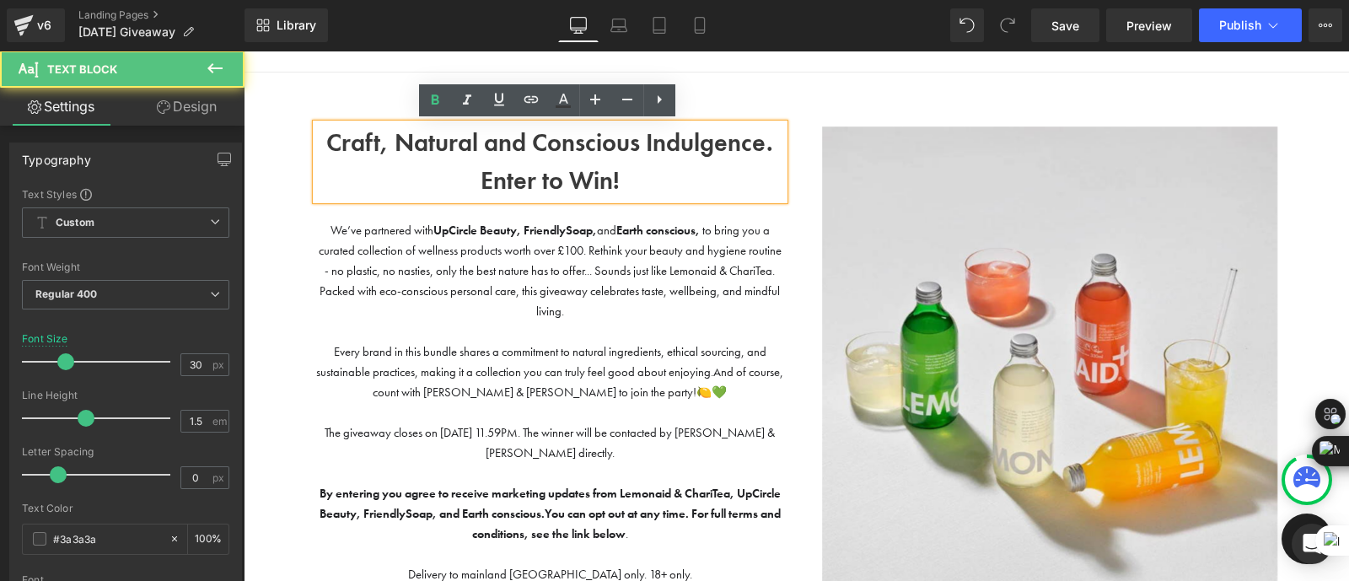
click at [662, 175] on p "Enter to Win!" at bounding box center [550, 181] width 468 height 38
click at [539, 184] on b "Enter to Win!" at bounding box center [549, 180] width 139 height 32
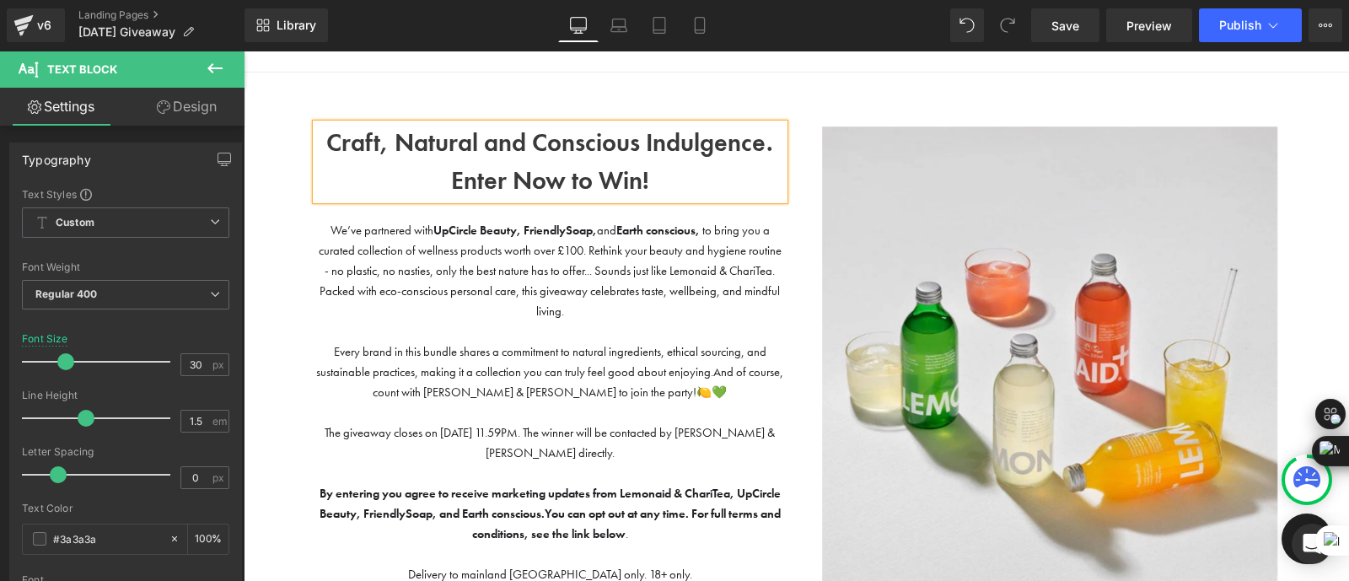
click at [581, 308] on p "We’ve partnered with UpCircle Beauty, FriendlySoap, and Earth conscious, to bri…" at bounding box center [550, 270] width 468 height 101
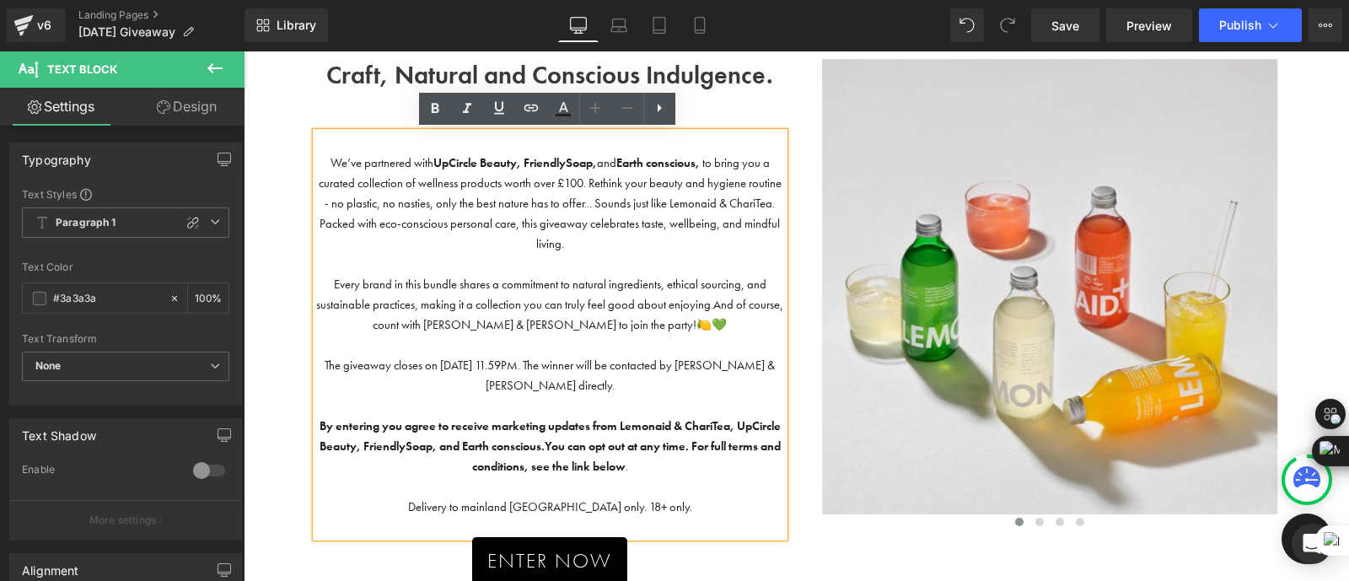
scroll to position [111, 0]
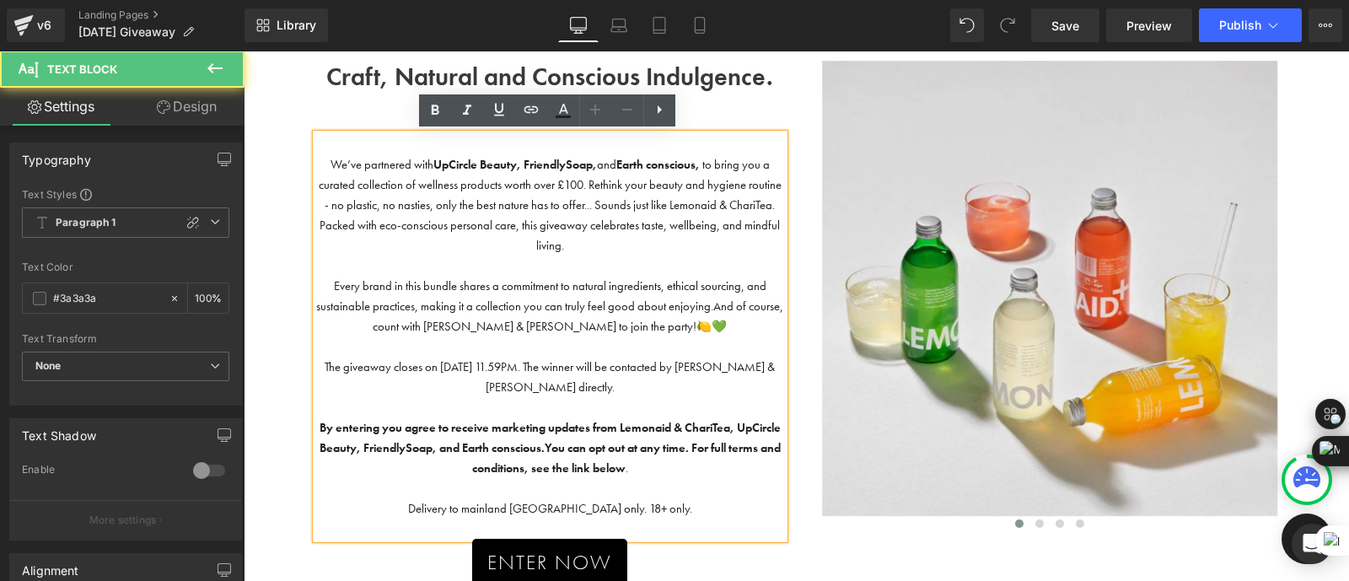
click at [584, 239] on p "We’ve partnered with UpCircle Beauty, FriendlySoap, and Earth conscious, to bri…" at bounding box center [550, 204] width 468 height 101
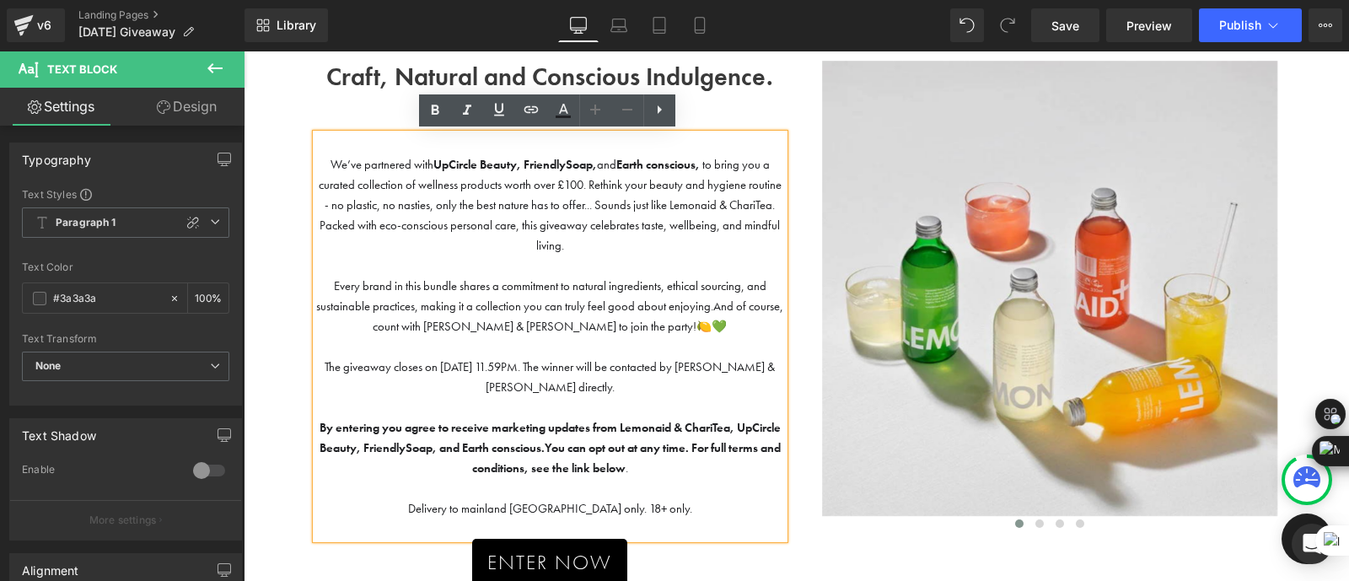
click at [587, 185] on span "We’ve partnered with UpCircle Beauty, FriendlySoap, and Earth conscious, to bri…" at bounding box center [550, 205] width 463 height 96
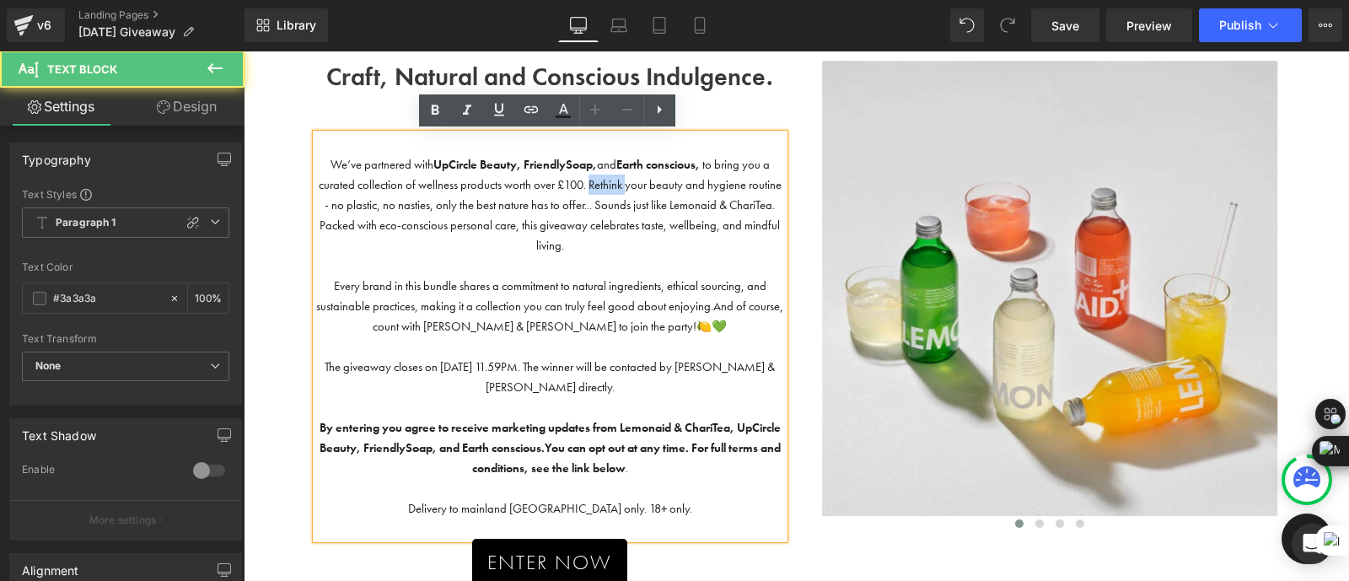
click at [587, 185] on span "We’ve partnered with UpCircle Beauty, FriendlySoap, and Earth conscious, to bri…" at bounding box center [550, 205] width 463 height 96
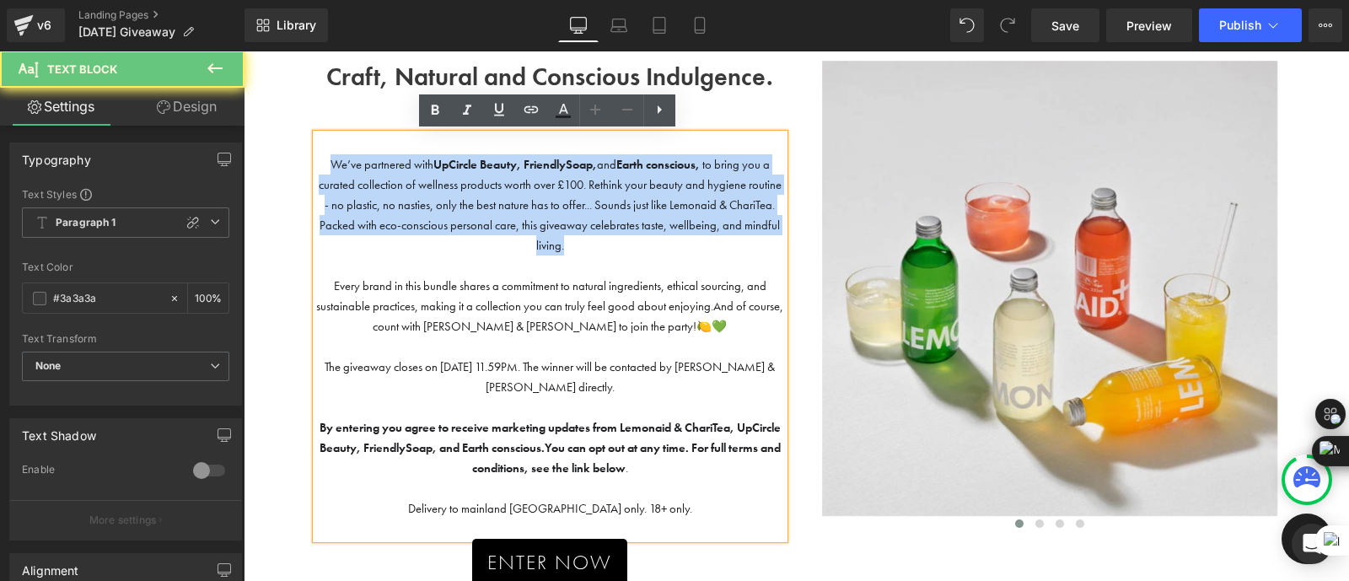
click at [587, 185] on span "We’ve partnered with UpCircle Beauty, FriendlySoap, and Earth conscious, to bri…" at bounding box center [550, 205] width 463 height 96
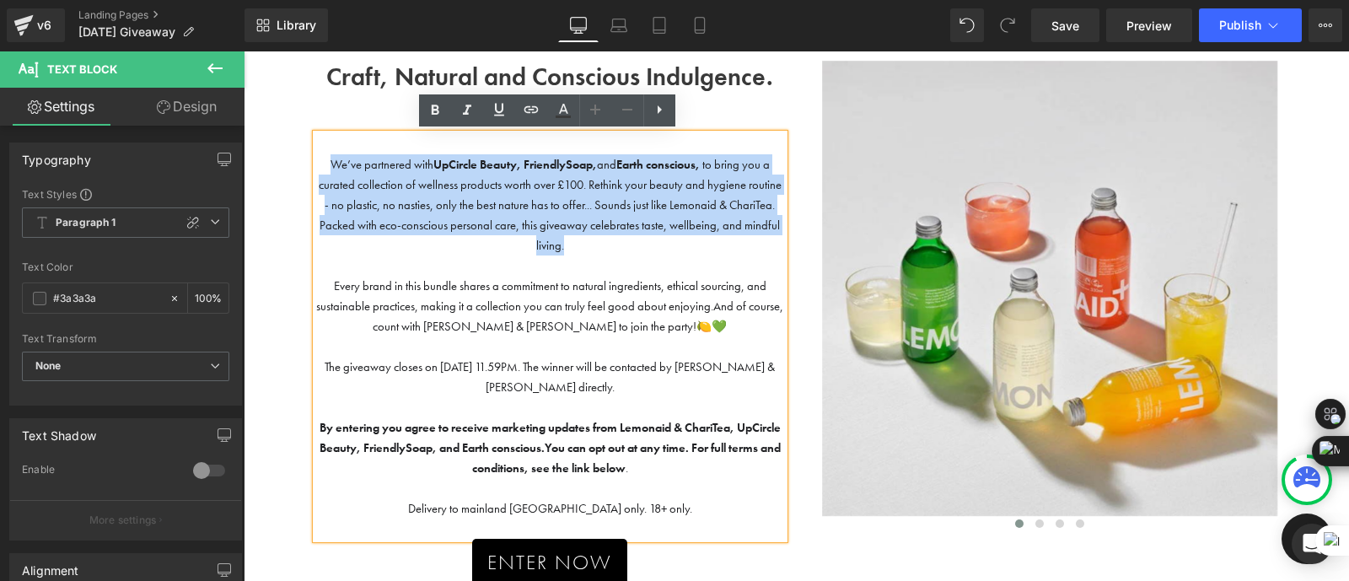
click at [504, 201] on span "We’ve partnered with UpCircle Beauty, FriendlySoap, and Earth conscious, to bri…" at bounding box center [550, 205] width 463 height 96
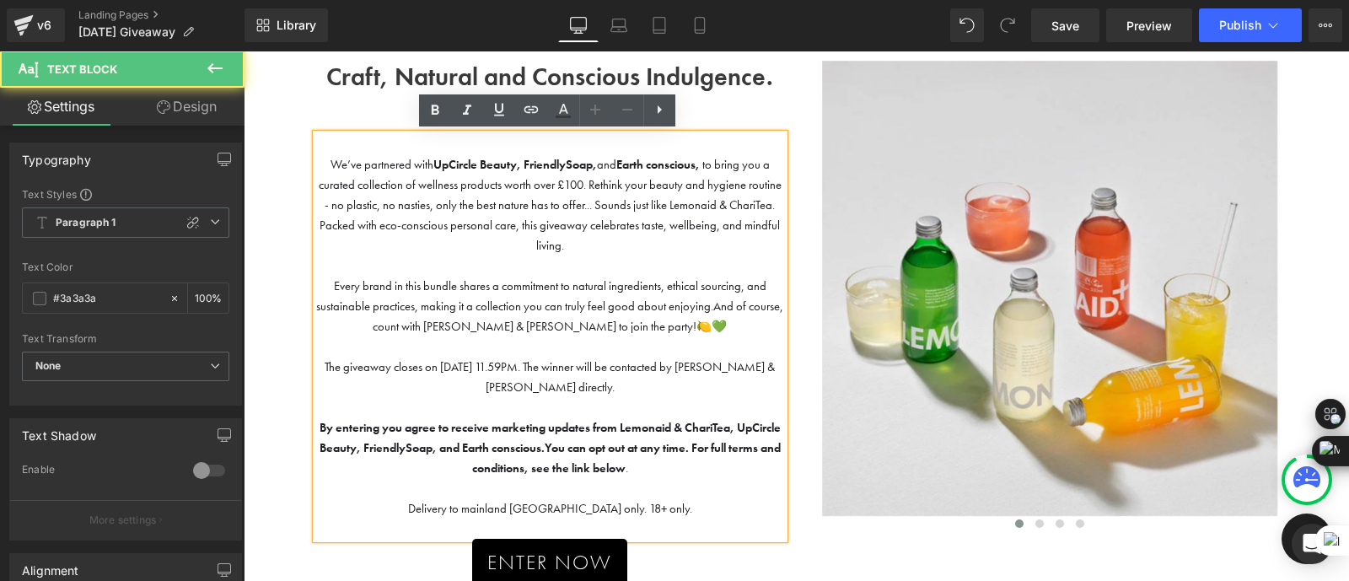
click at [480, 364] on span "The giveaway closes on [DATE] 11.59PM. The winner will be contacted by [PERSON_…" at bounding box center [549, 376] width 450 height 35
drag, startPoint x: 477, startPoint y: 364, endPoint x: 437, endPoint y: 365, distance: 39.6
click at [437, 365] on span "The giveaway closes on [DATE] 11.59PM. The winner will be contacted by [PERSON_…" at bounding box center [549, 376] width 450 height 35
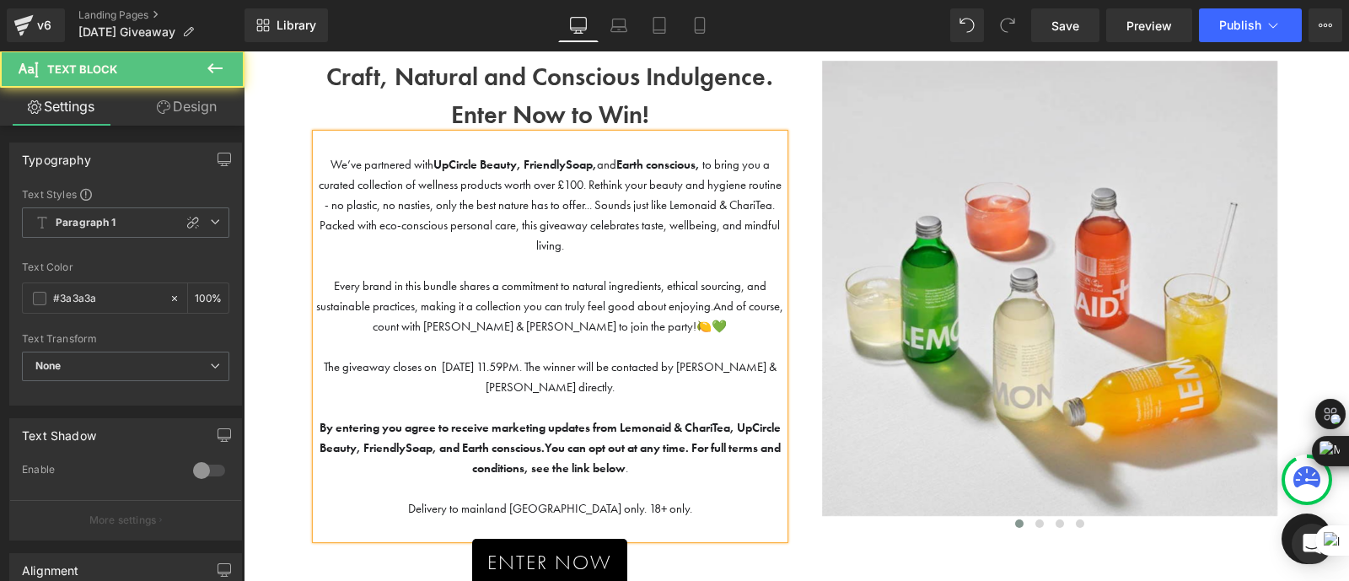
click at [651, 392] on p "The giveaway closes on [DATE] 11.59PM. The winner will be contacted by [PERSON_…" at bounding box center [550, 366] width 468 height 61
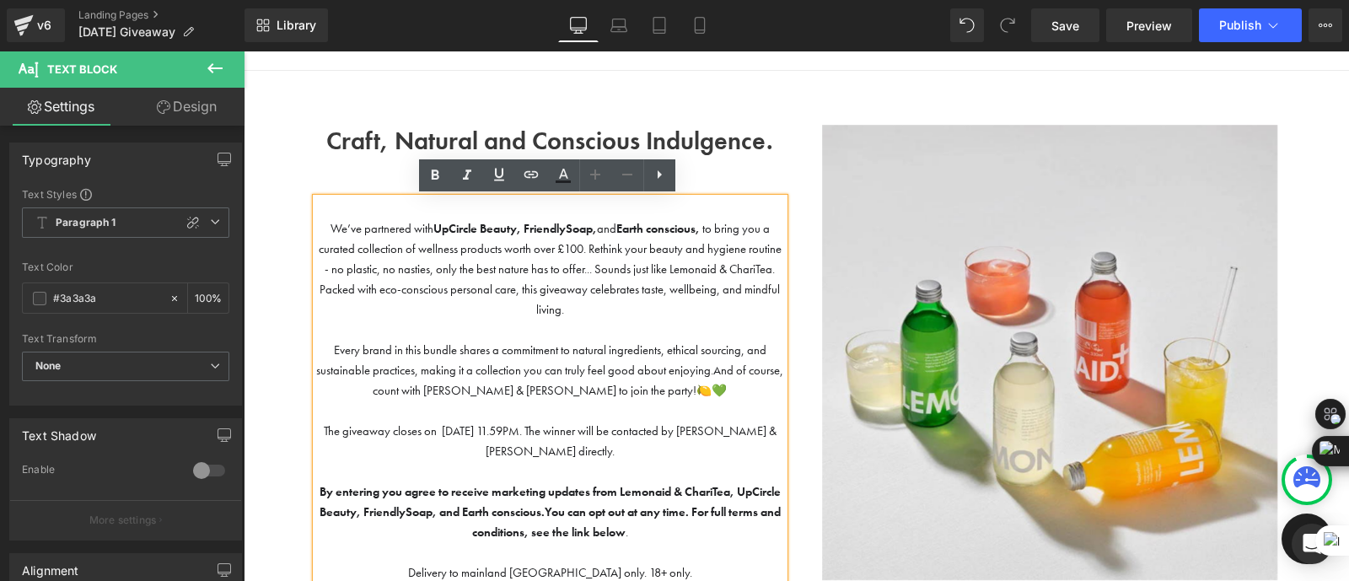
scroll to position [46, 0]
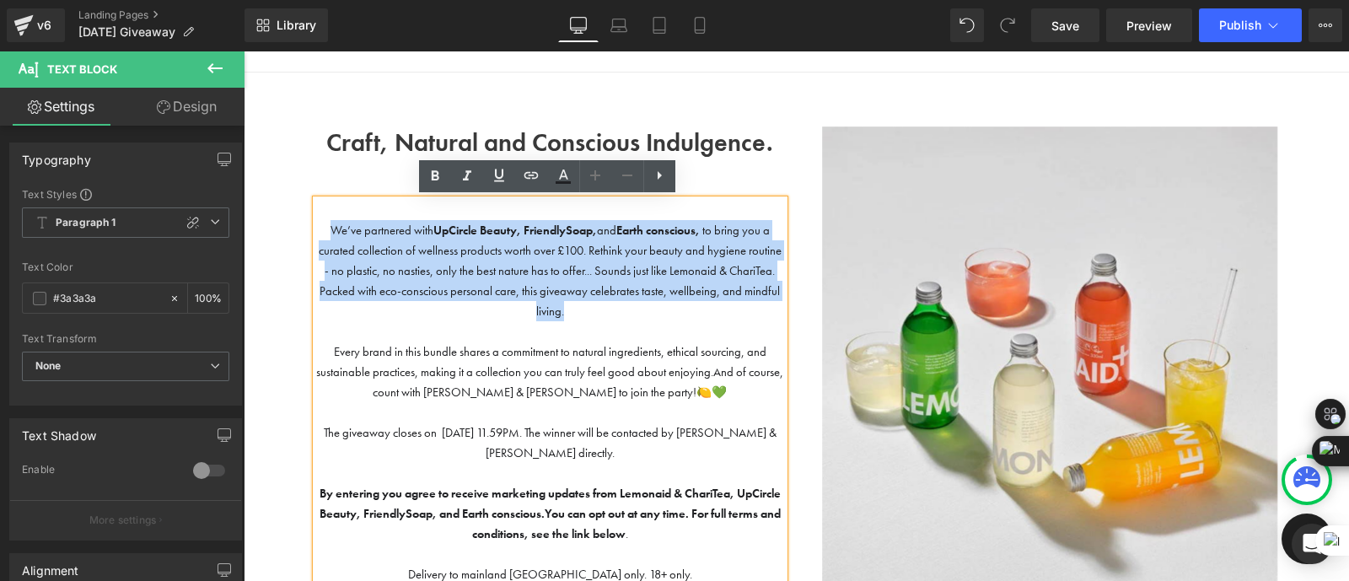
drag, startPoint x: 576, startPoint y: 308, endPoint x: 300, endPoint y: 225, distance: 288.8
click at [303, 225] on div "Craft, Natural and Conscious Indulgence. Enter Now to Win! Text Block We’ve par…" at bounding box center [549, 420] width 493 height 592
copy span "We’ve partnered with UpCircle Beauty, FriendlySoap, and Earth conscious, to bri…"
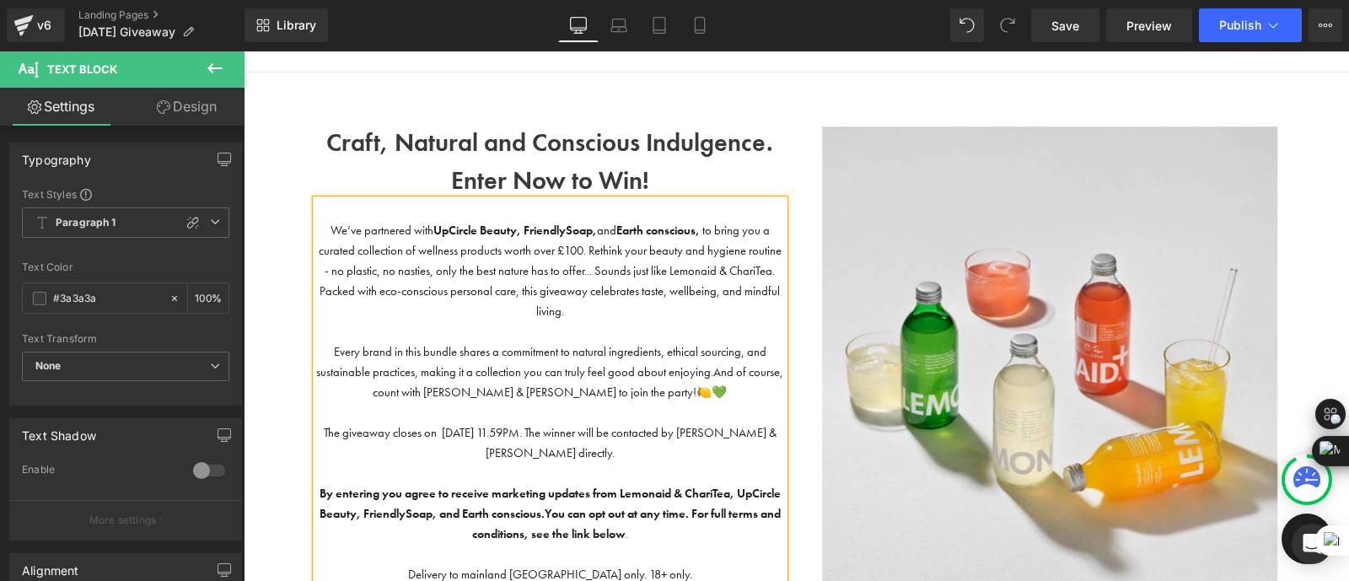
click at [660, 357] on span "Every brand in this bundle shares a commitment to natural ingredients, ethical …" at bounding box center [541, 361] width 450 height 35
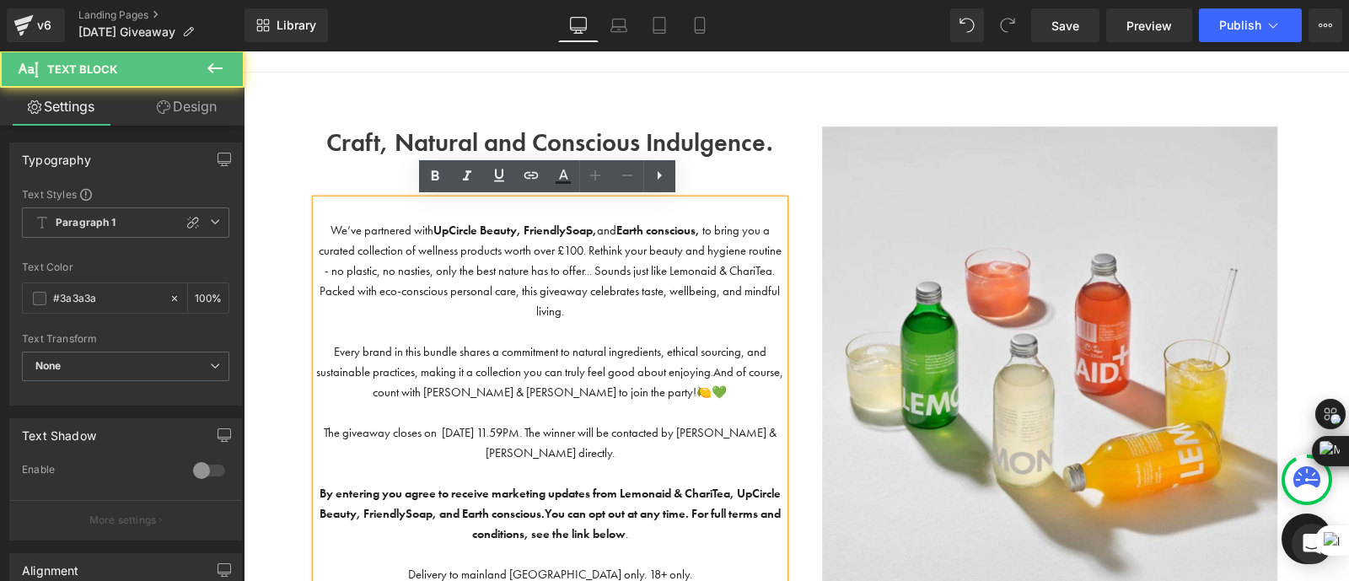
click at [551, 282] on span "We’ve partnered with UpCircle Beauty, FriendlySoap, and Earth conscious, to bri…" at bounding box center [550, 271] width 463 height 96
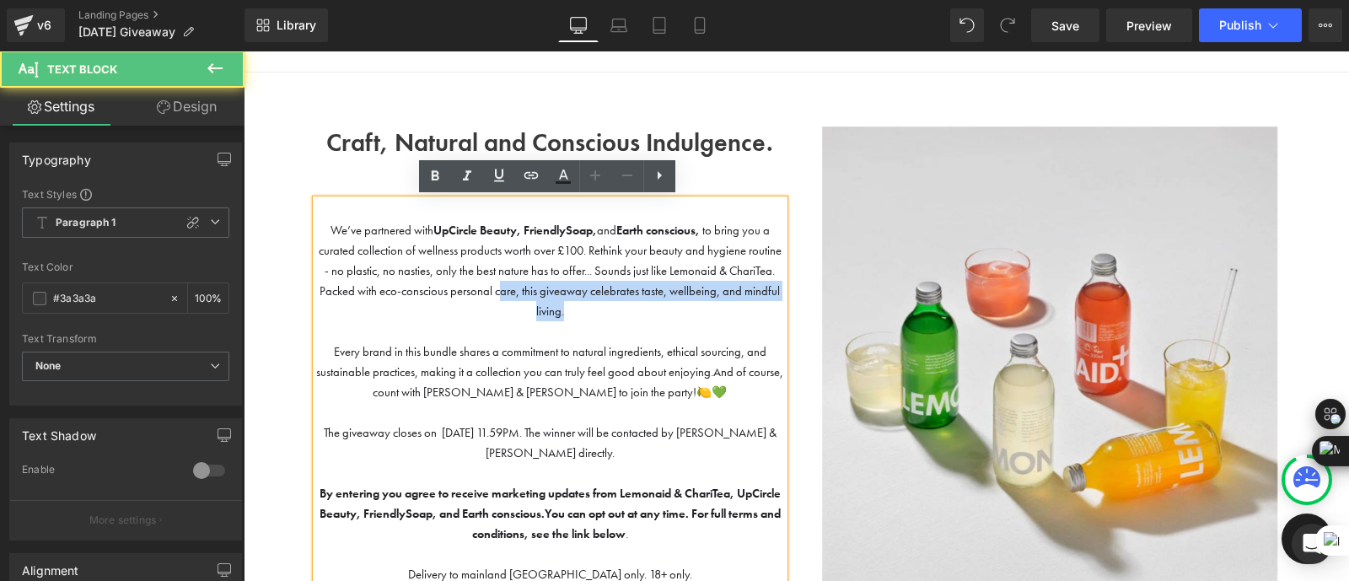
drag, startPoint x: 566, startPoint y: 306, endPoint x: 474, endPoint y: 273, distance: 97.6
click at [474, 273] on p "We’ve partnered with UpCircle Beauty, FriendlySoap, and Earth conscious, to bri…" at bounding box center [550, 270] width 468 height 101
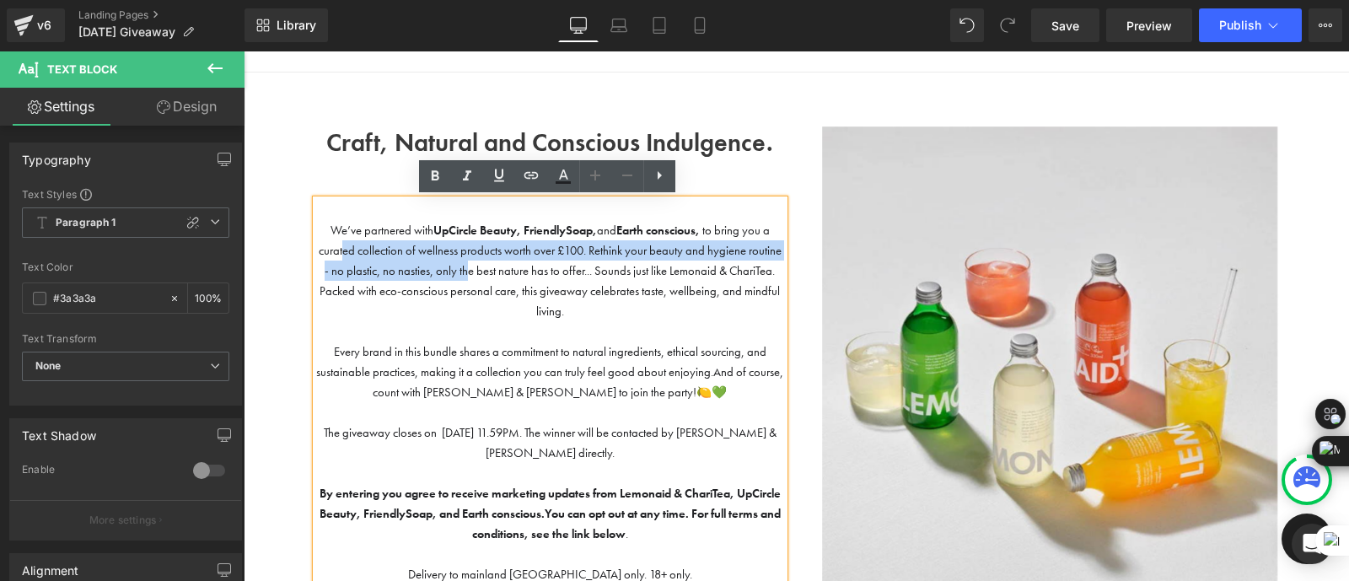
drag, startPoint x: 461, startPoint y: 267, endPoint x: 336, endPoint y: 239, distance: 127.8
click at [336, 239] on p "We’ve partnered with UpCircle Beauty, FriendlySoap, and Earth conscious, to bri…" at bounding box center [550, 270] width 468 height 101
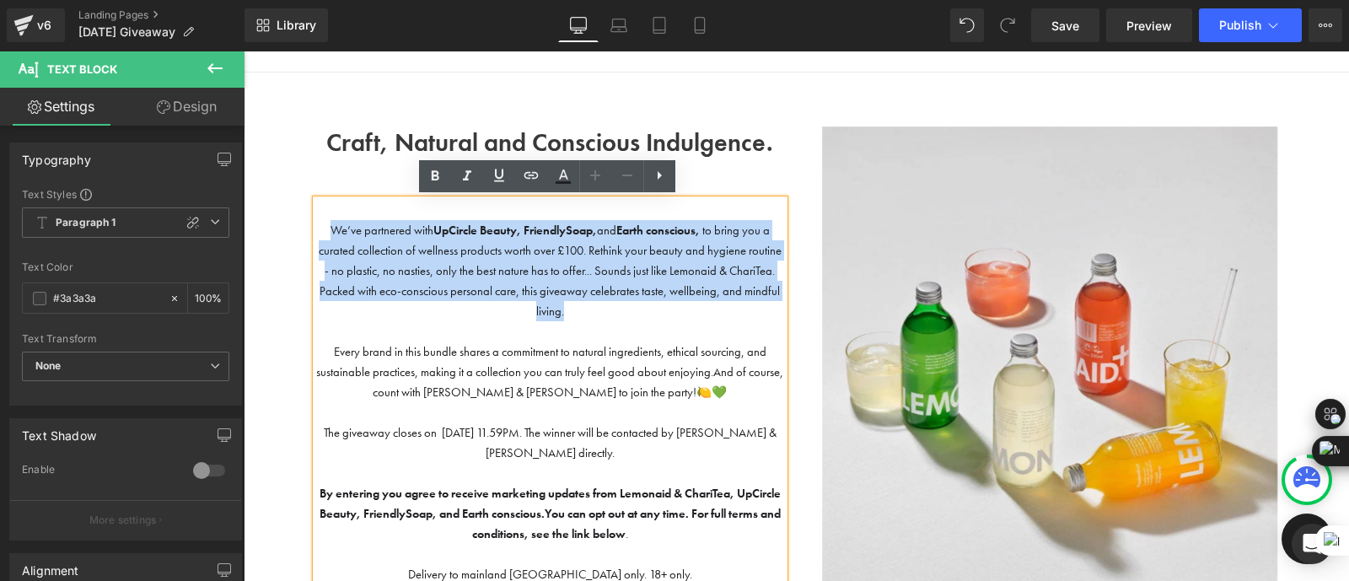
drag, startPoint x: 570, startPoint y: 310, endPoint x: 323, endPoint y: 222, distance: 262.3
click at [323, 222] on p "We’ve partnered with UpCircle Beauty, FriendlySoap, and Earth conscious, to bri…" at bounding box center [550, 270] width 468 height 101
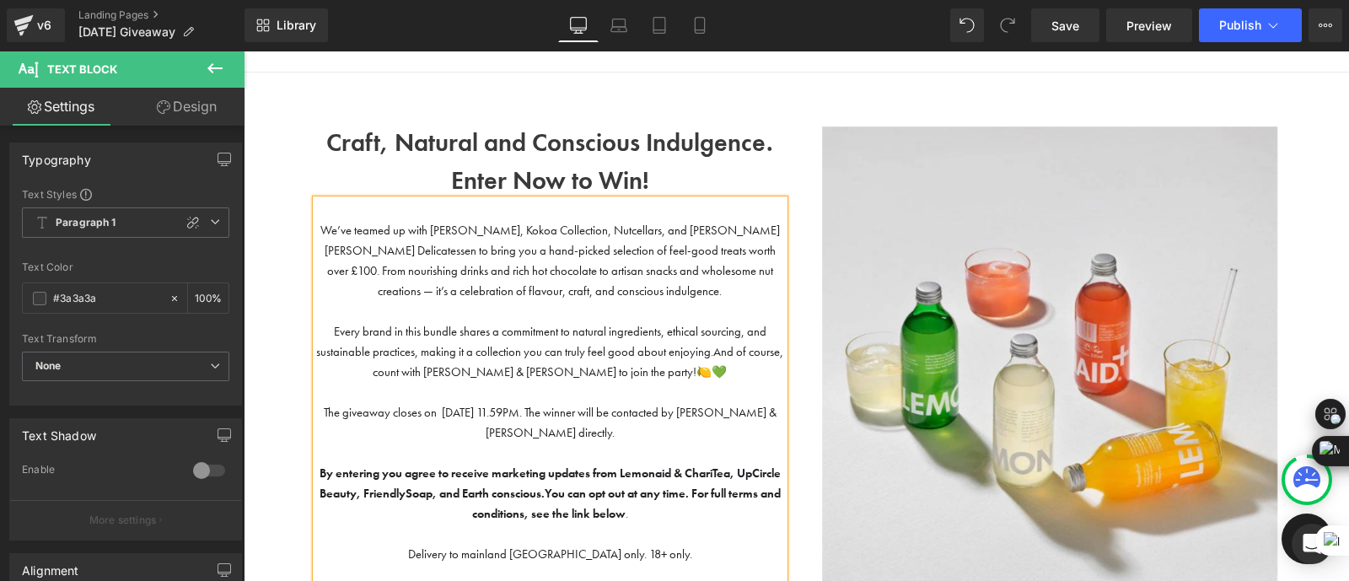
click at [482, 310] on p at bounding box center [550, 311] width 468 height 20
click at [452, 248] on span "We’ve teamed up with [PERSON_NAME], Kokoa Collection, Nutcellars, and [PERSON_N…" at bounding box center [549, 261] width 459 height 76
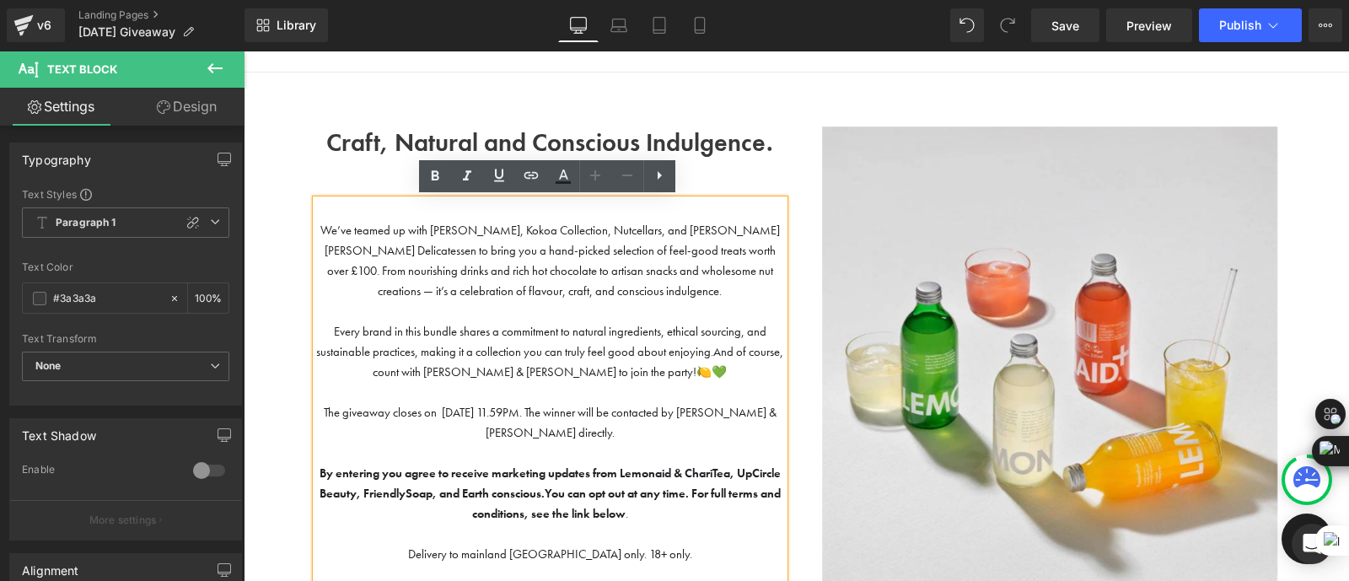
click at [675, 272] on span "We’ve teamed up with [PERSON_NAME], Kokoa Collection, Nutcellars, and [PERSON_N…" at bounding box center [549, 261] width 459 height 76
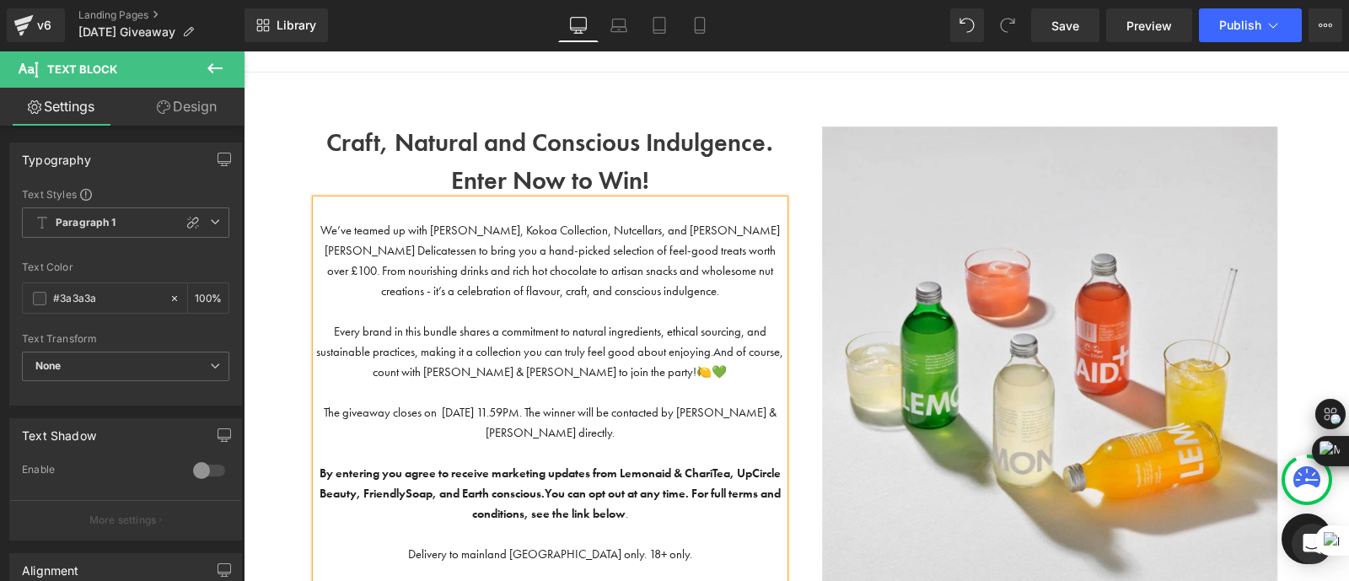
click at [649, 305] on p at bounding box center [550, 311] width 468 height 20
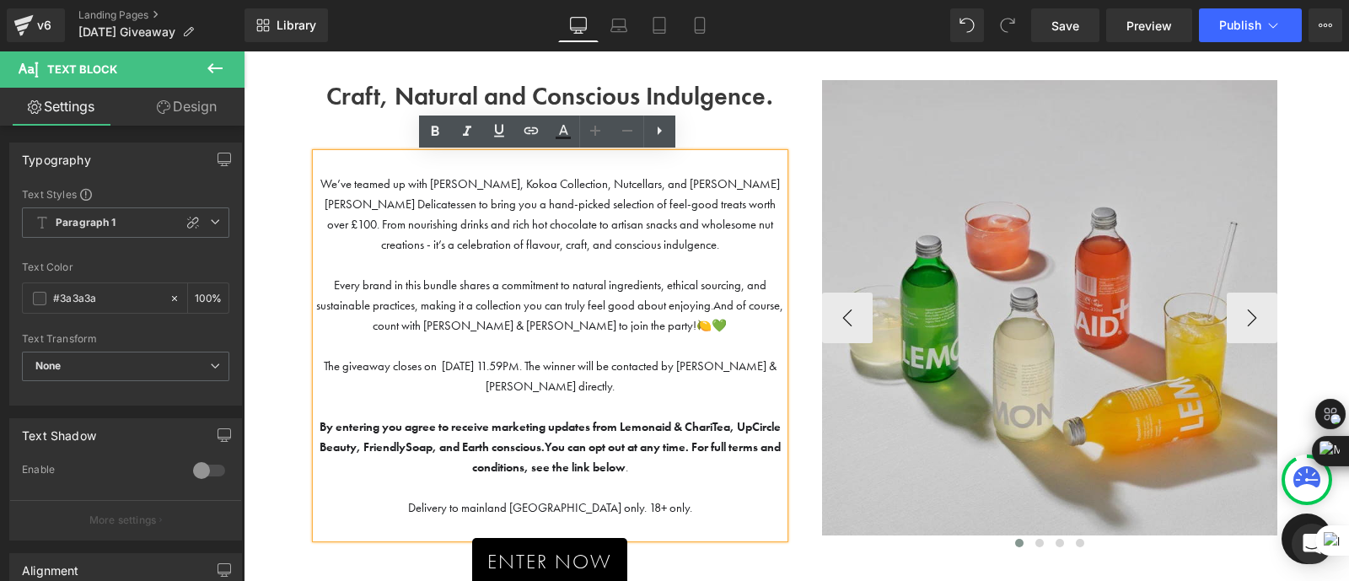
scroll to position [94, 0]
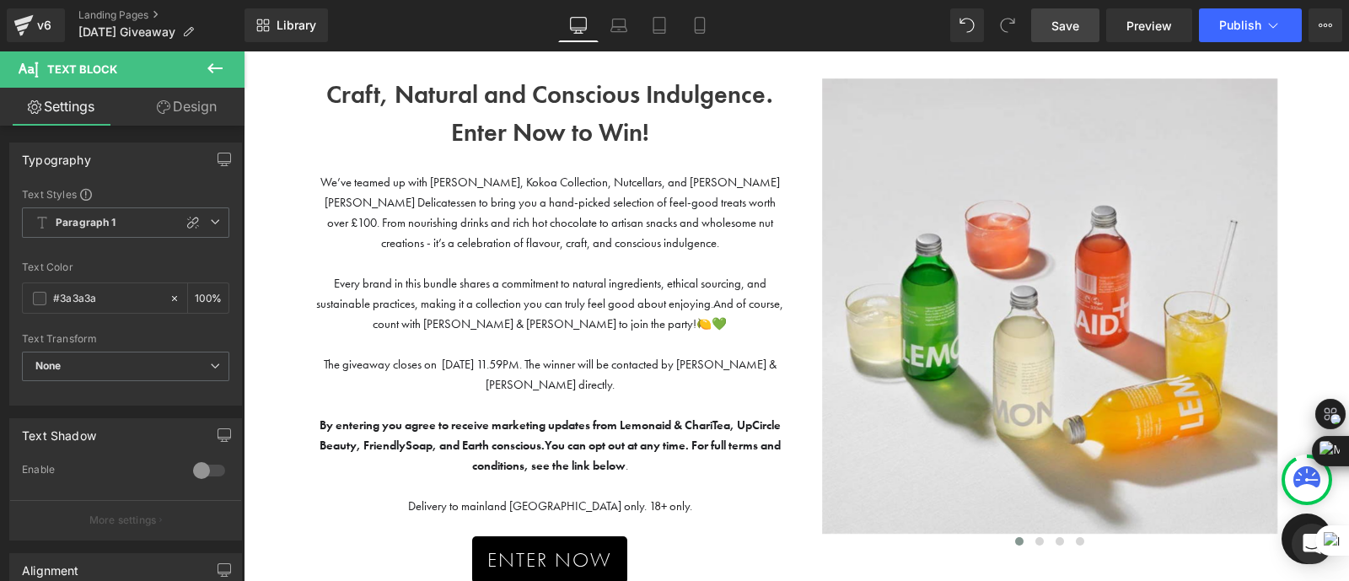
click at [1070, 31] on span "Save" at bounding box center [1065, 26] width 28 height 18
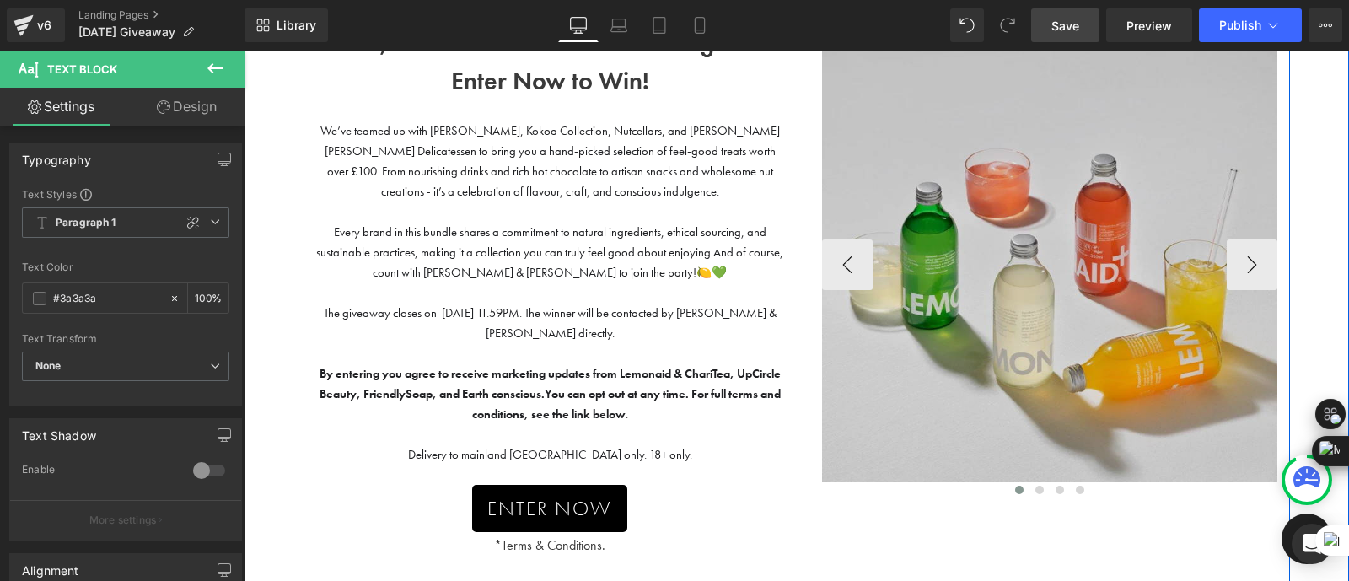
scroll to position [134, 0]
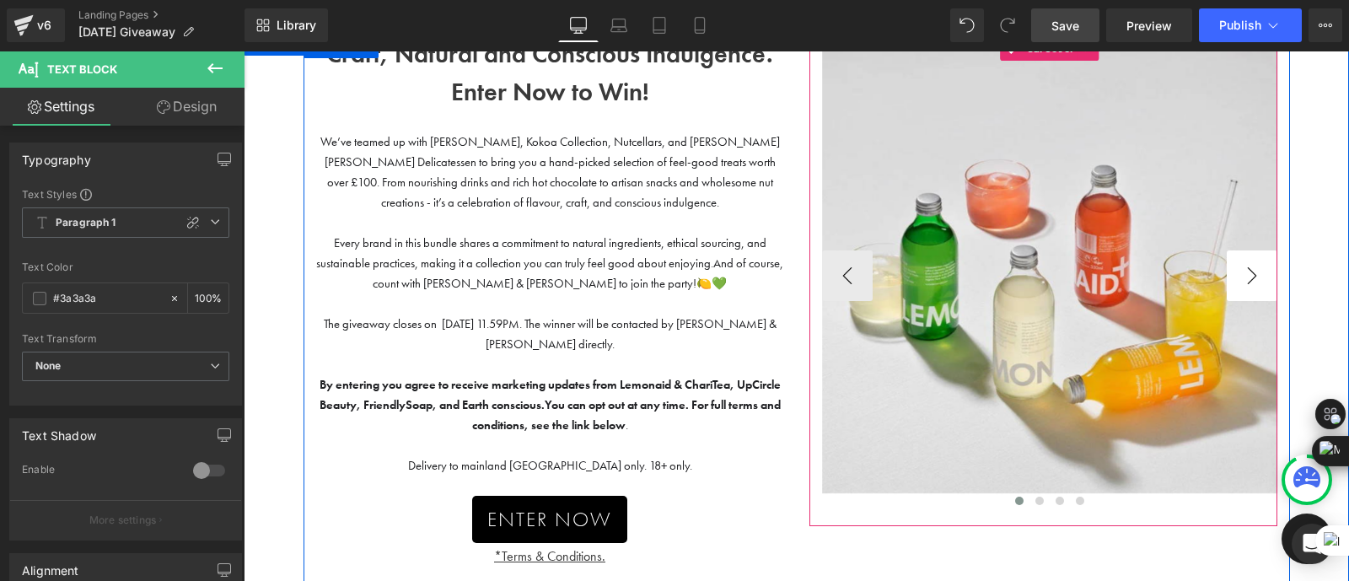
click at [1242, 266] on button "›" at bounding box center [1251, 275] width 51 height 51
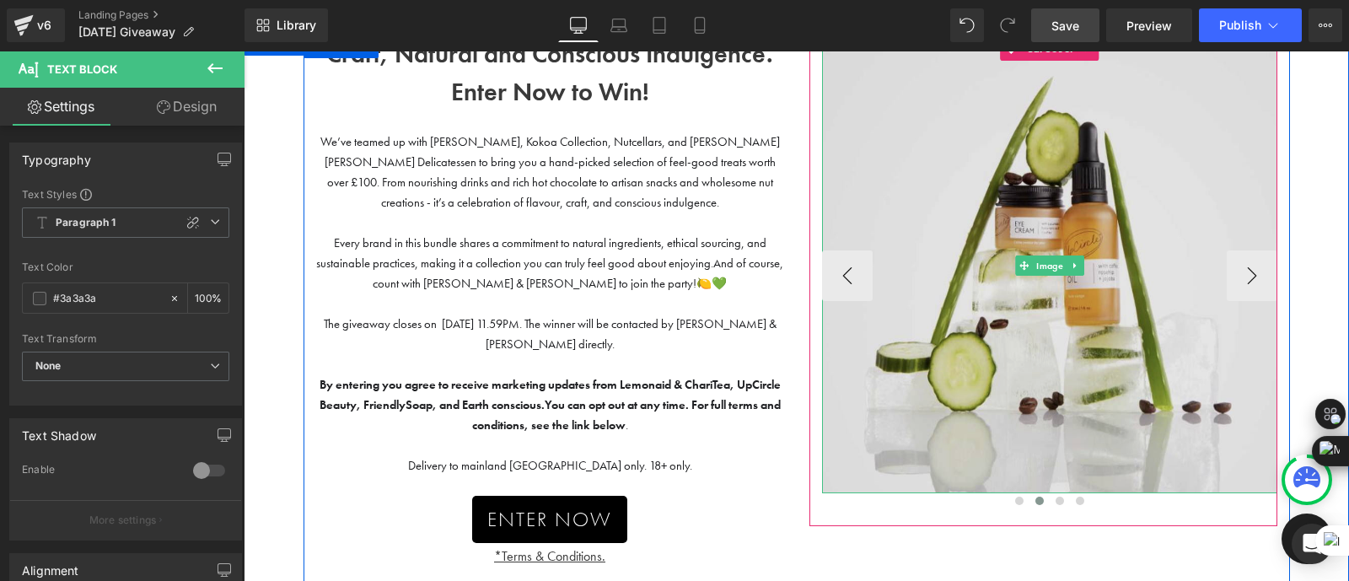
click at [1059, 335] on img at bounding box center [1049, 265] width 455 height 455
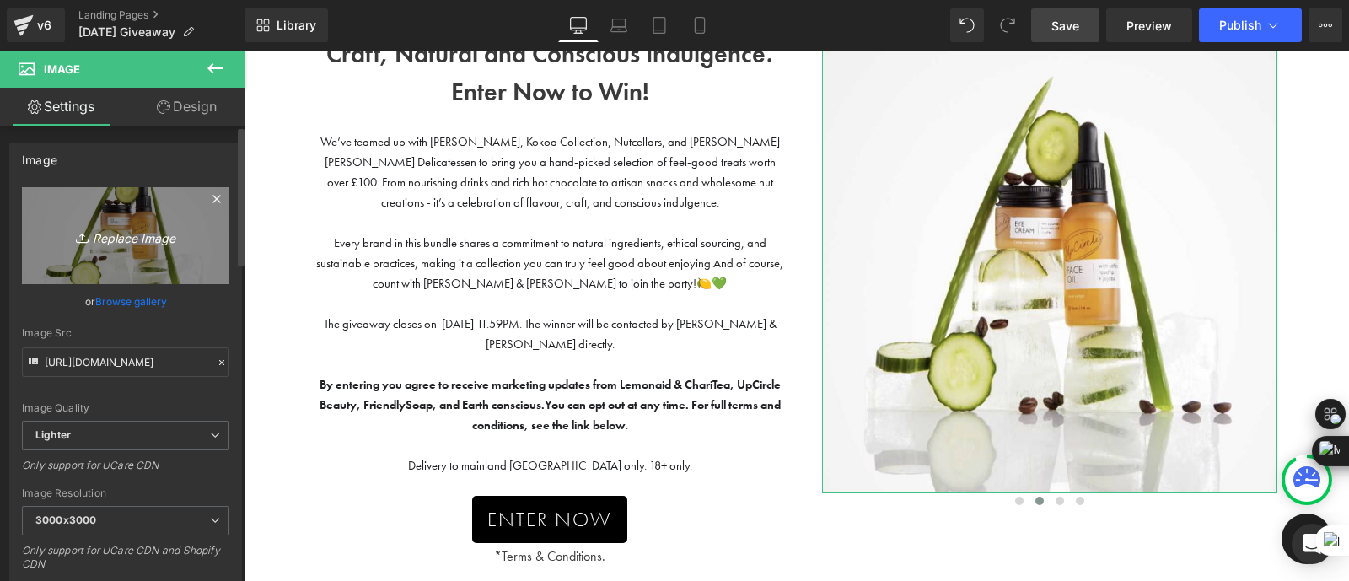
click at [151, 241] on icon "Replace Image" at bounding box center [125, 235] width 135 height 21
type input "C:\fakepath\image001.png"
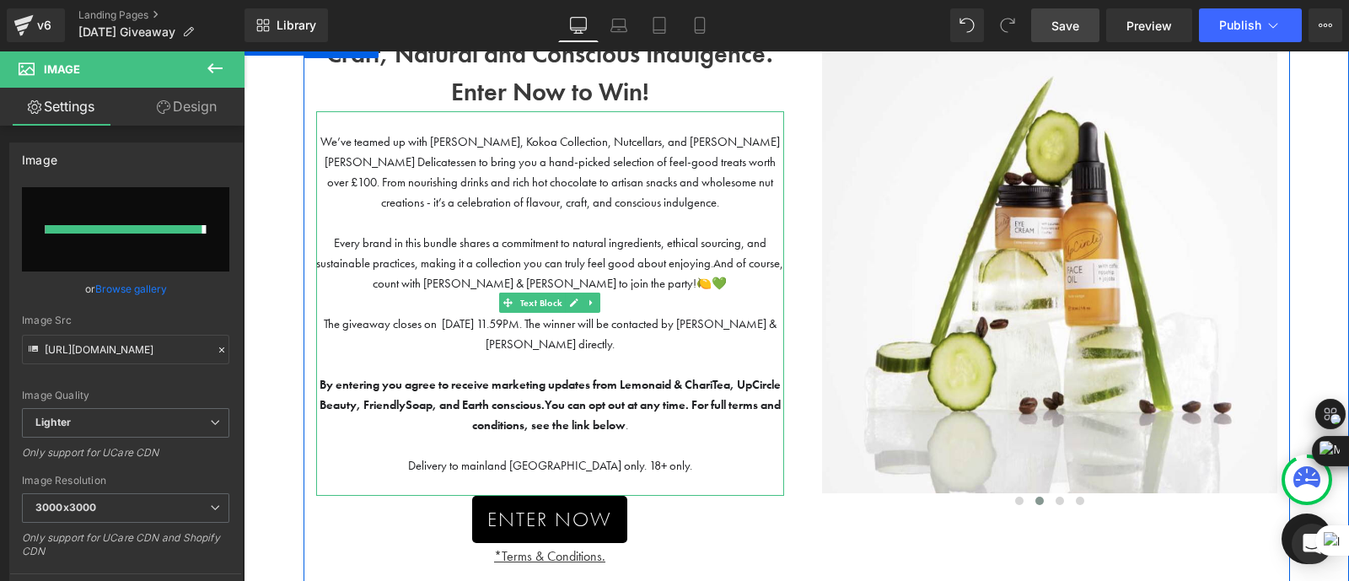
type input "[URL][DOMAIN_NAME]"
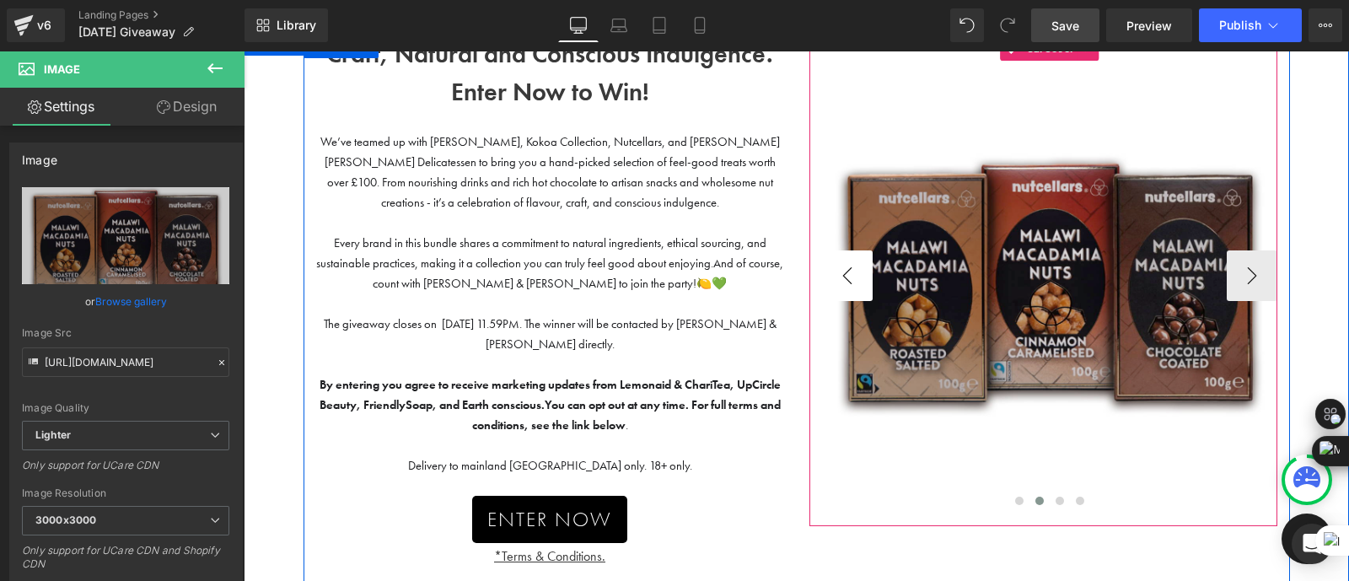
click at [838, 283] on button "‹" at bounding box center [847, 275] width 51 height 51
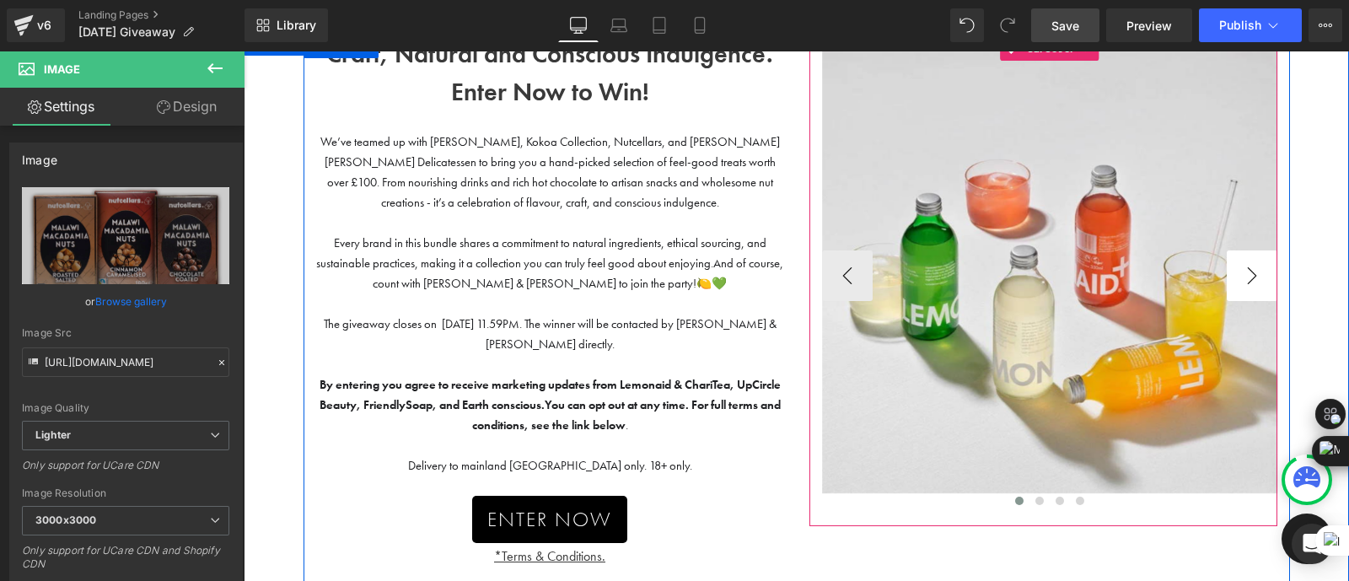
click at [1244, 273] on button "›" at bounding box center [1251, 275] width 51 height 51
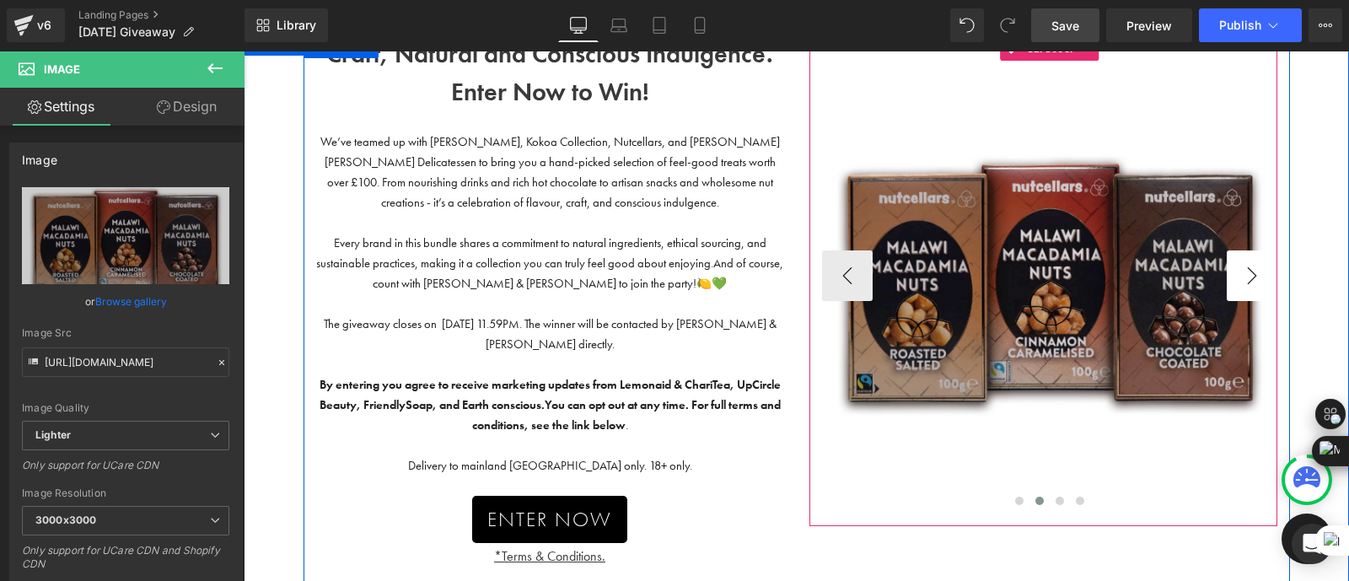
click at [1228, 272] on button "›" at bounding box center [1251, 275] width 51 height 51
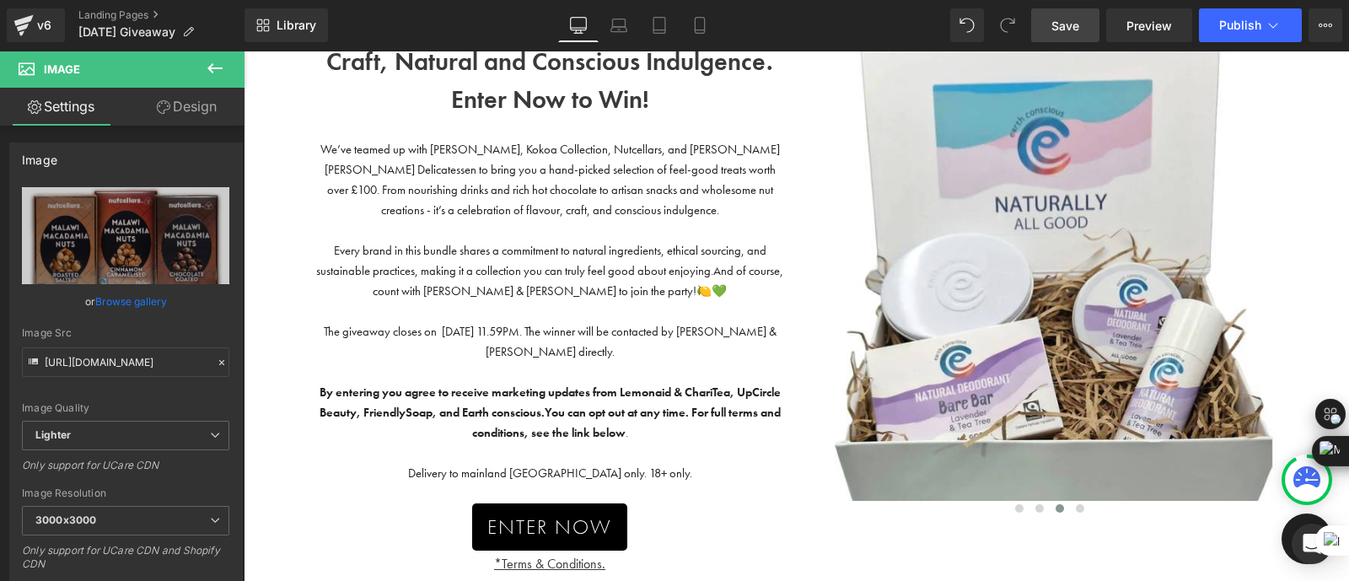
scroll to position [122, 0]
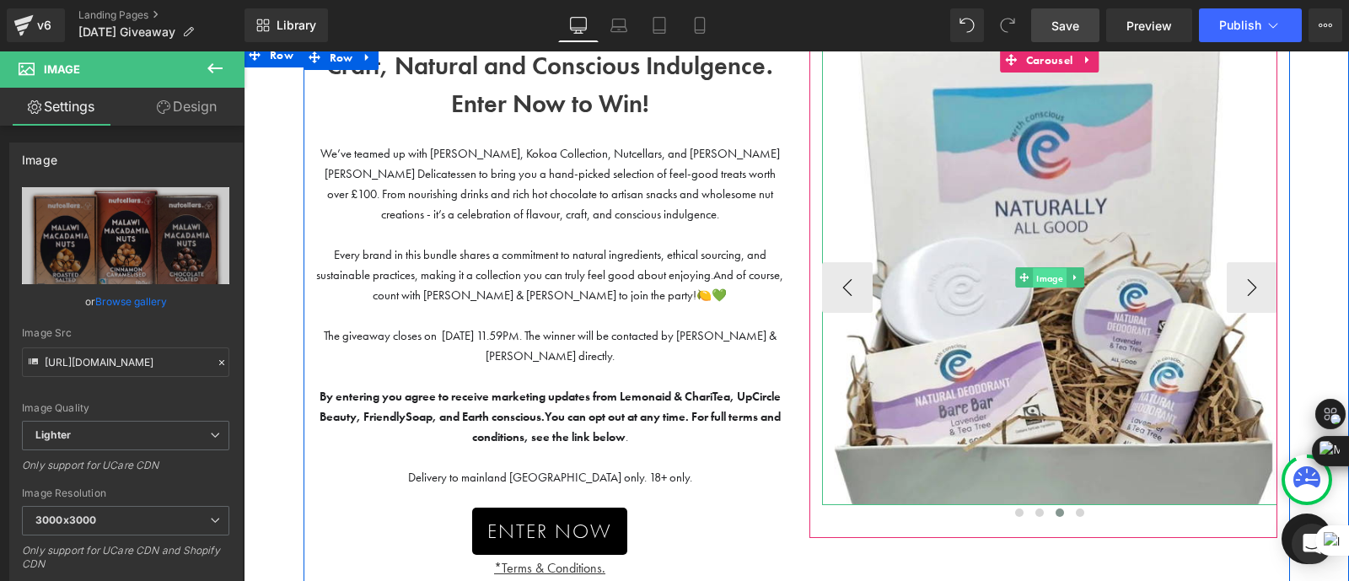
click at [1052, 272] on span "Image" at bounding box center [1049, 277] width 34 height 20
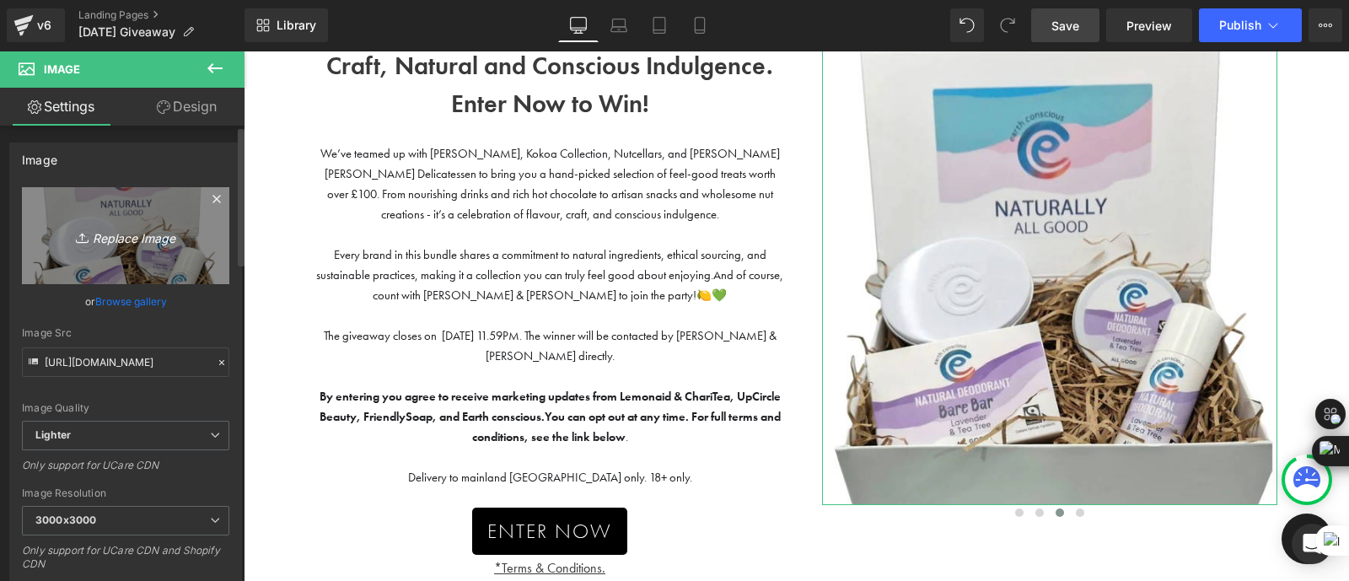
click at [122, 236] on icon "Replace Image" at bounding box center [125, 235] width 135 height 21
type input "C:\fakepath\A_315_590x.webp"
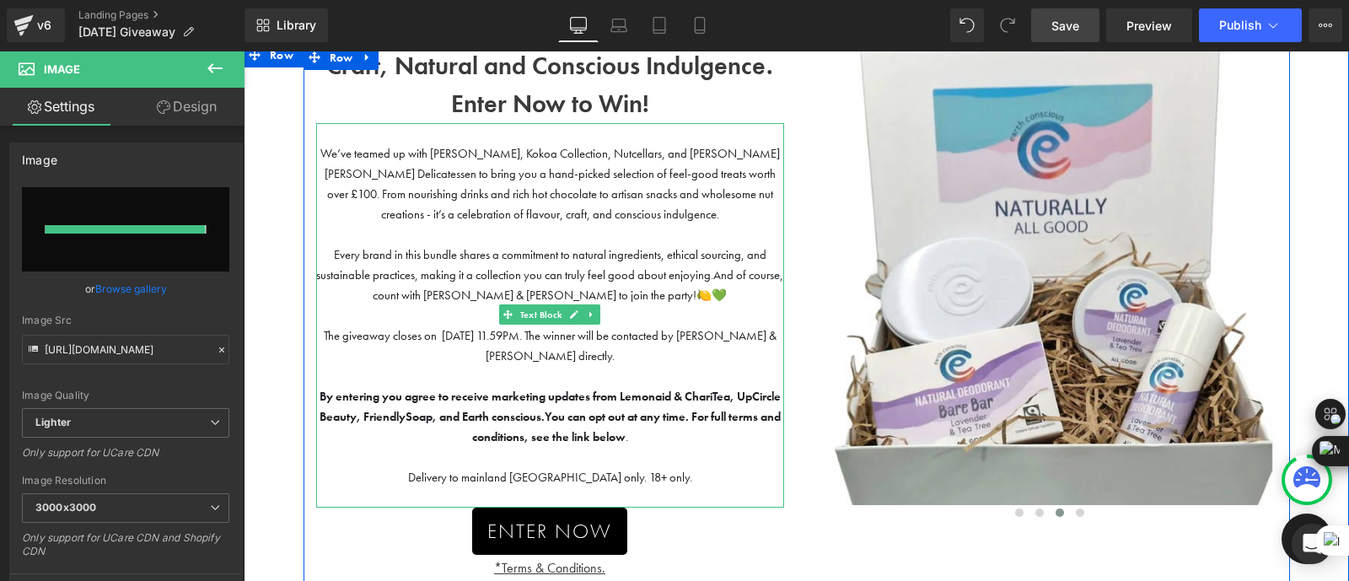
type input "[URL][DOMAIN_NAME]"
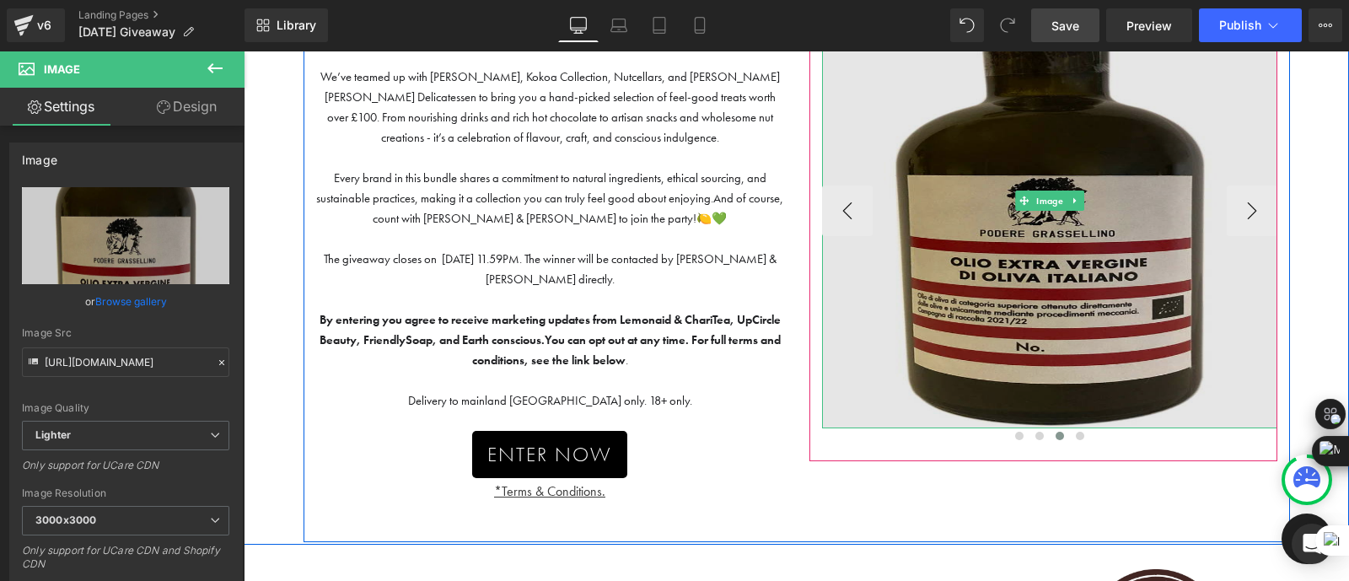
scroll to position [207, 0]
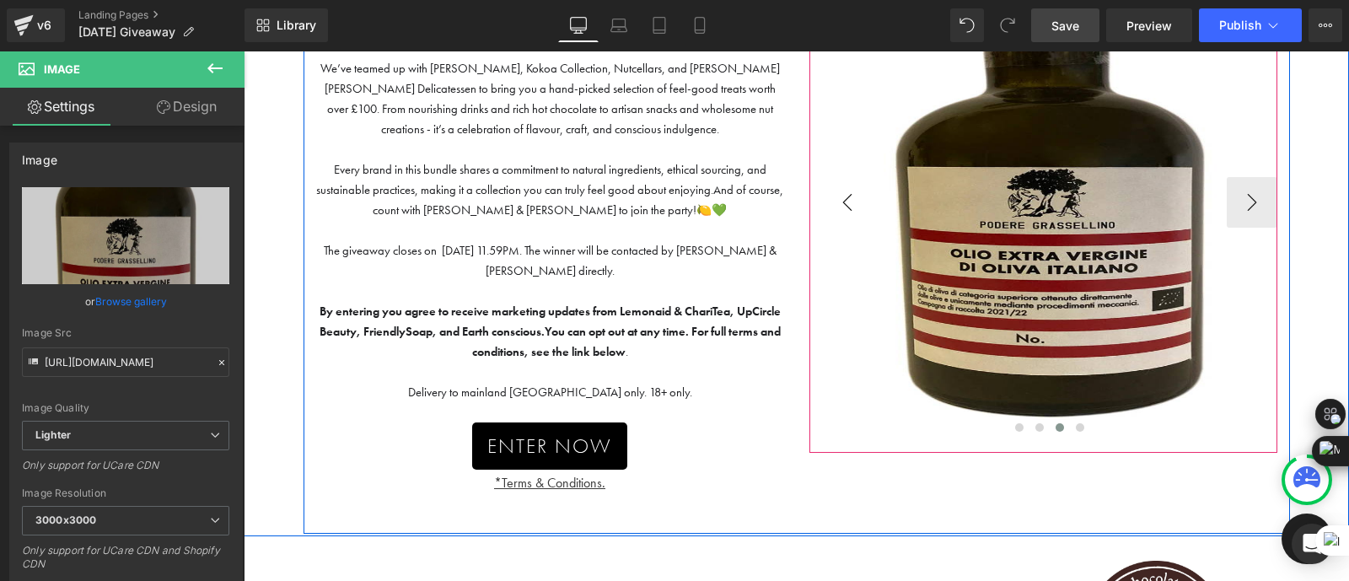
click at [846, 202] on button "‹" at bounding box center [847, 202] width 51 height 51
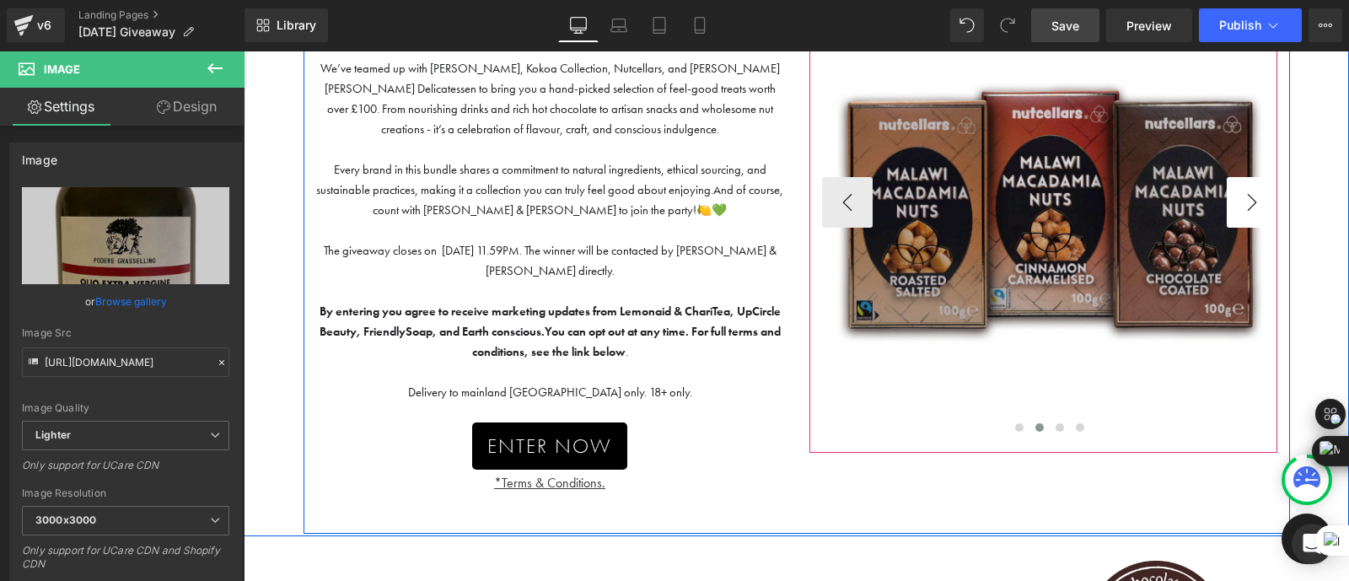
click at [1255, 194] on button "›" at bounding box center [1251, 202] width 51 height 51
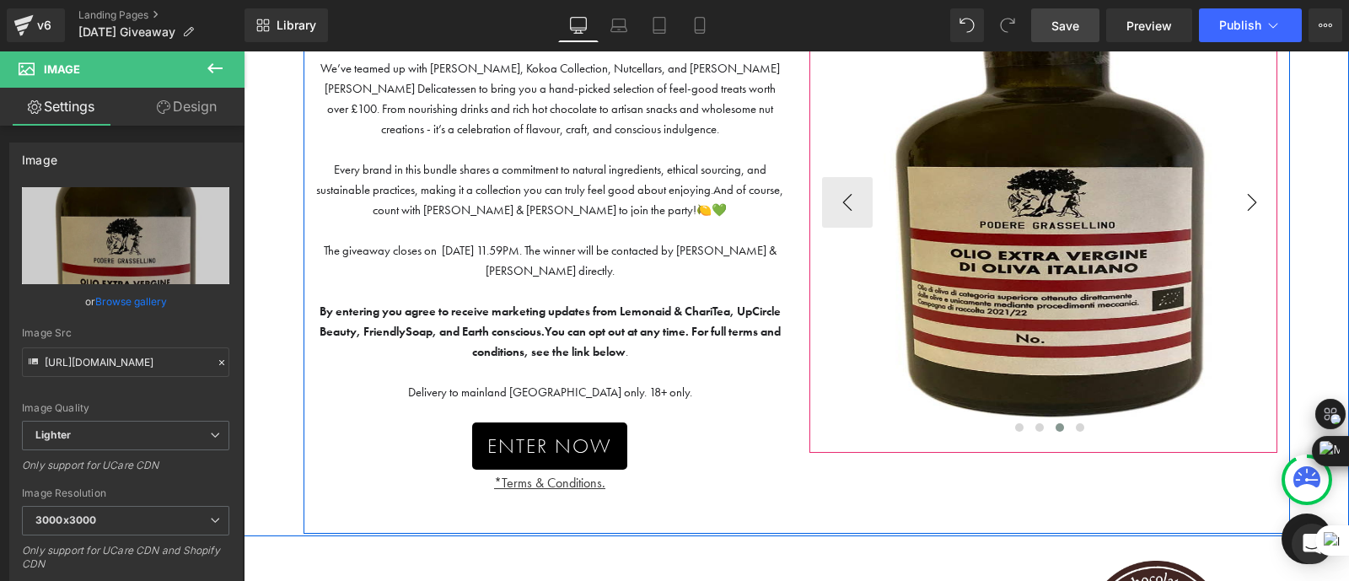
click at [1255, 194] on button "›" at bounding box center [1251, 202] width 51 height 51
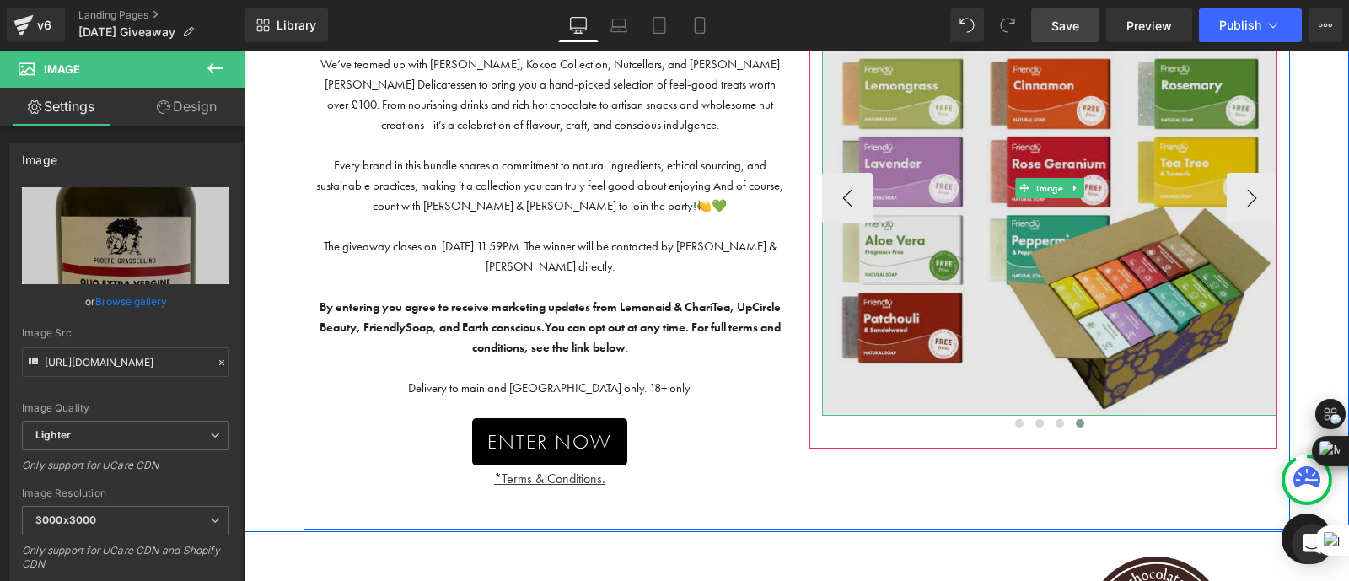
scroll to position [219, 0]
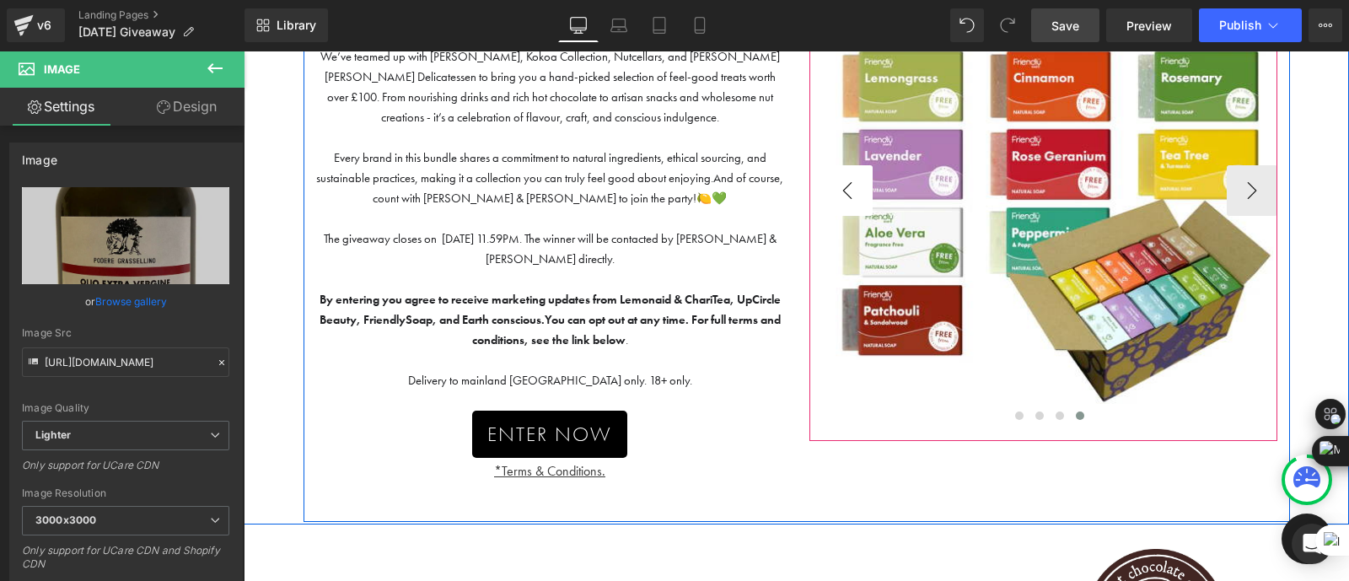
click at [839, 183] on button "‹" at bounding box center [847, 190] width 51 height 51
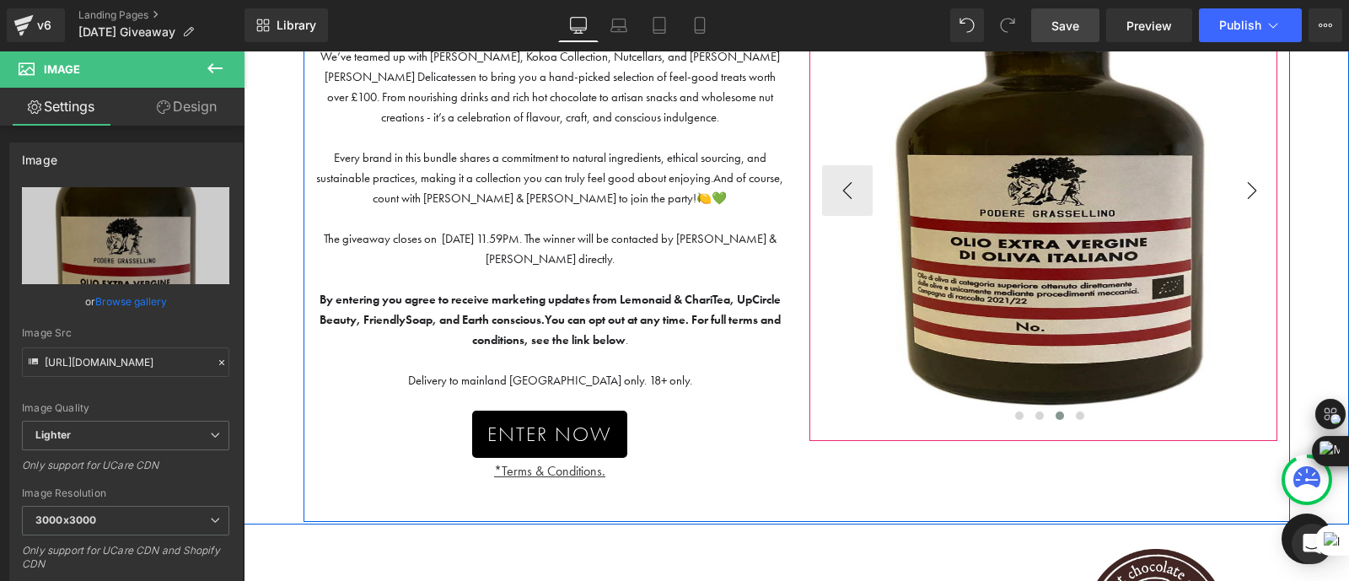
click at [1254, 196] on button "›" at bounding box center [1251, 190] width 51 height 51
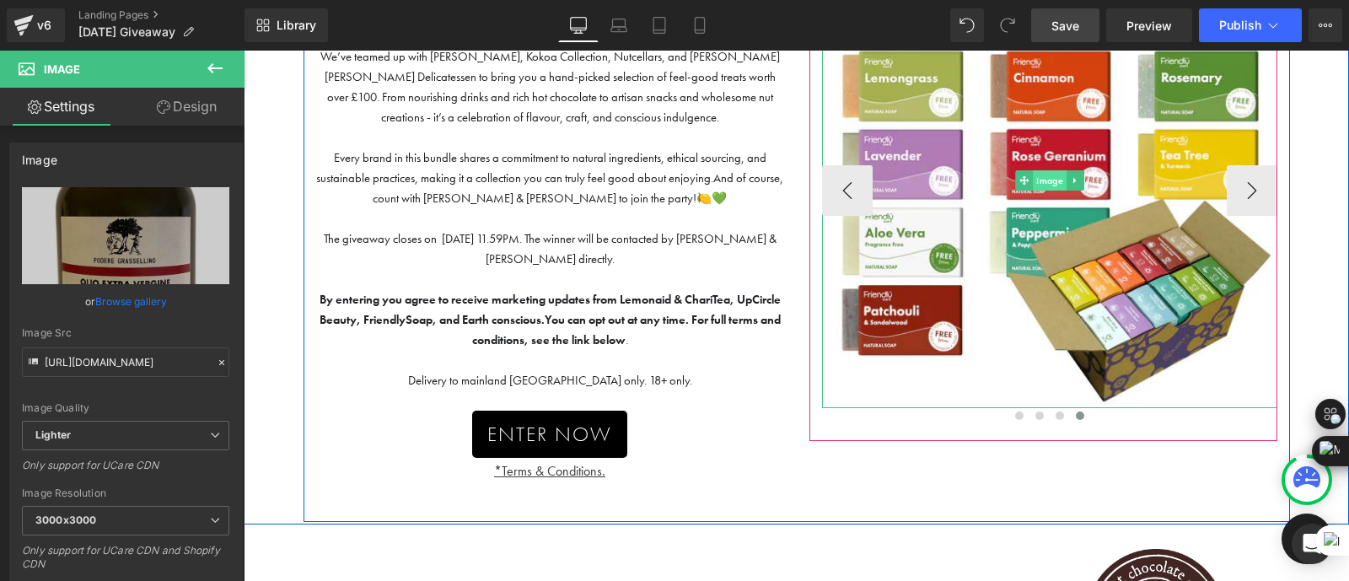
click at [1045, 185] on span "Image" at bounding box center [1049, 180] width 34 height 20
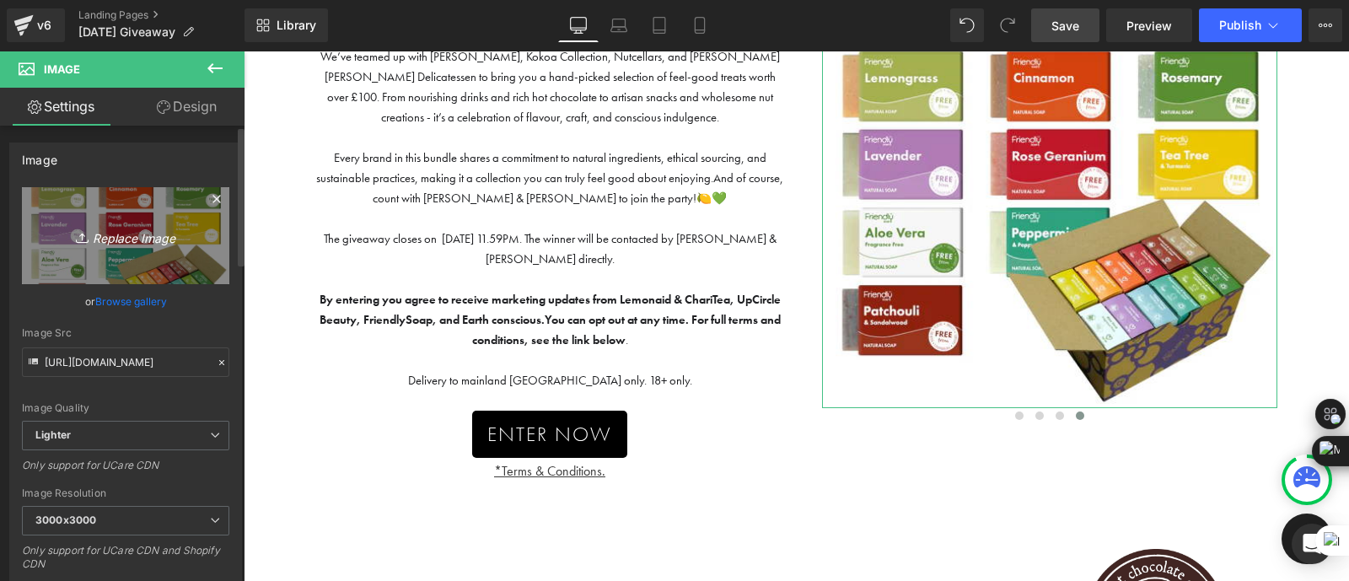
click at [123, 231] on icon "Replace Image" at bounding box center [125, 235] width 135 height 21
type input "C:\fakepath\GR6bRTdacAAxdH2.jpg"
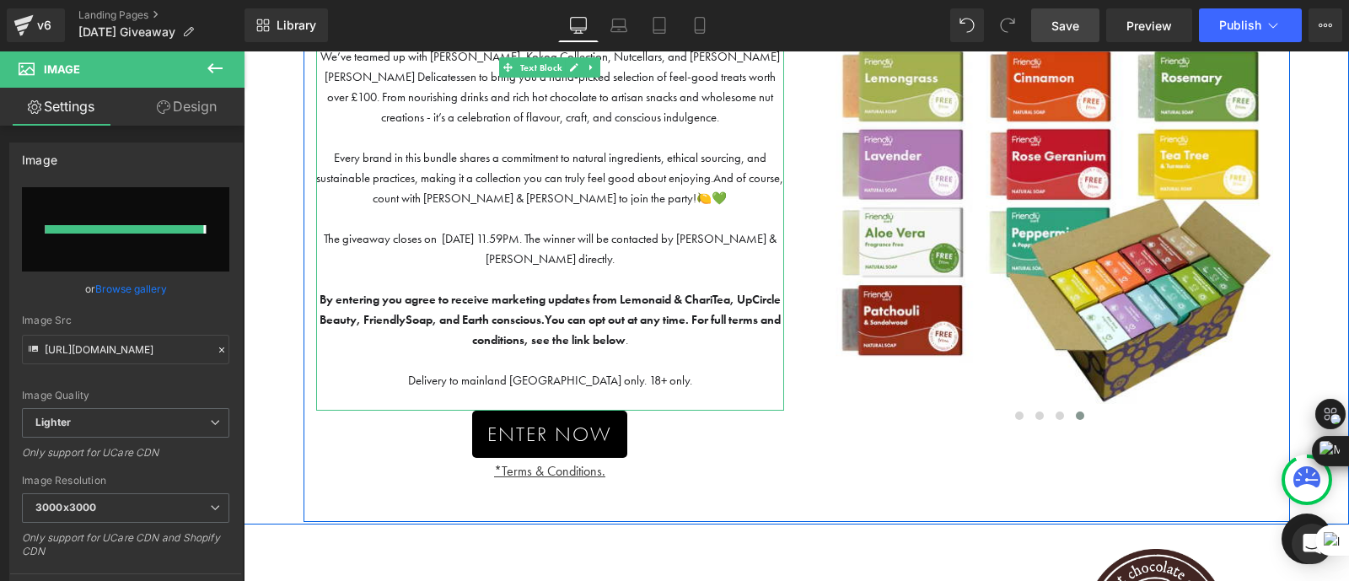
type input "[URL][DOMAIN_NAME]"
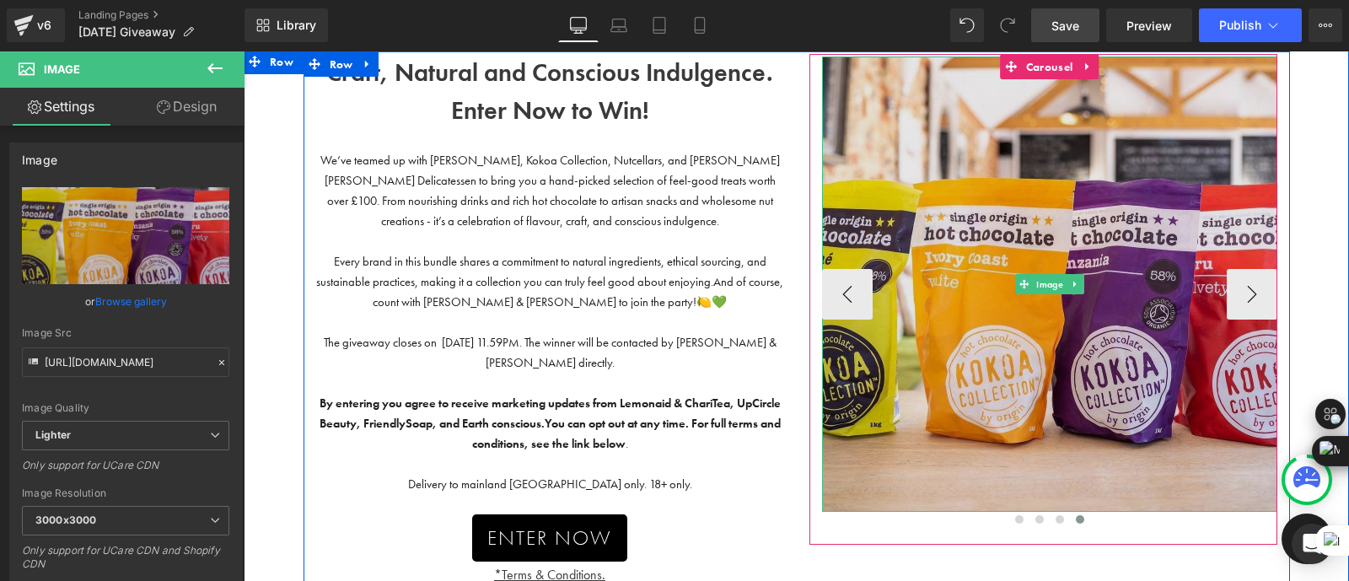
scroll to position [115, 0]
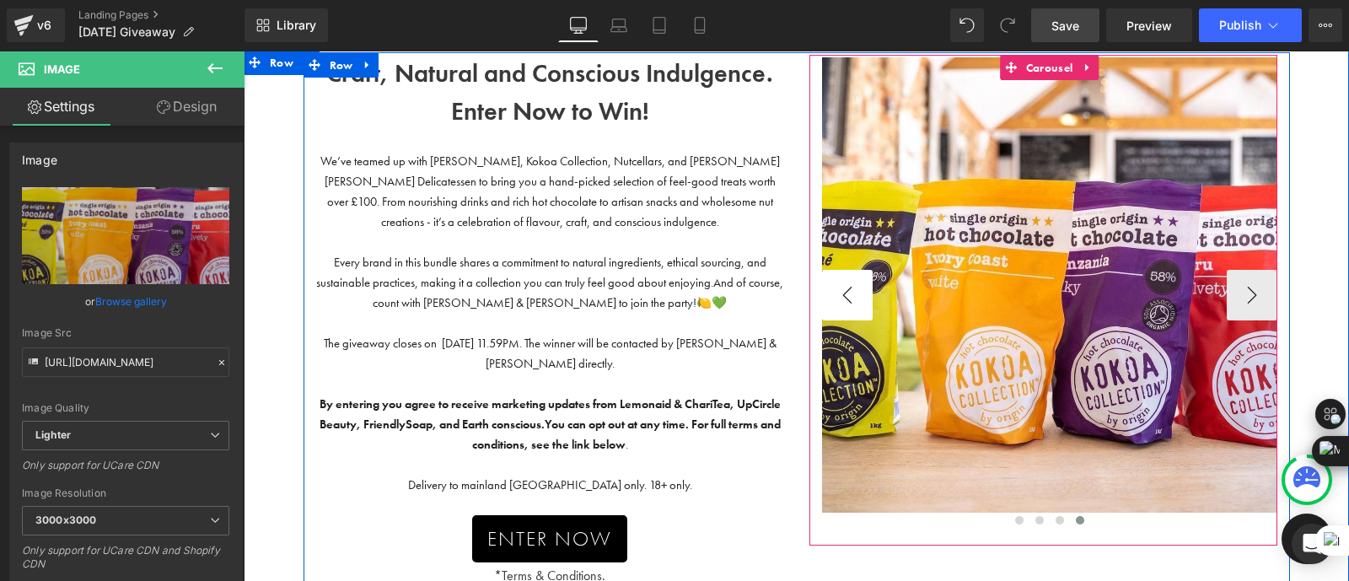
click at [844, 297] on button "‹" at bounding box center [847, 295] width 51 height 51
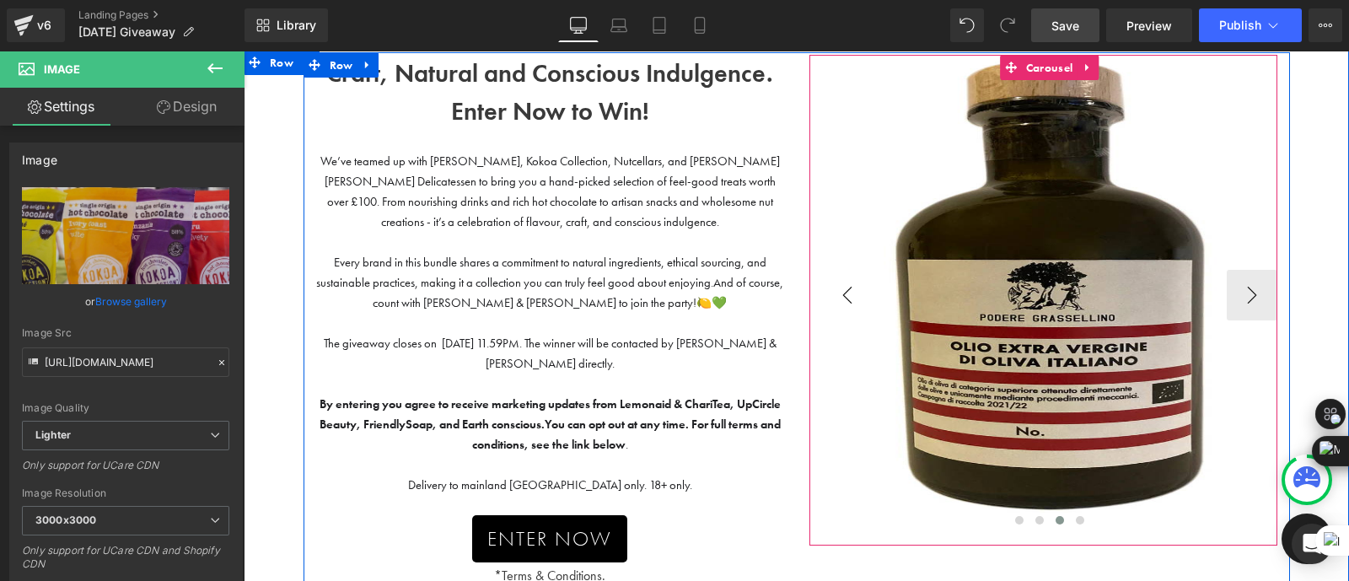
click at [844, 297] on button "‹" at bounding box center [847, 295] width 51 height 51
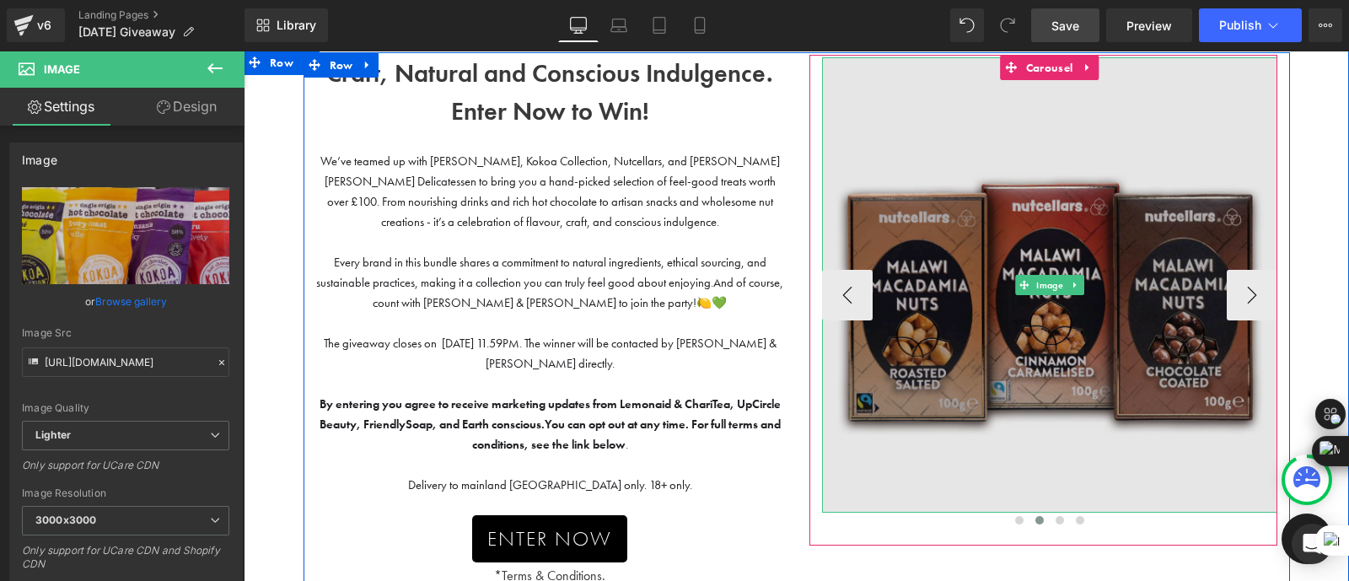
click at [897, 78] on img at bounding box center [1049, 284] width 455 height 455
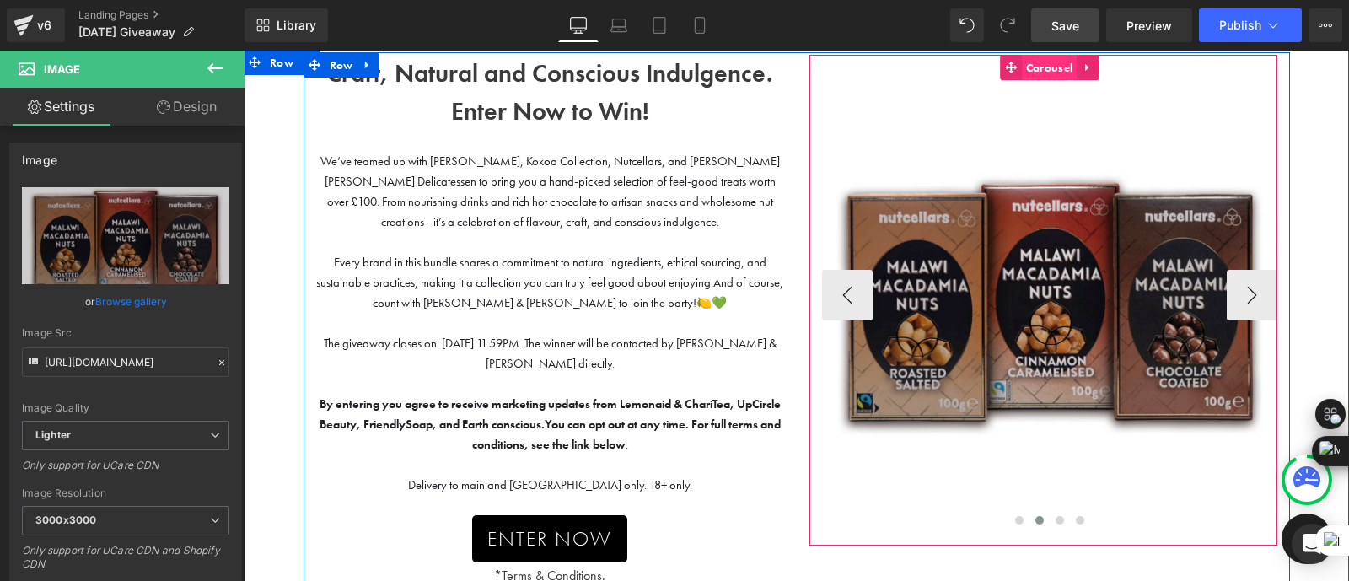
click at [1045, 69] on span "Carousel" at bounding box center [1049, 67] width 55 height 25
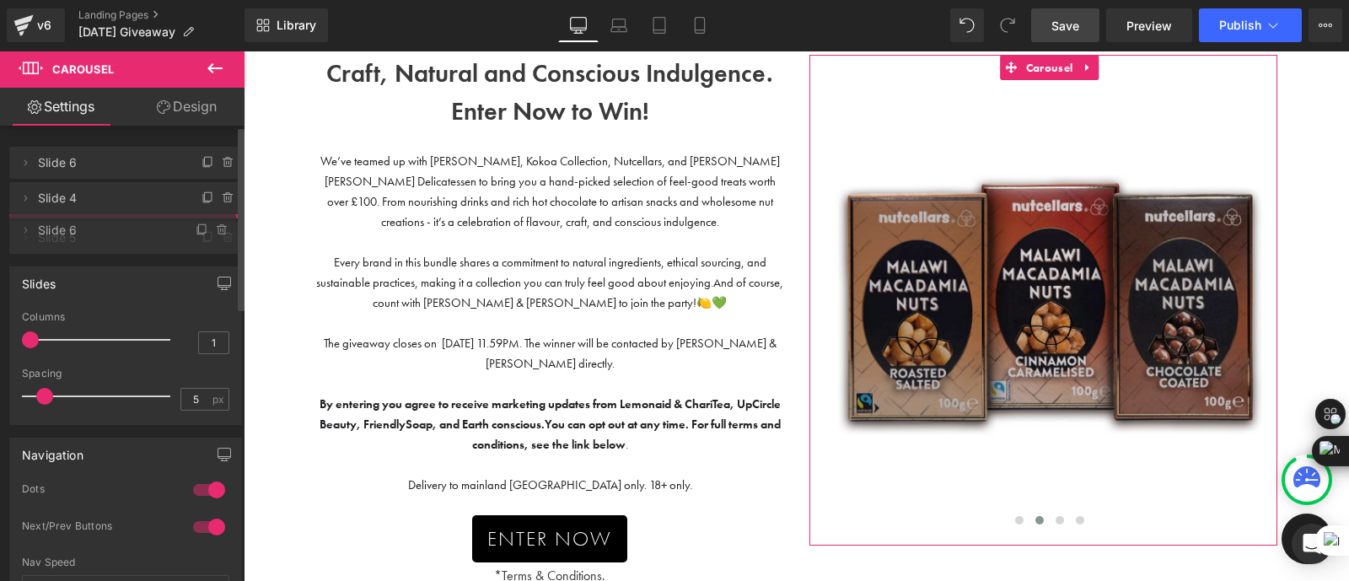
drag, startPoint x: 55, startPoint y: 256, endPoint x: 70, endPoint y: 216, distance: 43.2
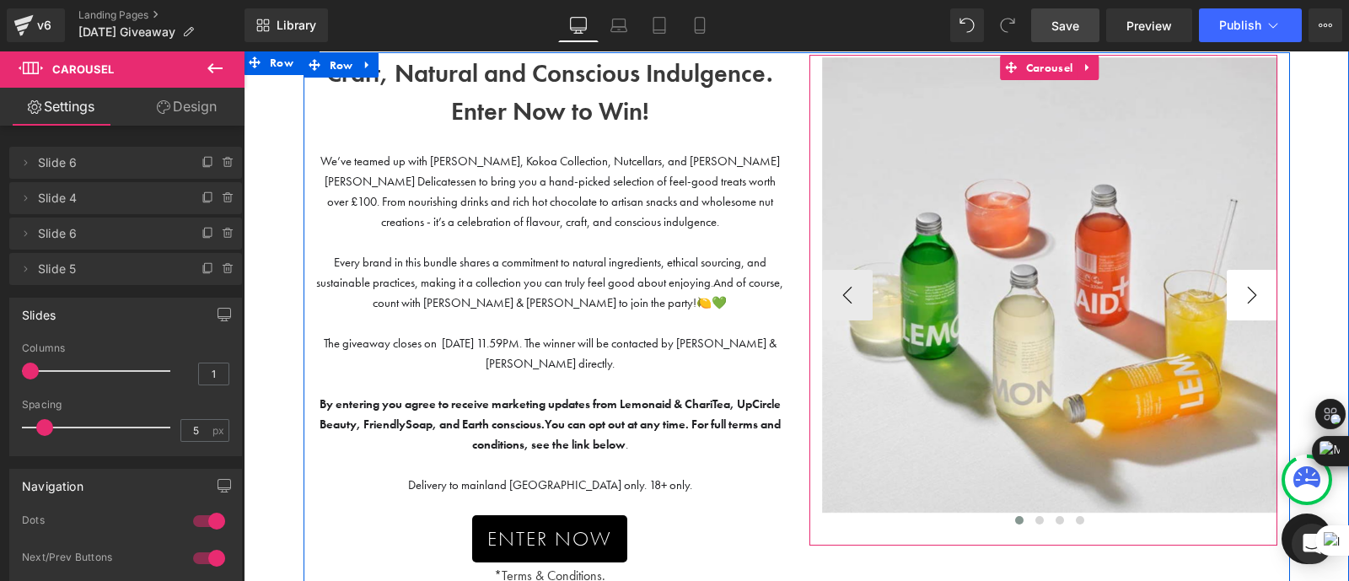
click at [1257, 285] on button "›" at bounding box center [1251, 295] width 51 height 51
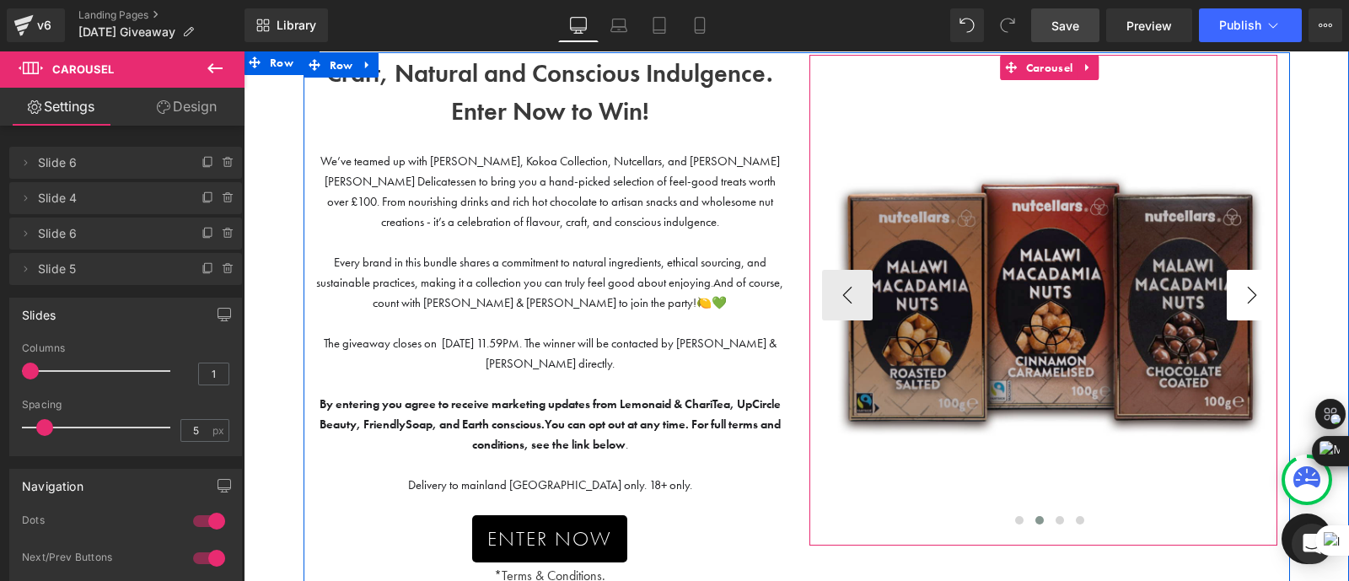
click at [1240, 288] on button "›" at bounding box center [1251, 295] width 51 height 51
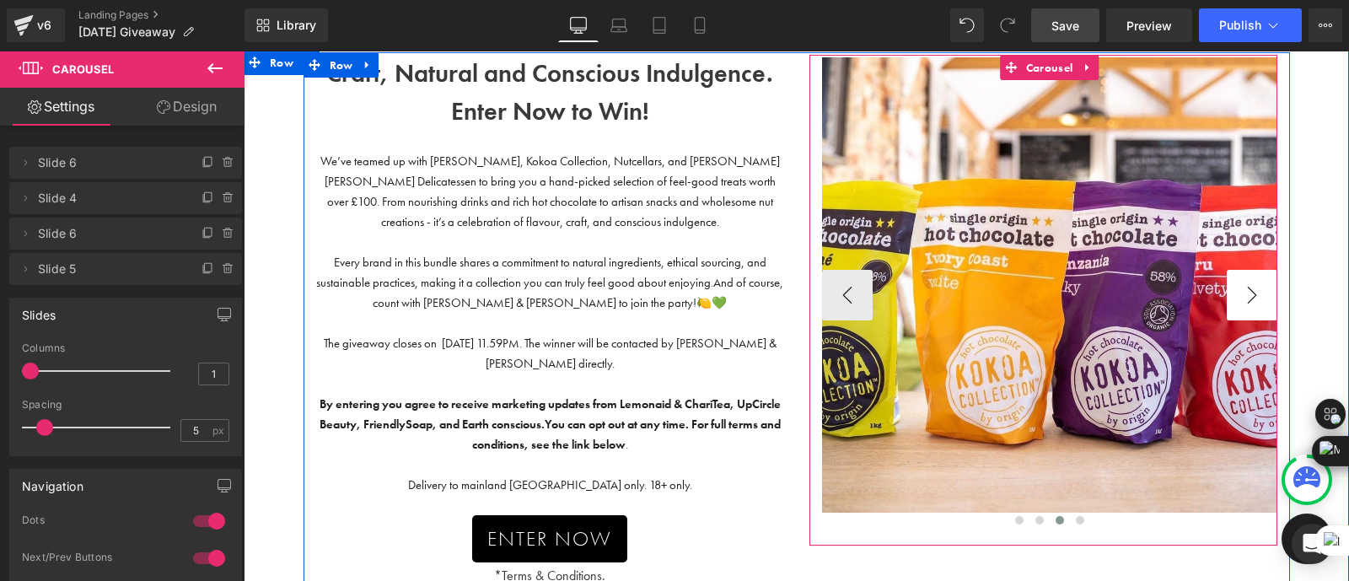
click at [1247, 292] on button "›" at bounding box center [1251, 295] width 51 height 51
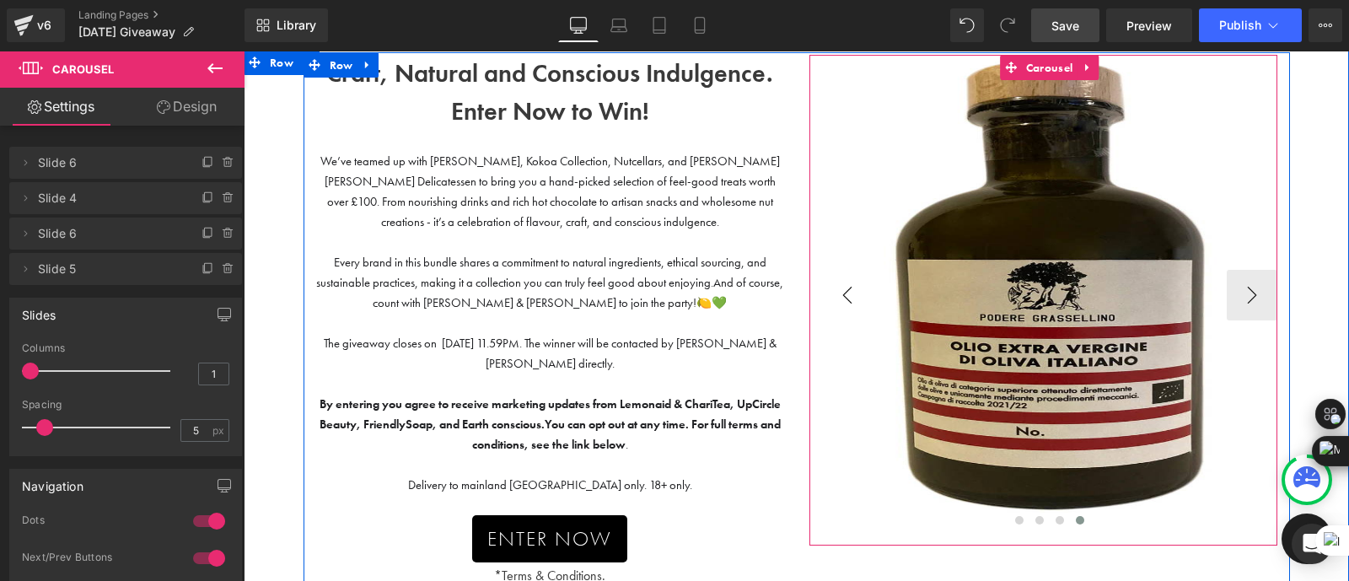
click at [848, 289] on button "‹" at bounding box center [847, 295] width 51 height 51
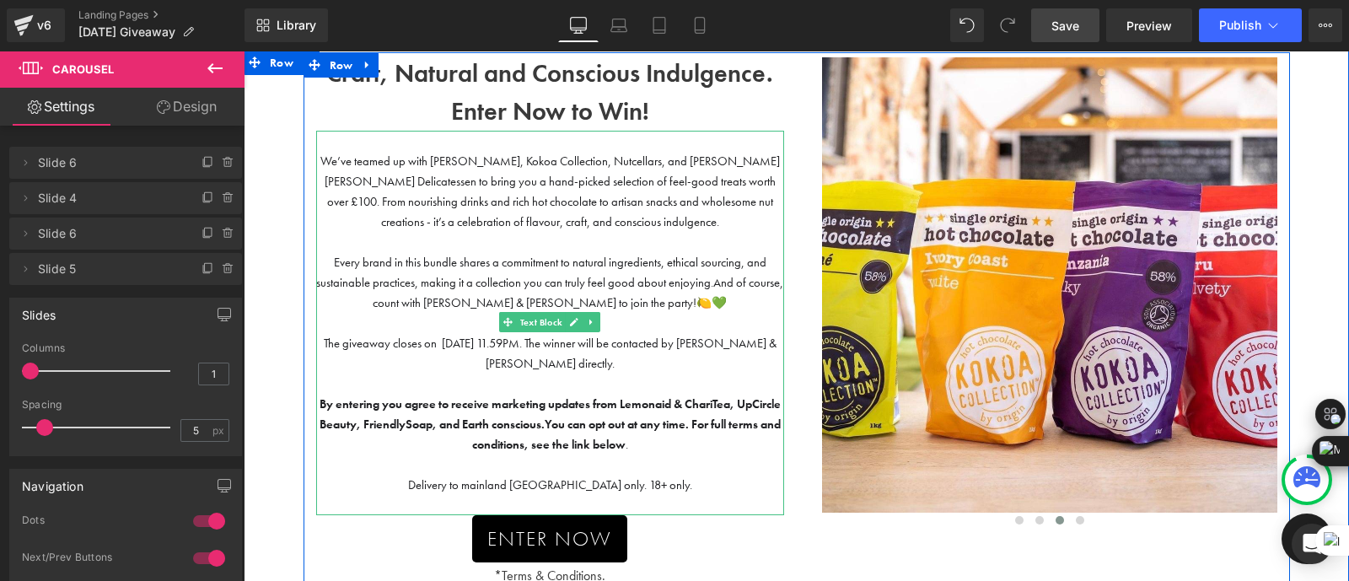
scroll to position [0, 0]
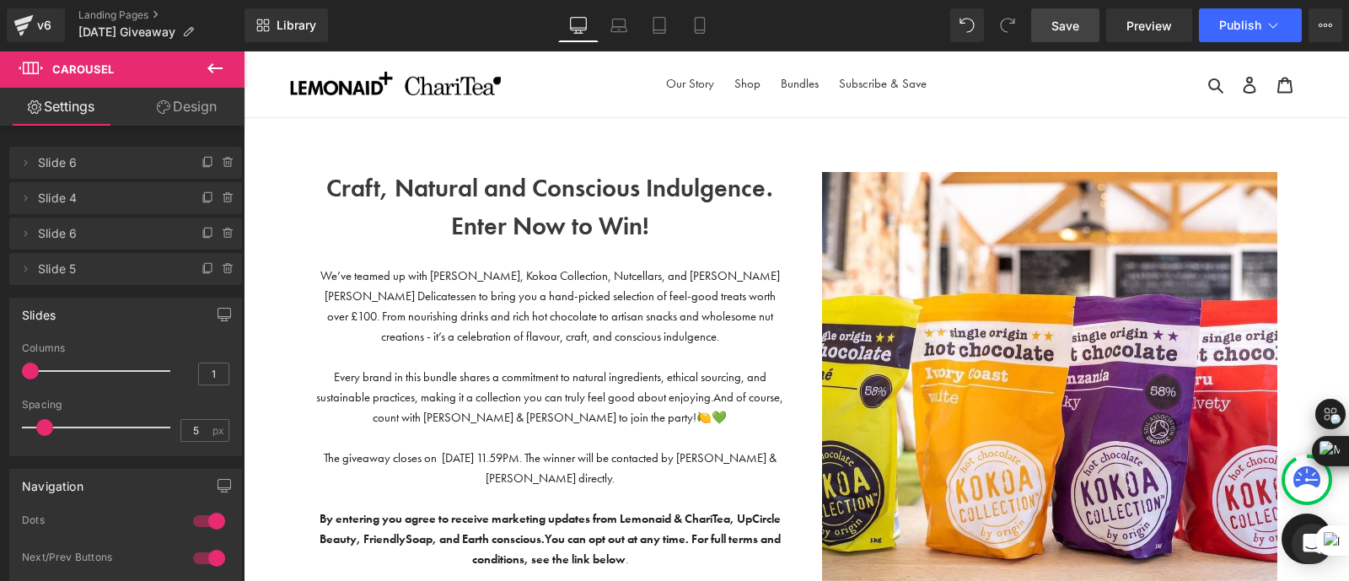
click at [1064, 24] on span "Save" at bounding box center [1065, 26] width 28 height 18
click at [1268, 23] on icon at bounding box center [1272, 25] width 17 height 17
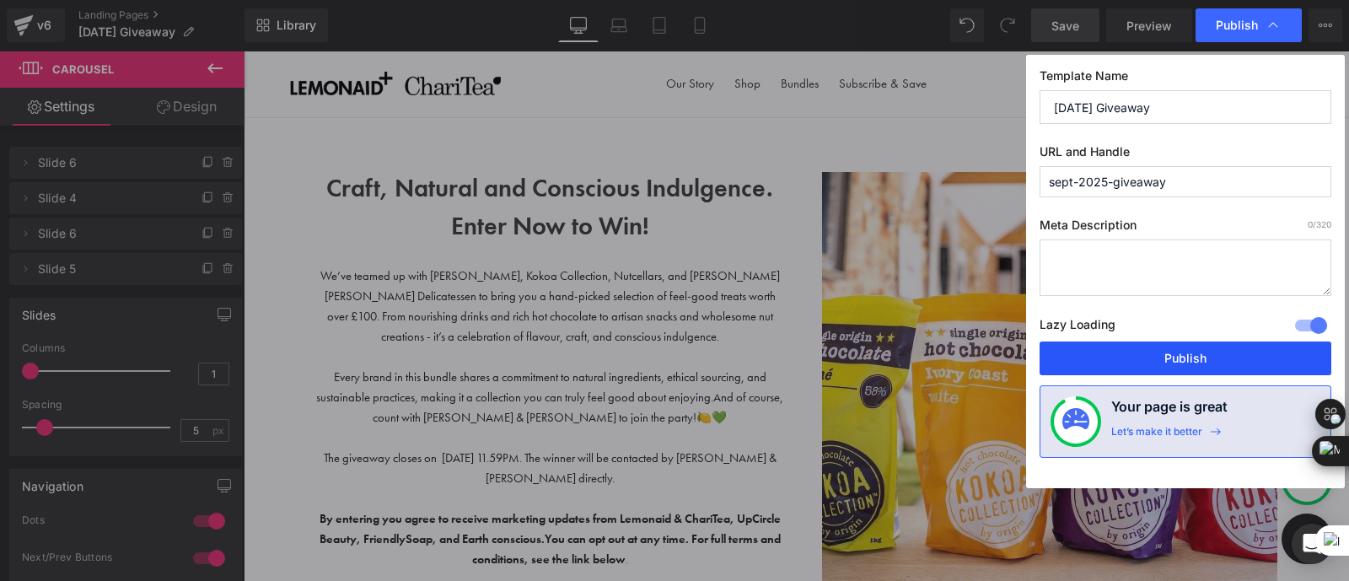
click at [1124, 356] on button "Publish" at bounding box center [1185, 358] width 292 height 34
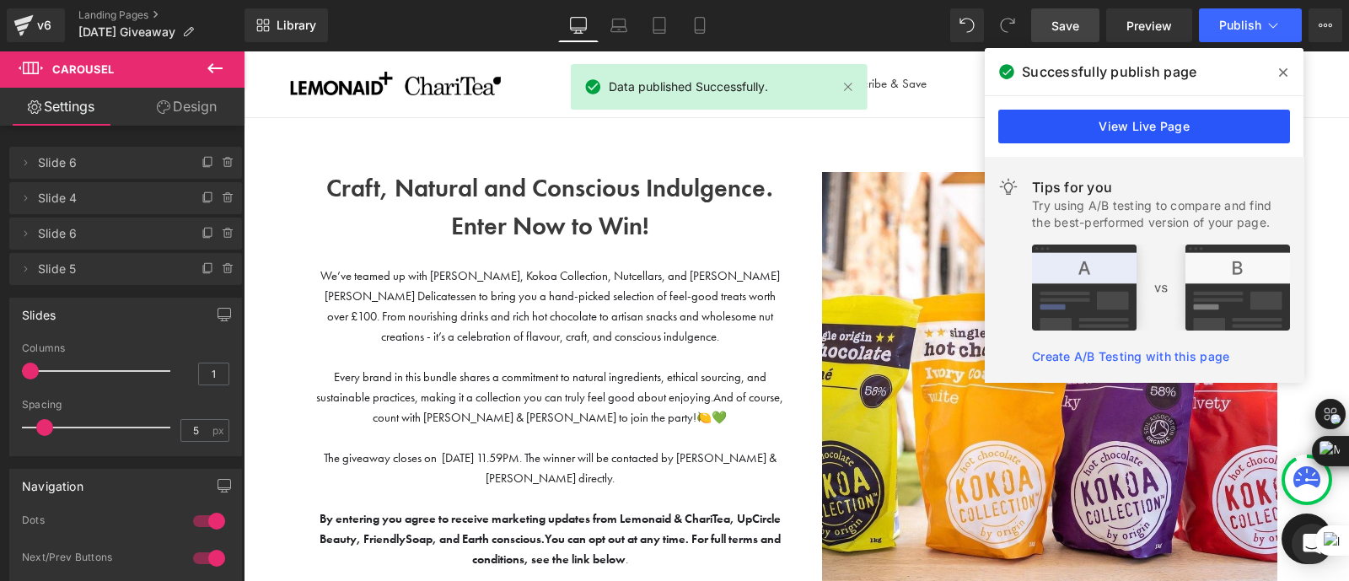
click at [1089, 130] on link "View Live Page" at bounding box center [1144, 127] width 292 height 34
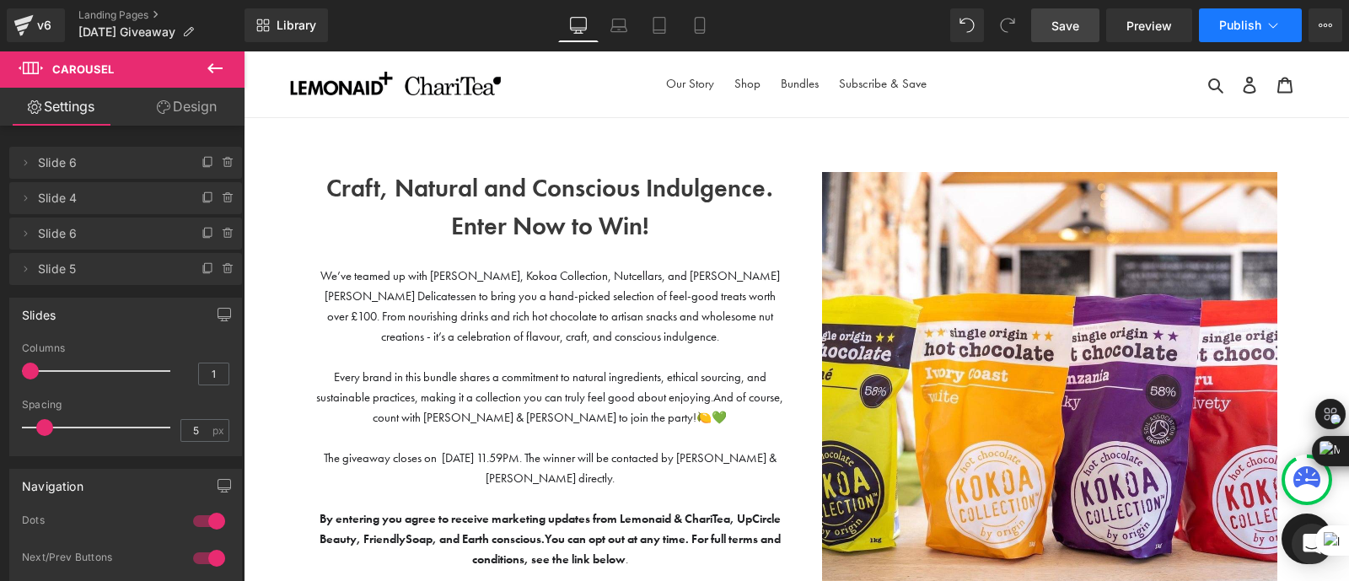
click at [1253, 24] on span "Publish" at bounding box center [1240, 25] width 42 height 13
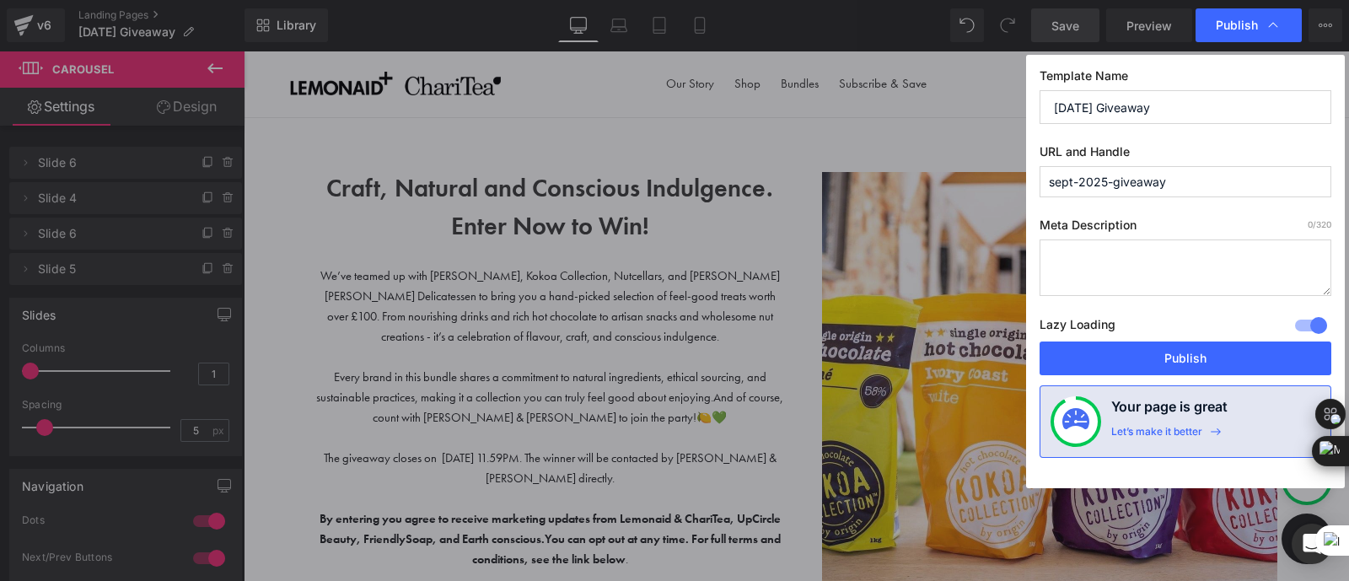
click at [1070, 178] on input "sept-2025-giveaway" at bounding box center [1185, 181] width 292 height 31
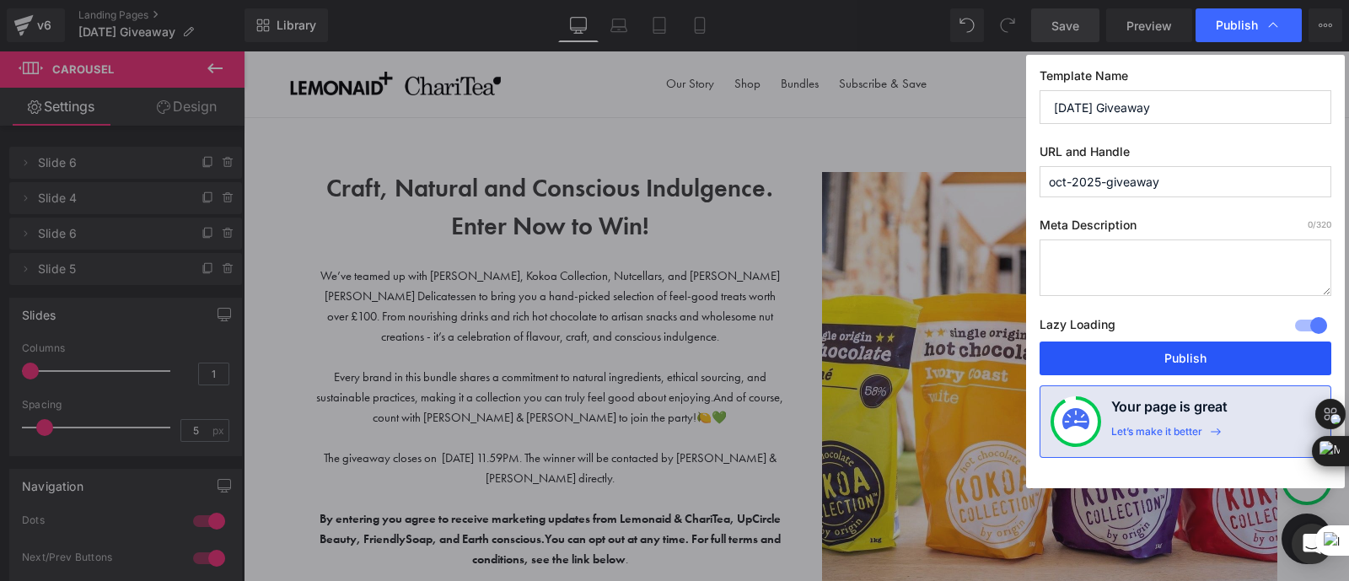
type input "oct-2025-giveaway"
click at [1129, 364] on button "Publish" at bounding box center [1185, 358] width 292 height 34
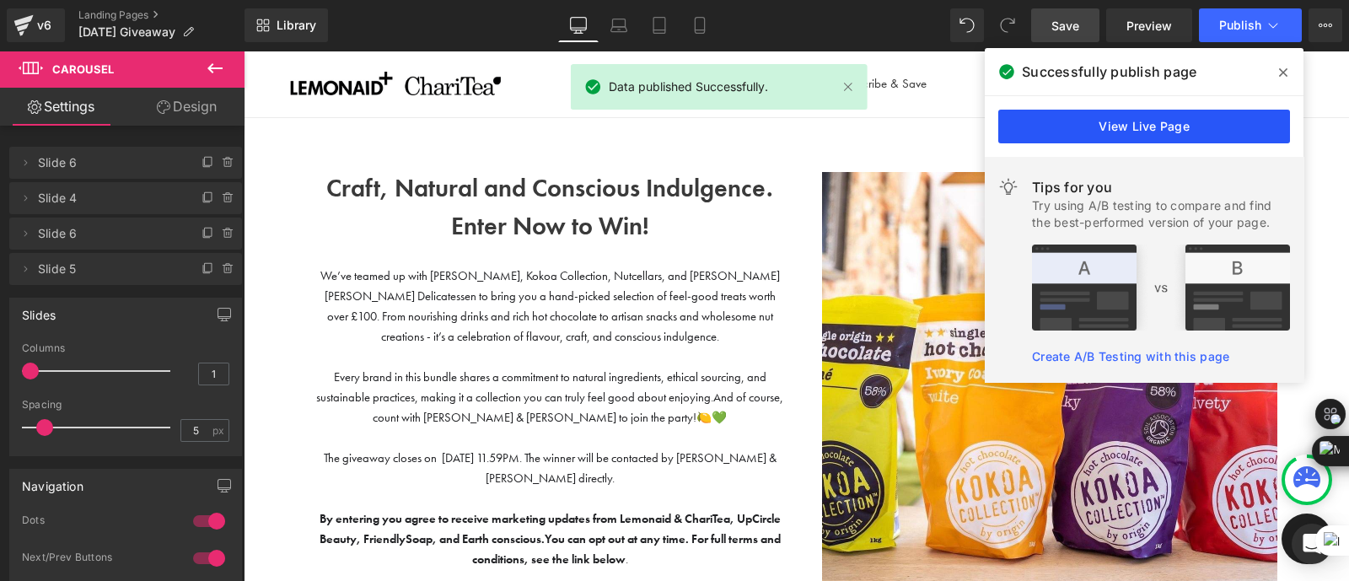
click at [1065, 123] on link "View Live Page" at bounding box center [1144, 127] width 292 height 34
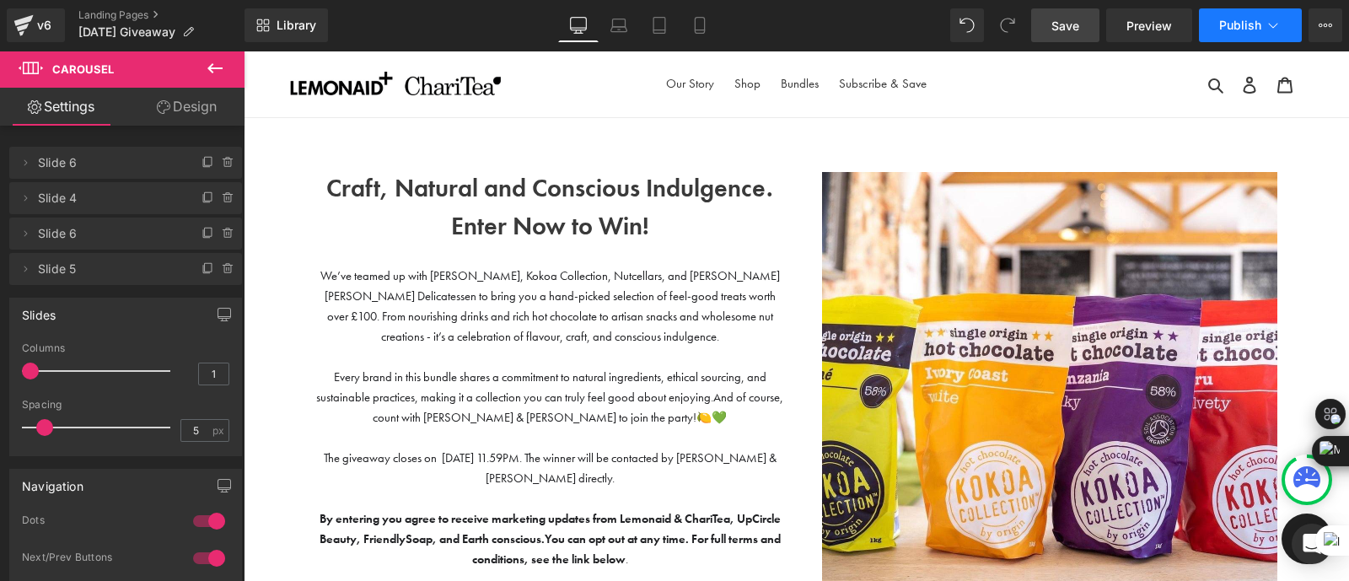
click at [1251, 12] on button "Publish" at bounding box center [1249, 25] width 103 height 34
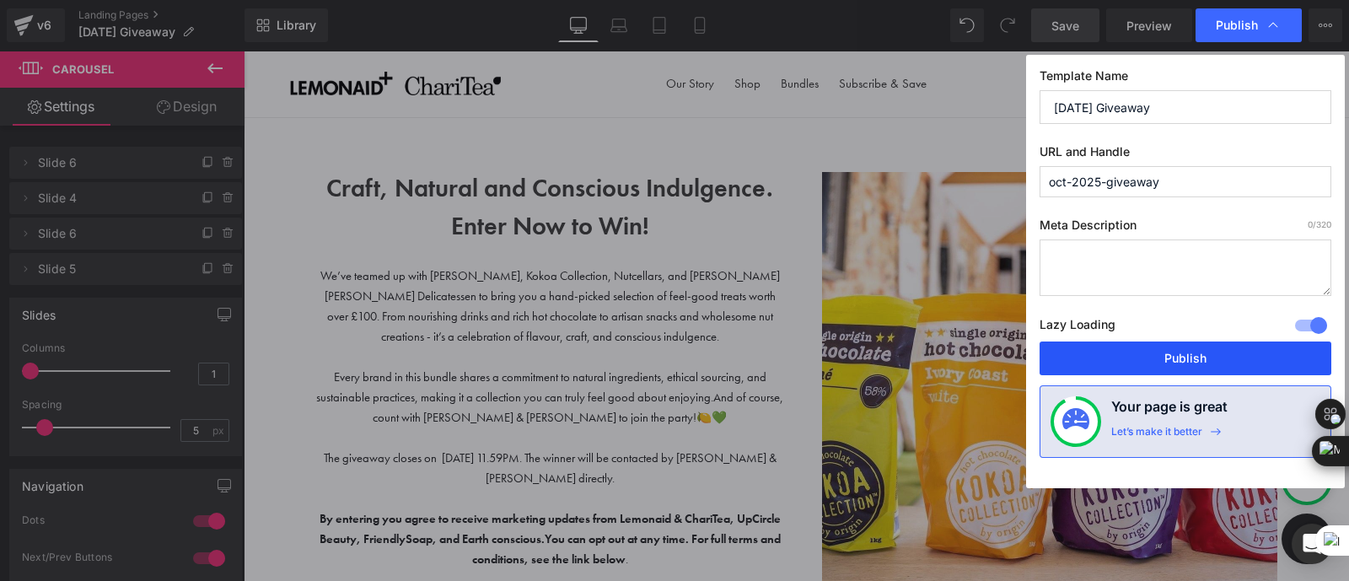
click at [1156, 364] on button "Publish" at bounding box center [1185, 358] width 292 height 34
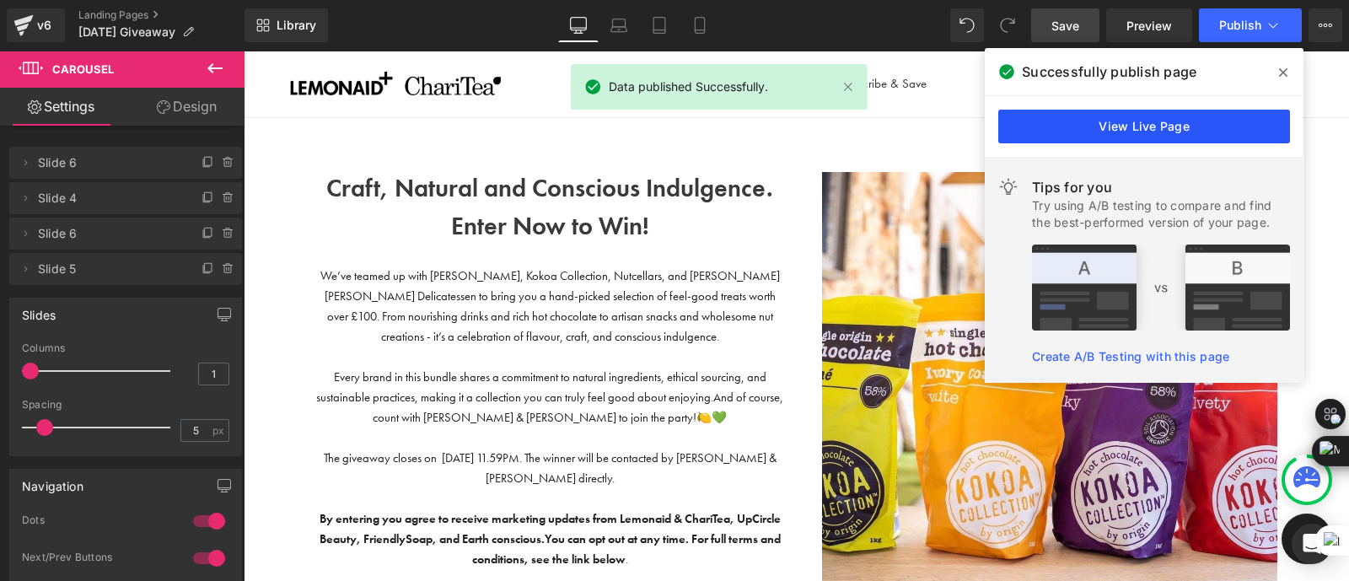
click at [1066, 115] on link "View Live Page" at bounding box center [1144, 127] width 292 height 34
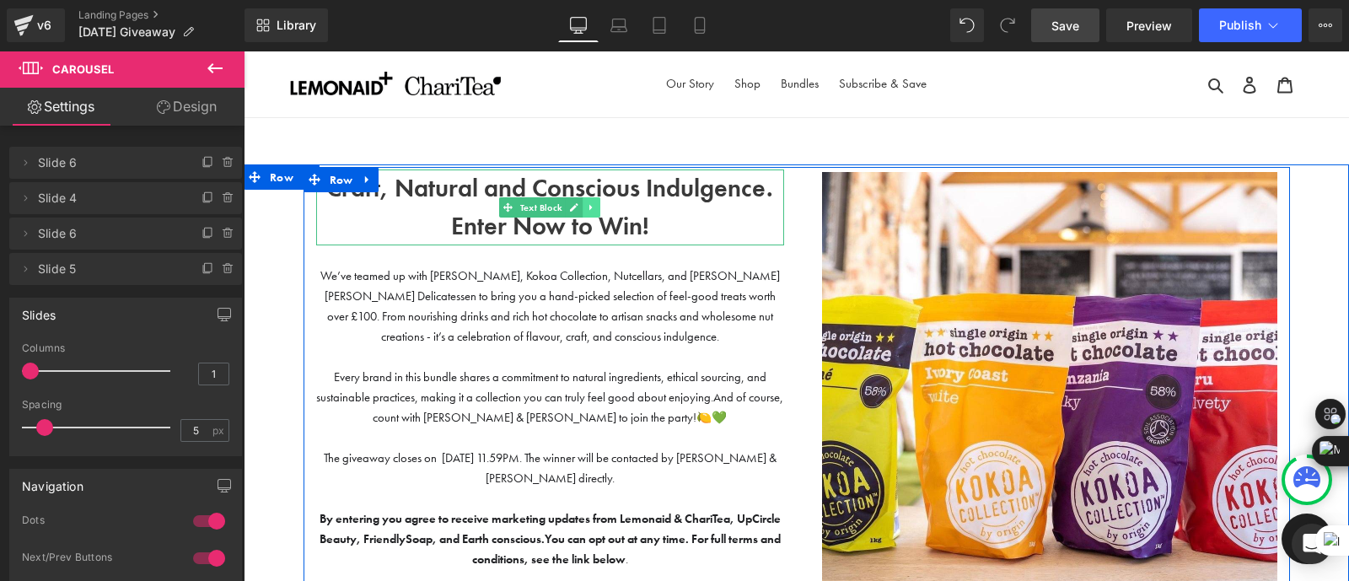
drag, startPoint x: 1104, startPoint y: 63, endPoint x: 585, endPoint y: 211, distance: 539.7
click at [587, 211] on icon at bounding box center [591, 207] width 9 height 10
click at [471, 190] on b "Craft, Natural and Conscious Indulgence." at bounding box center [549, 188] width 447 height 32
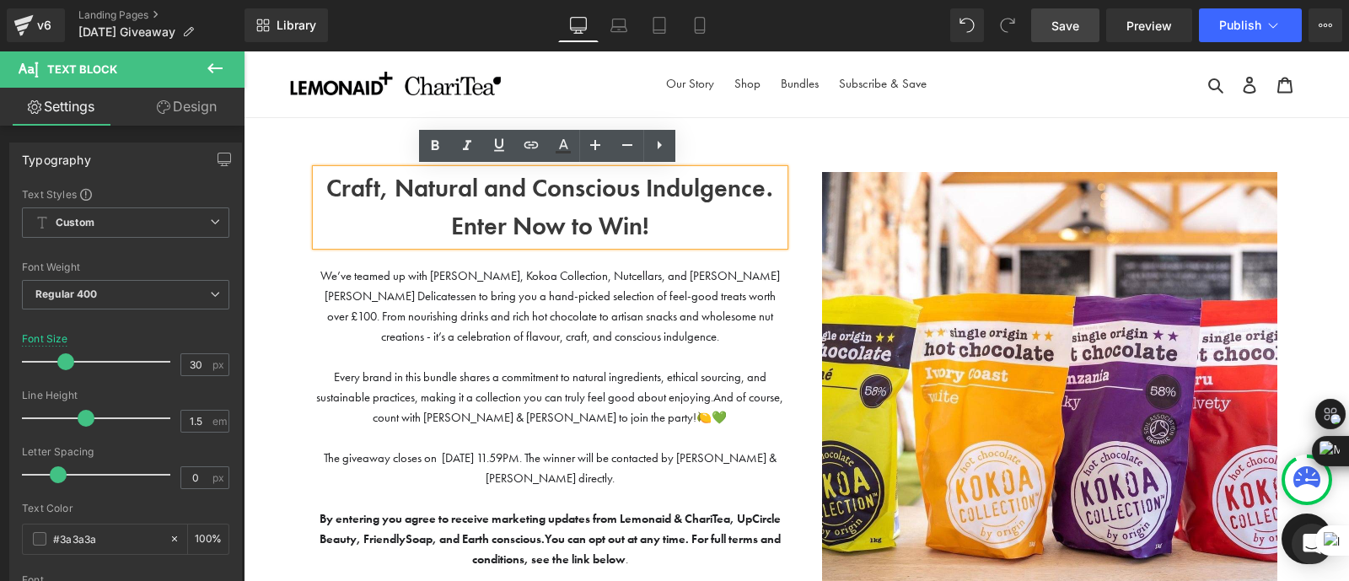
click at [652, 225] on p "Enter Now to Win!" at bounding box center [550, 226] width 468 height 38
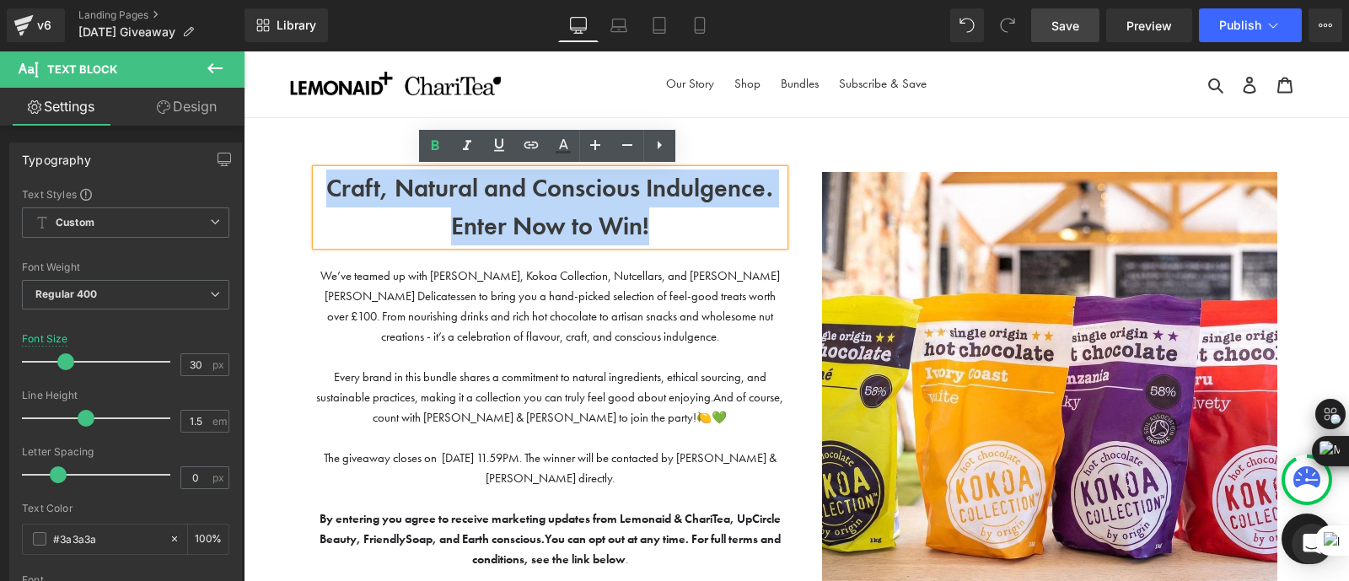
drag, startPoint x: 660, startPoint y: 226, endPoint x: 317, endPoint y: 194, distance: 344.5
click at [317, 194] on div "Craft, Natural and Conscious Indulgence. Enter Now to Win!" at bounding box center [550, 207] width 468 height 76
copy div "Craft, Natural and Conscious Indulgence. Enter Now to Win!"
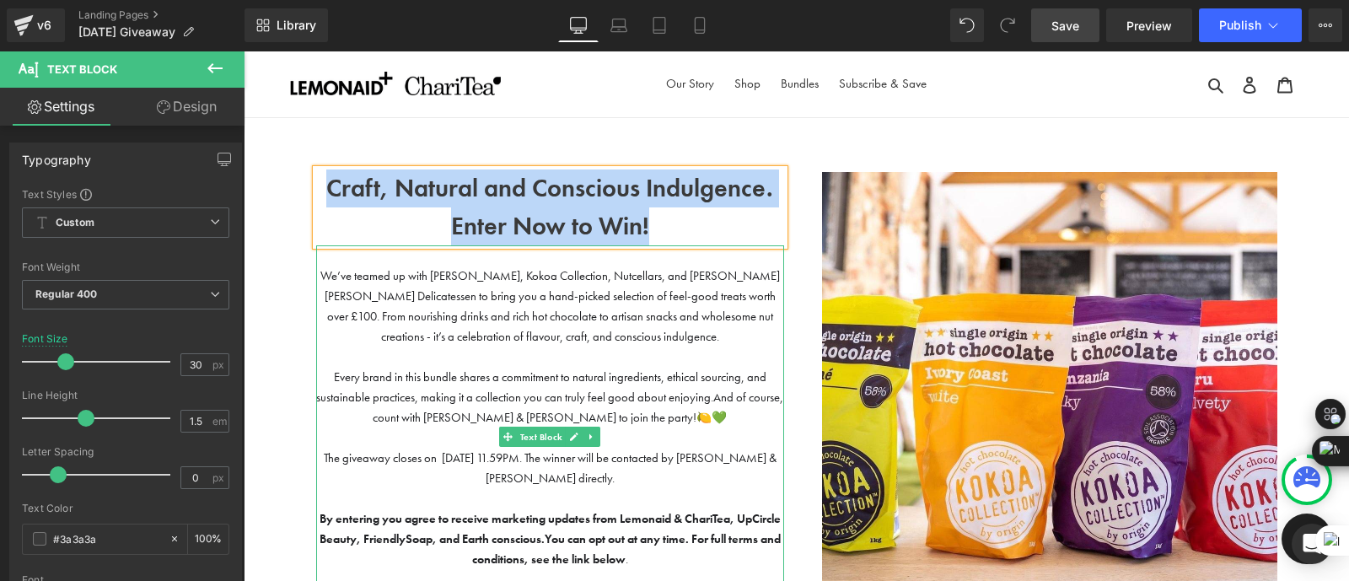
click at [560, 345] on p "We’ve teamed up with [PERSON_NAME], Kokoa Collection, Nutcellars, and [PERSON_N…" at bounding box center [550, 305] width 468 height 81
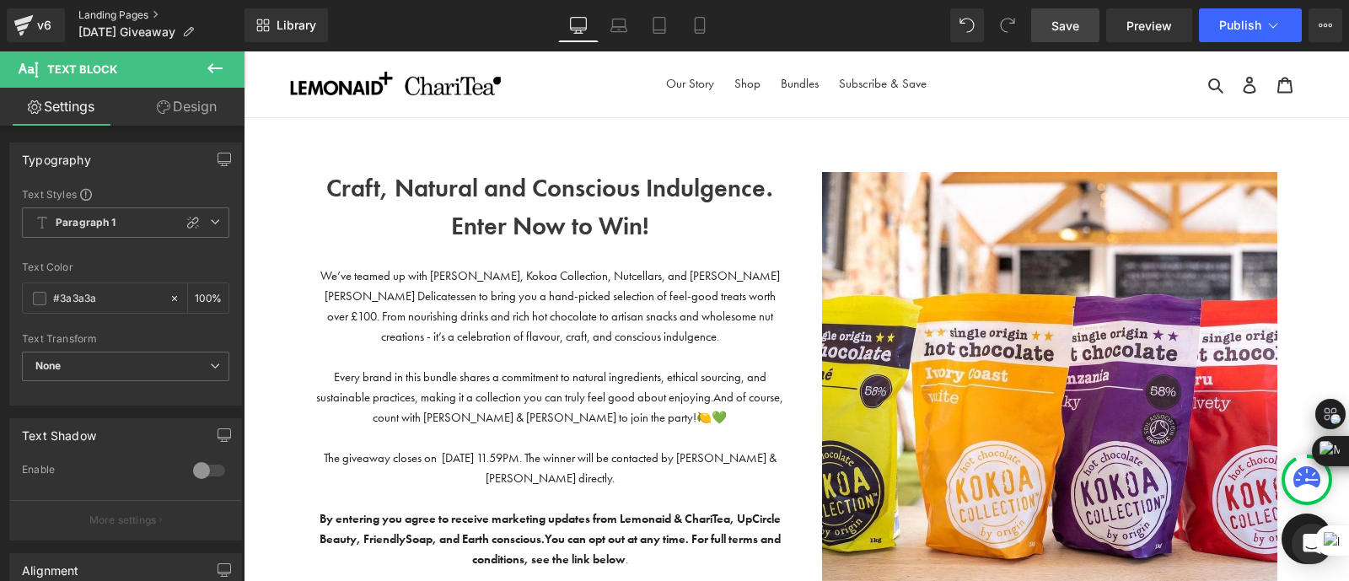
click at [131, 11] on link "Landing Pages" at bounding box center [161, 14] width 166 height 13
